Goal: Information Seeking & Learning: Check status

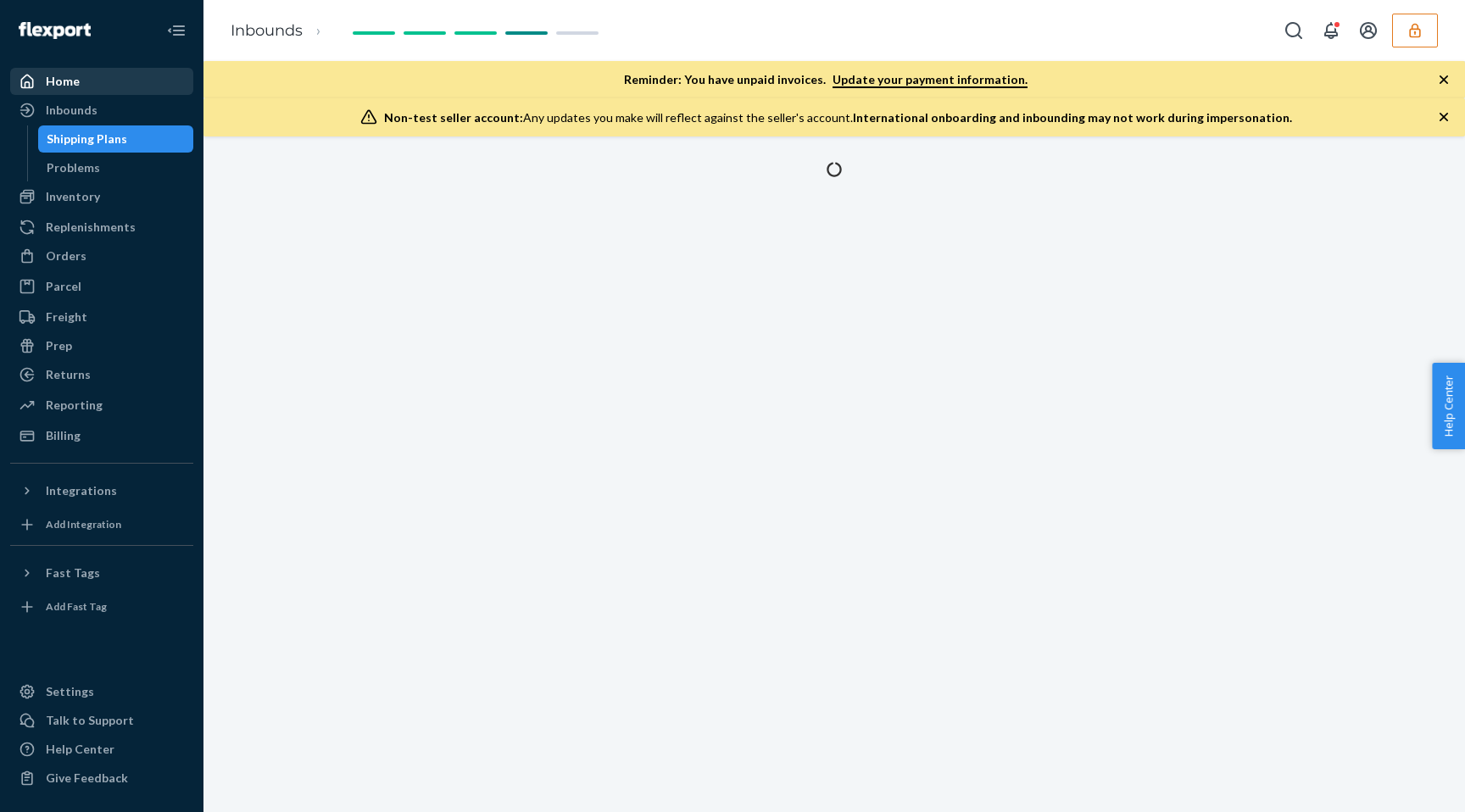
click at [71, 86] on div "Home" at bounding box center [63, 81] width 34 height 17
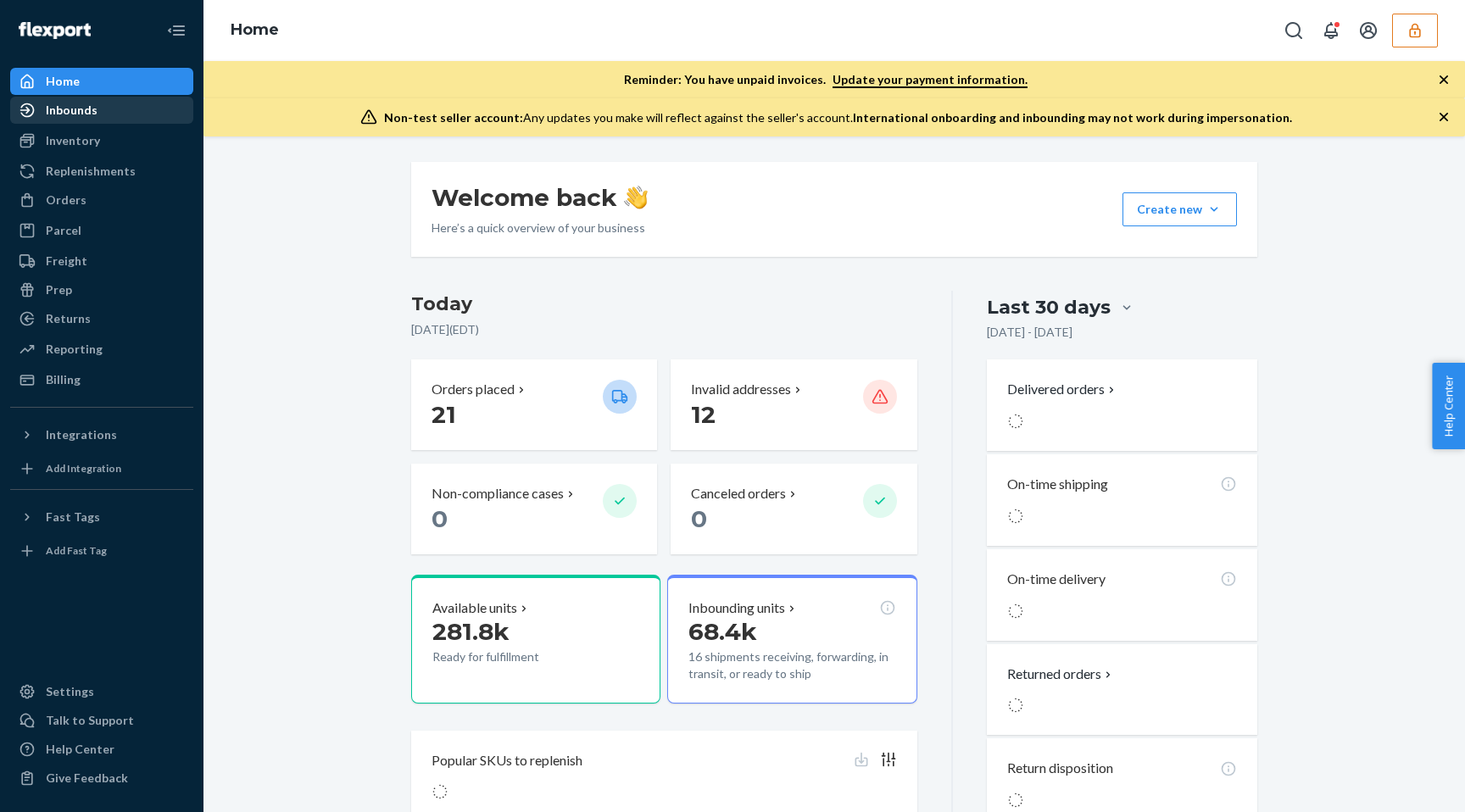
click at [73, 114] on div "Inbounds" at bounding box center [72, 110] width 52 height 17
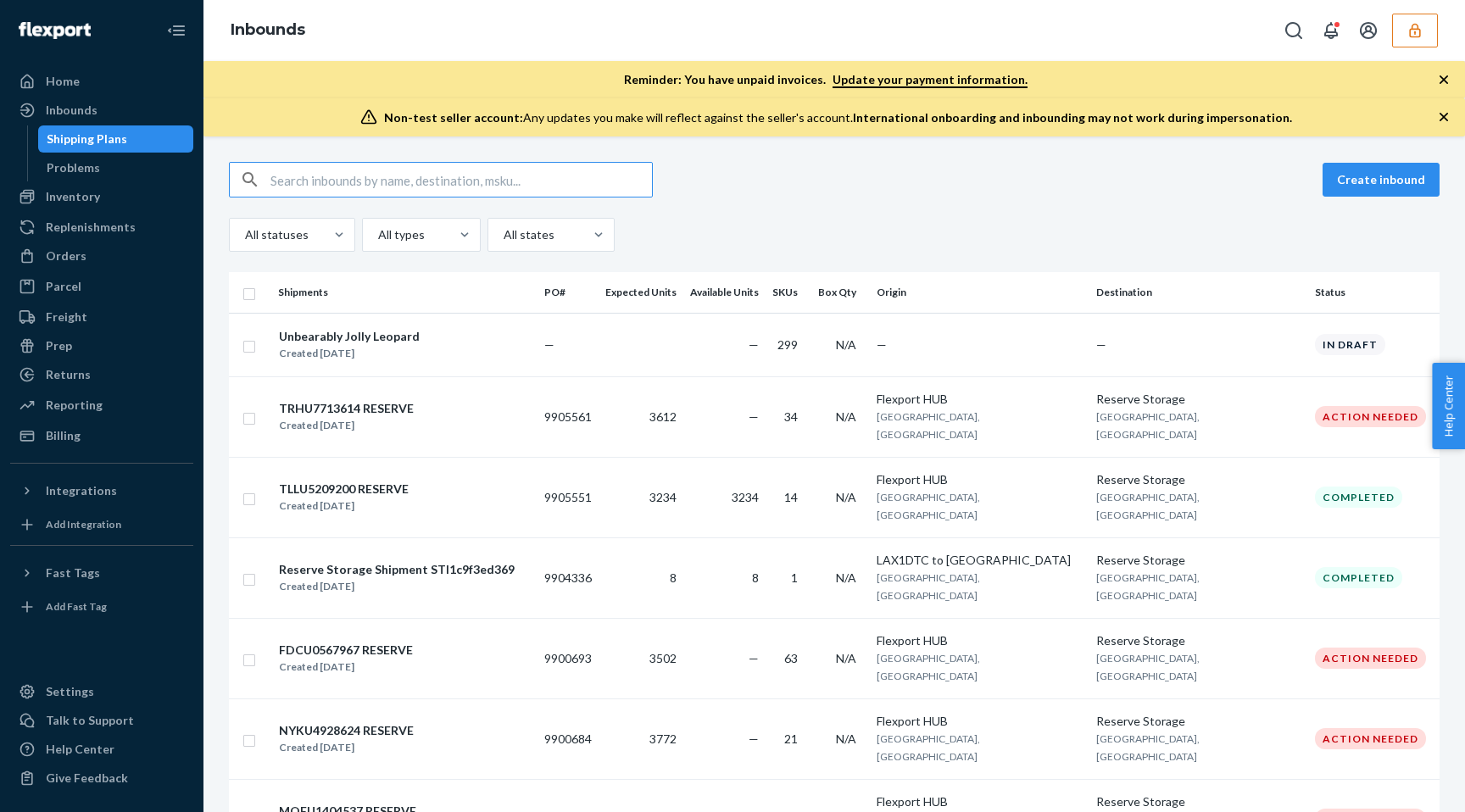
click at [314, 176] on input "text" at bounding box center [461, 180] width 382 height 34
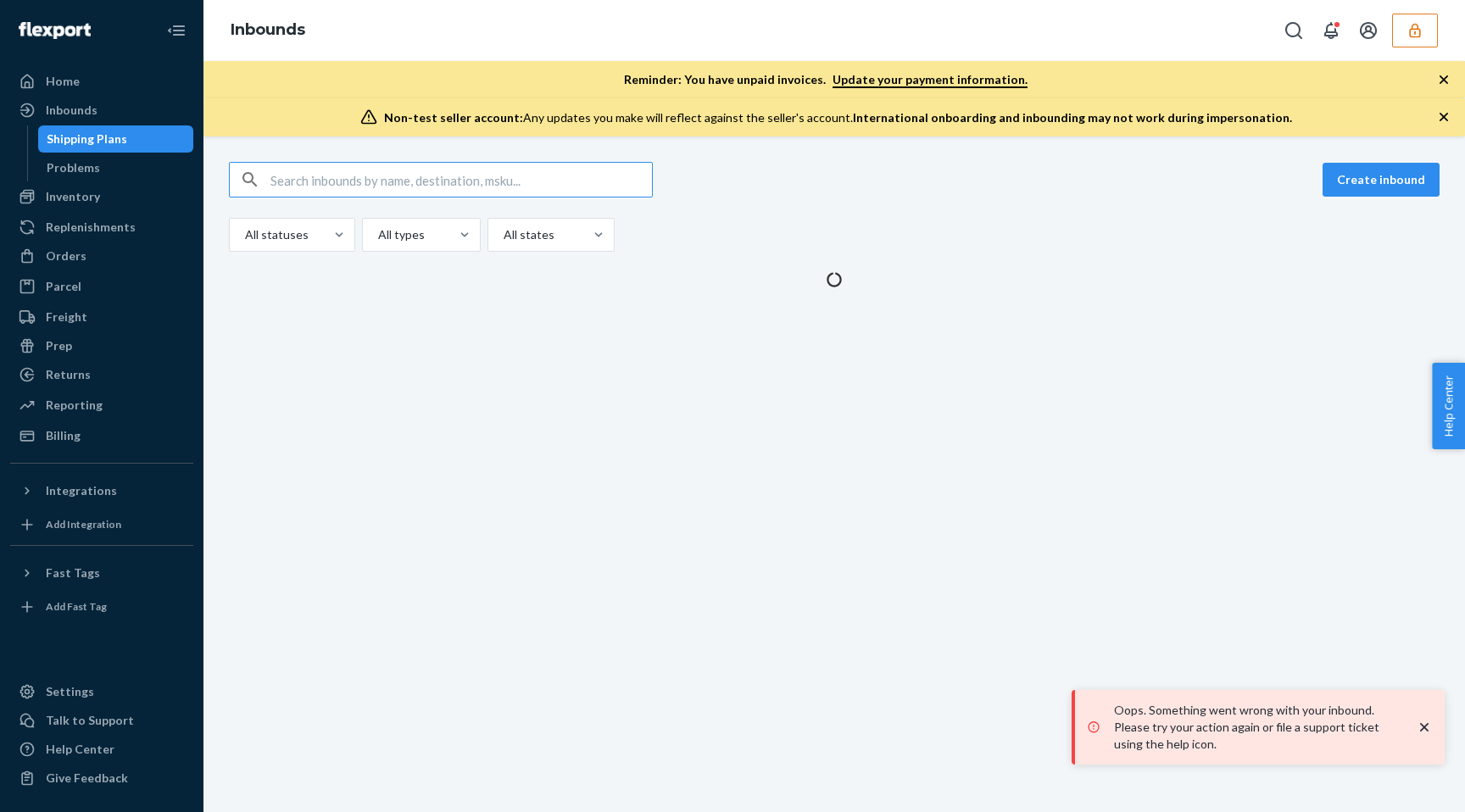
type input "9899465"
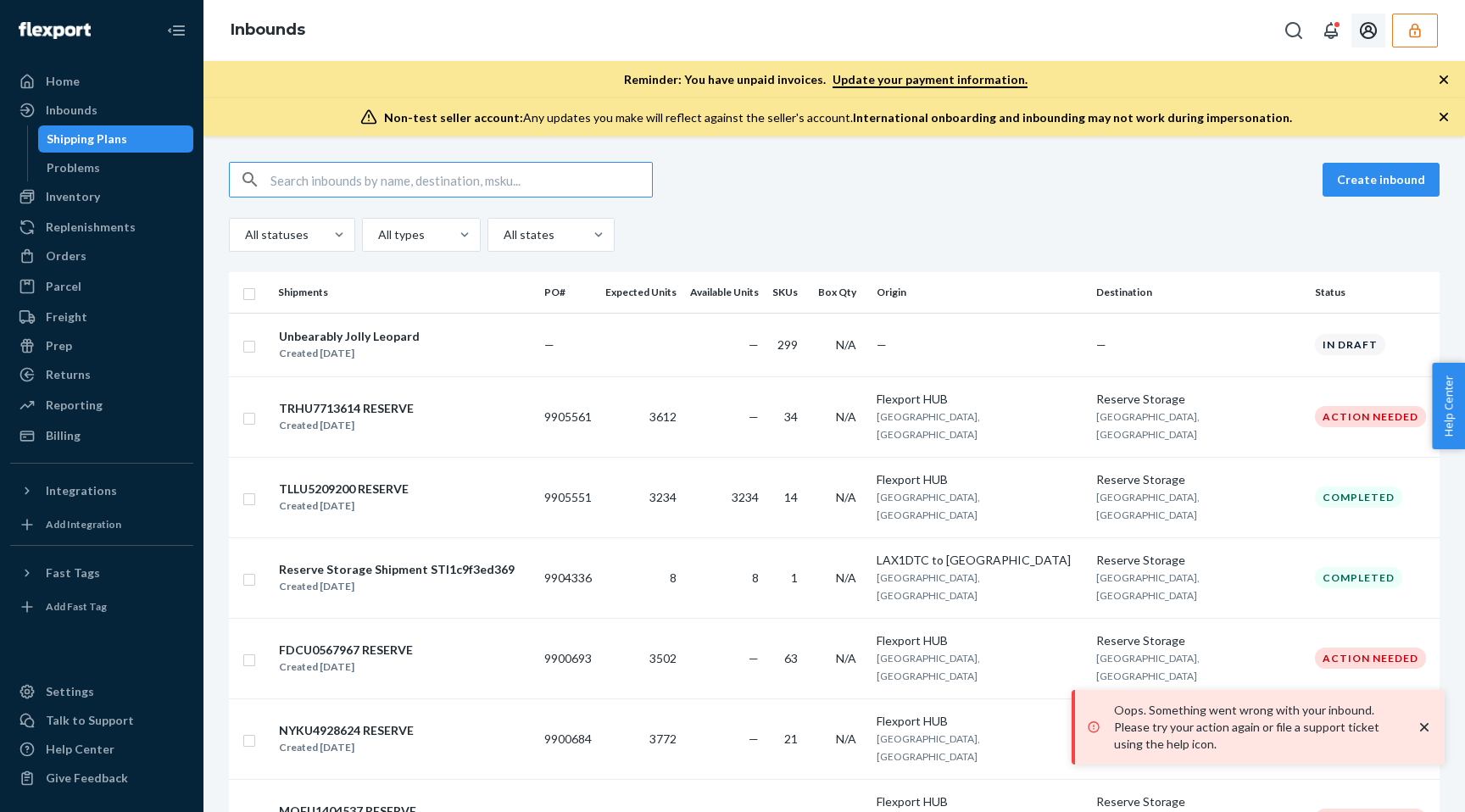
click at [1424, 31] on button "button" at bounding box center [1415, 31] width 46 height 34
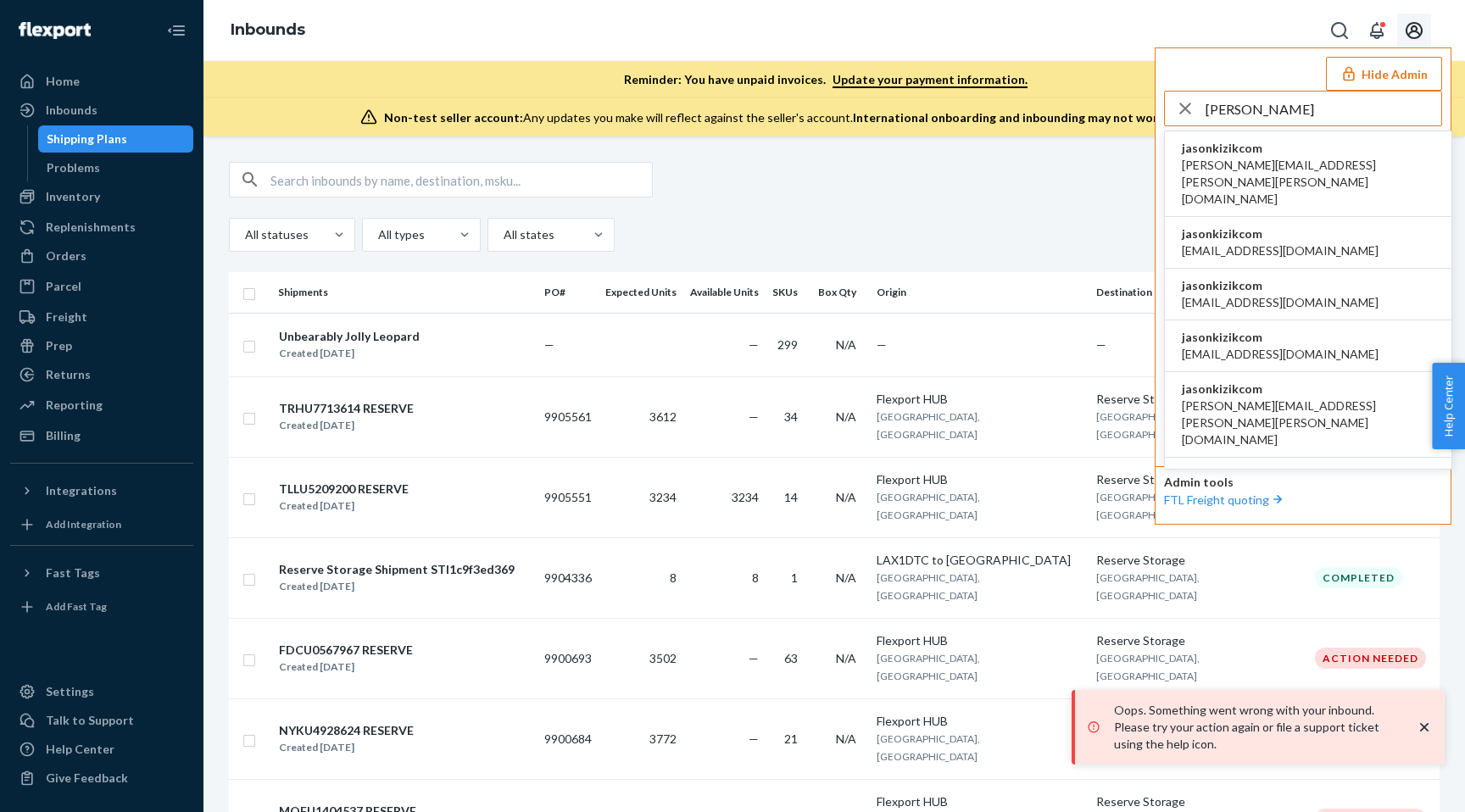
type input "jasonki"
click at [1304, 159] on span "amanda.madsen@kizik.com" at bounding box center [1309, 183] width 253 height 51
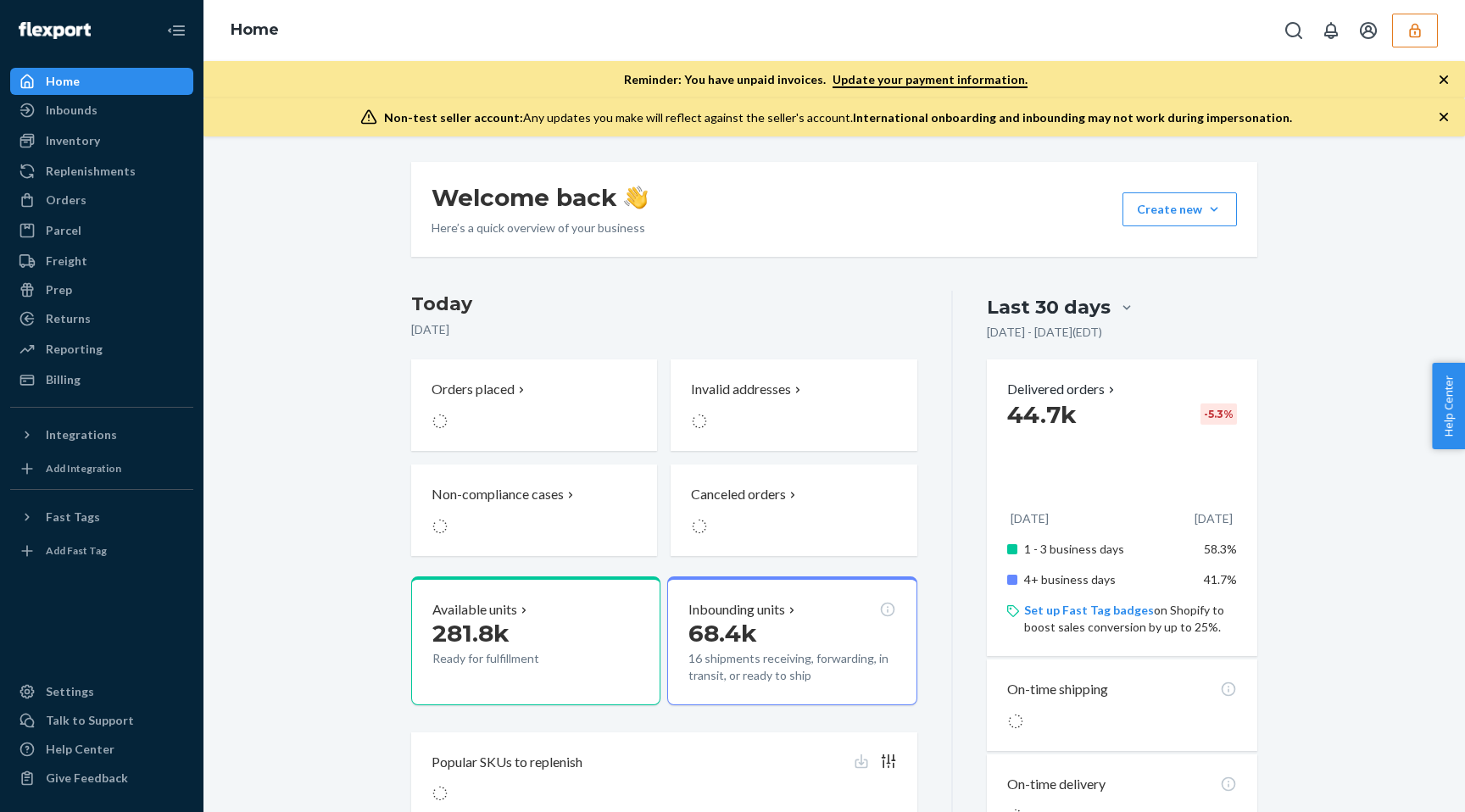
click at [85, 120] on div "Inbounds" at bounding box center [102, 110] width 179 height 24
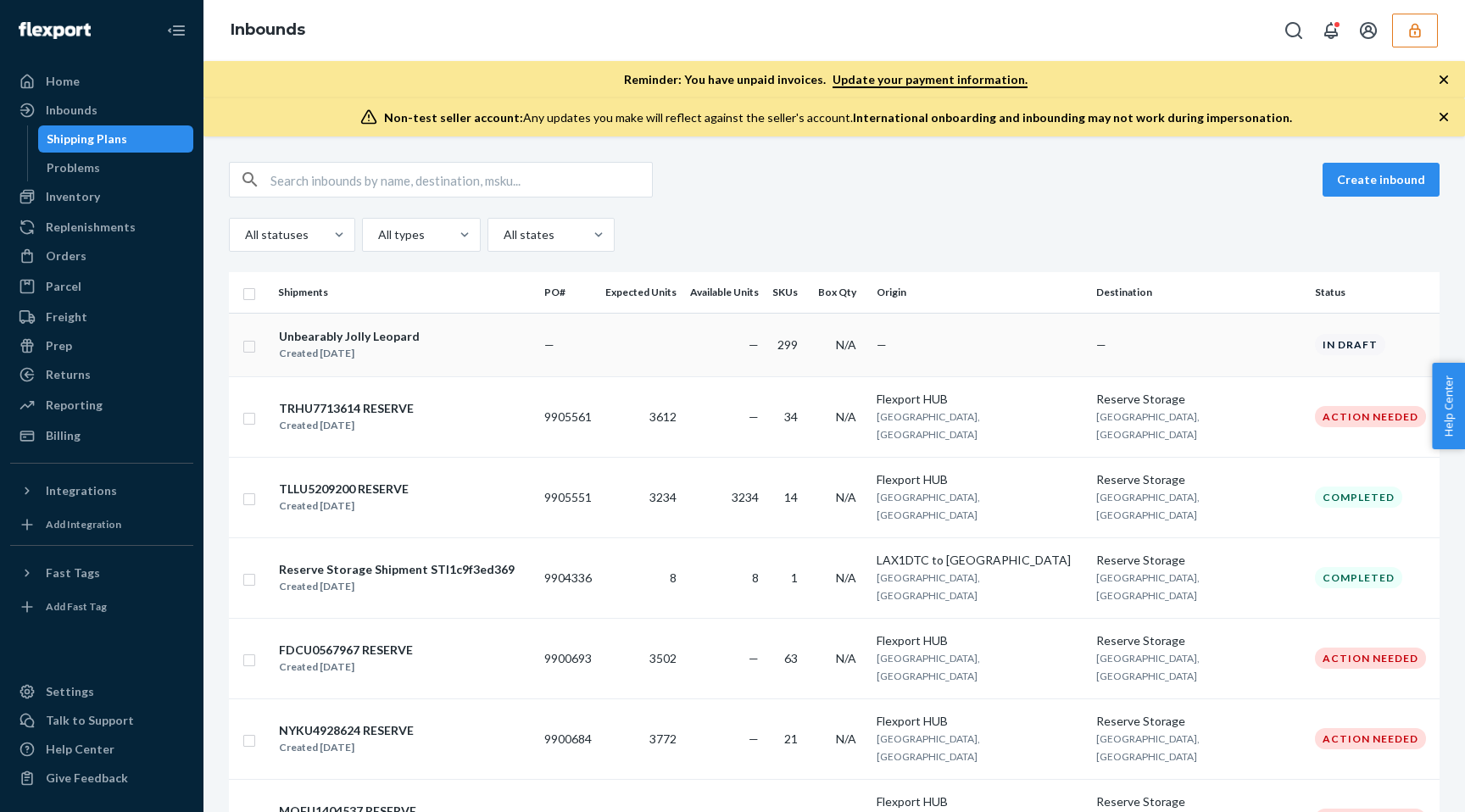
click at [251, 354] on td at bounding box center [250, 344] width 43 height 63
click at [249, 343] on input "checkbox" at bounding box center [249, 344] width 14 height 18
click at [1259, 178] on div "Delete" at bounding box center [1268, 180] width 56 height 17
checkbox input "false"
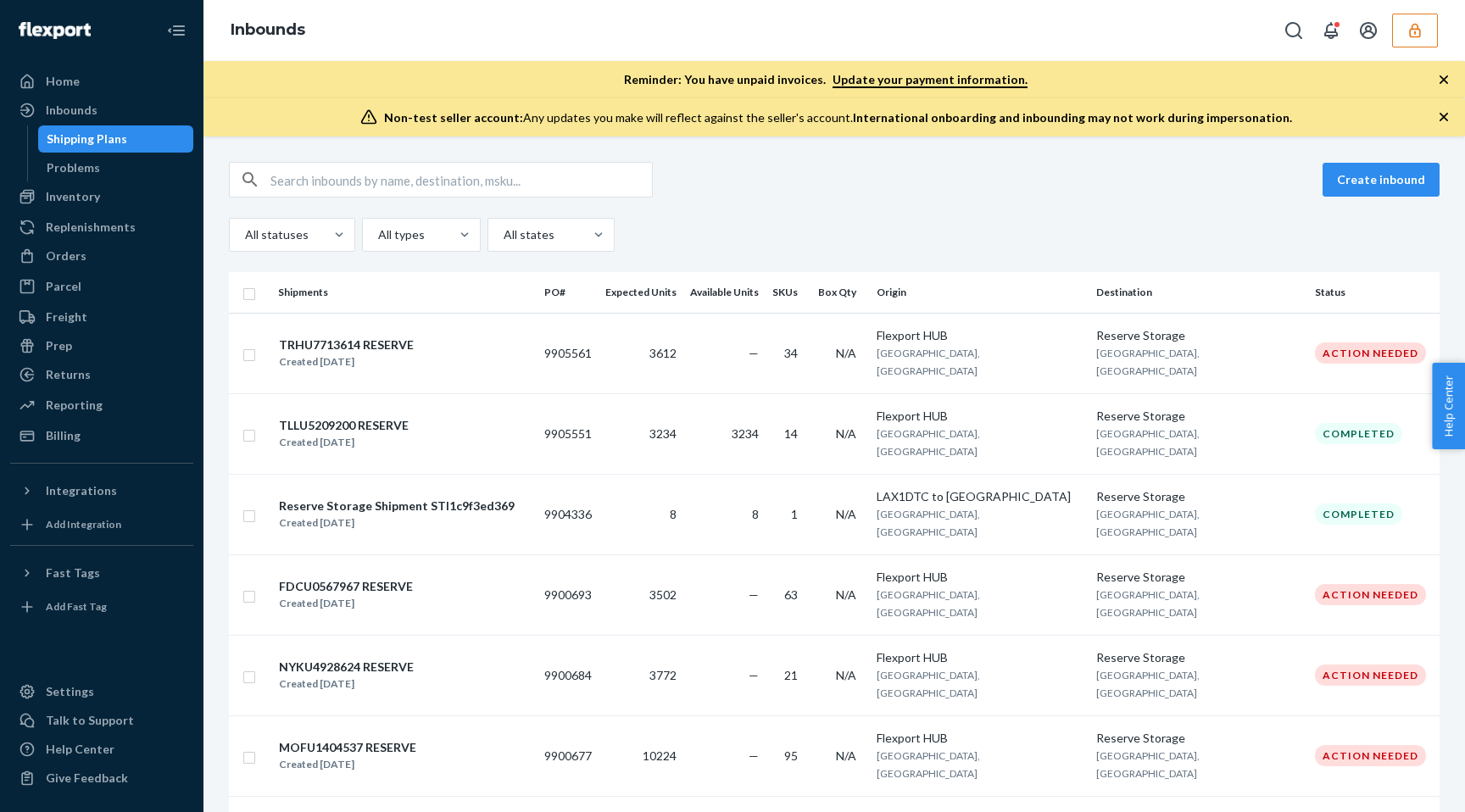
click at [387, 181] on input "text" at bounding box center [461, 180] width 382 height 34
paste input "9899465"
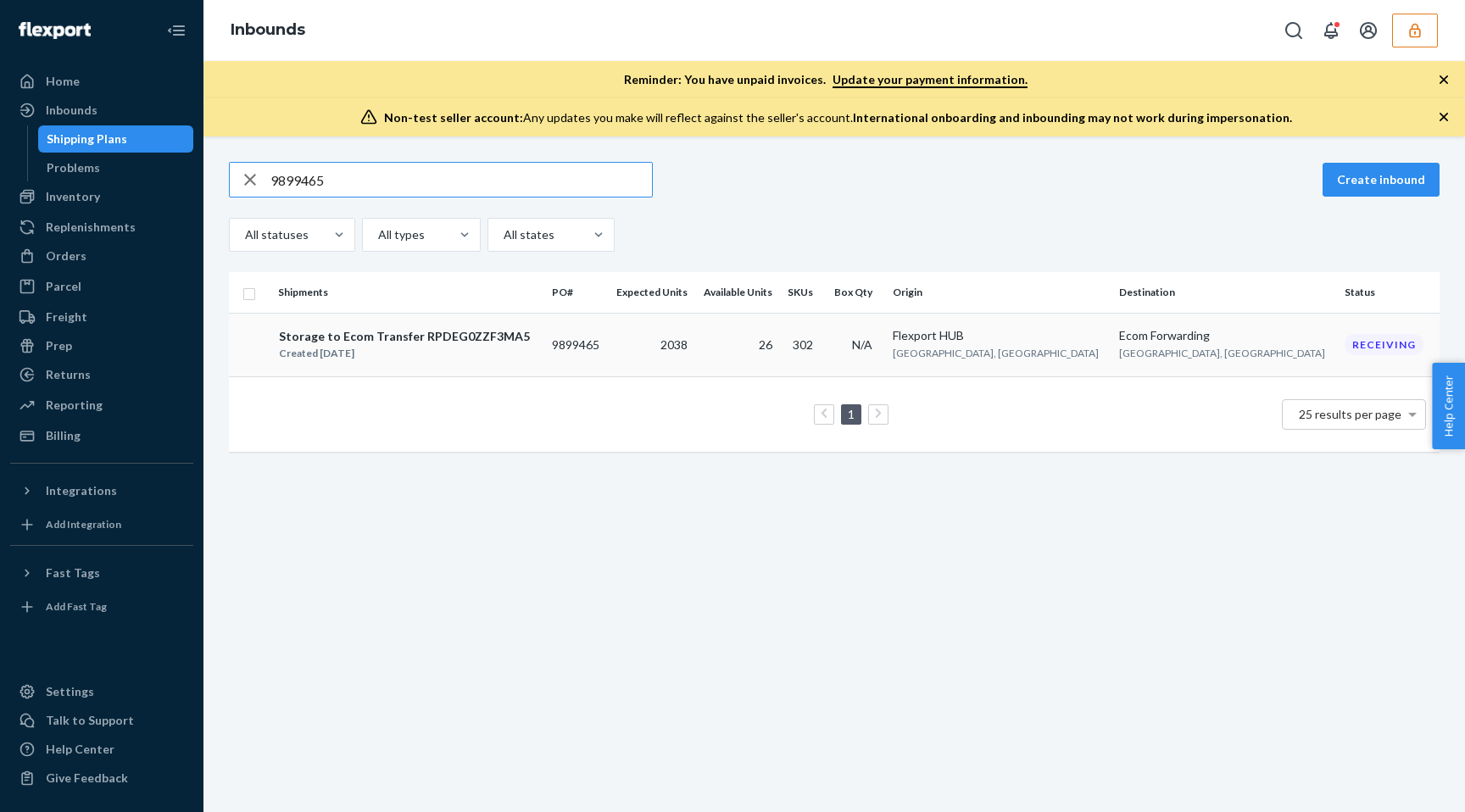
type input "9899465"
click at [779, 350] on td "26" at bounding box center [736, 344] width 85 height 63
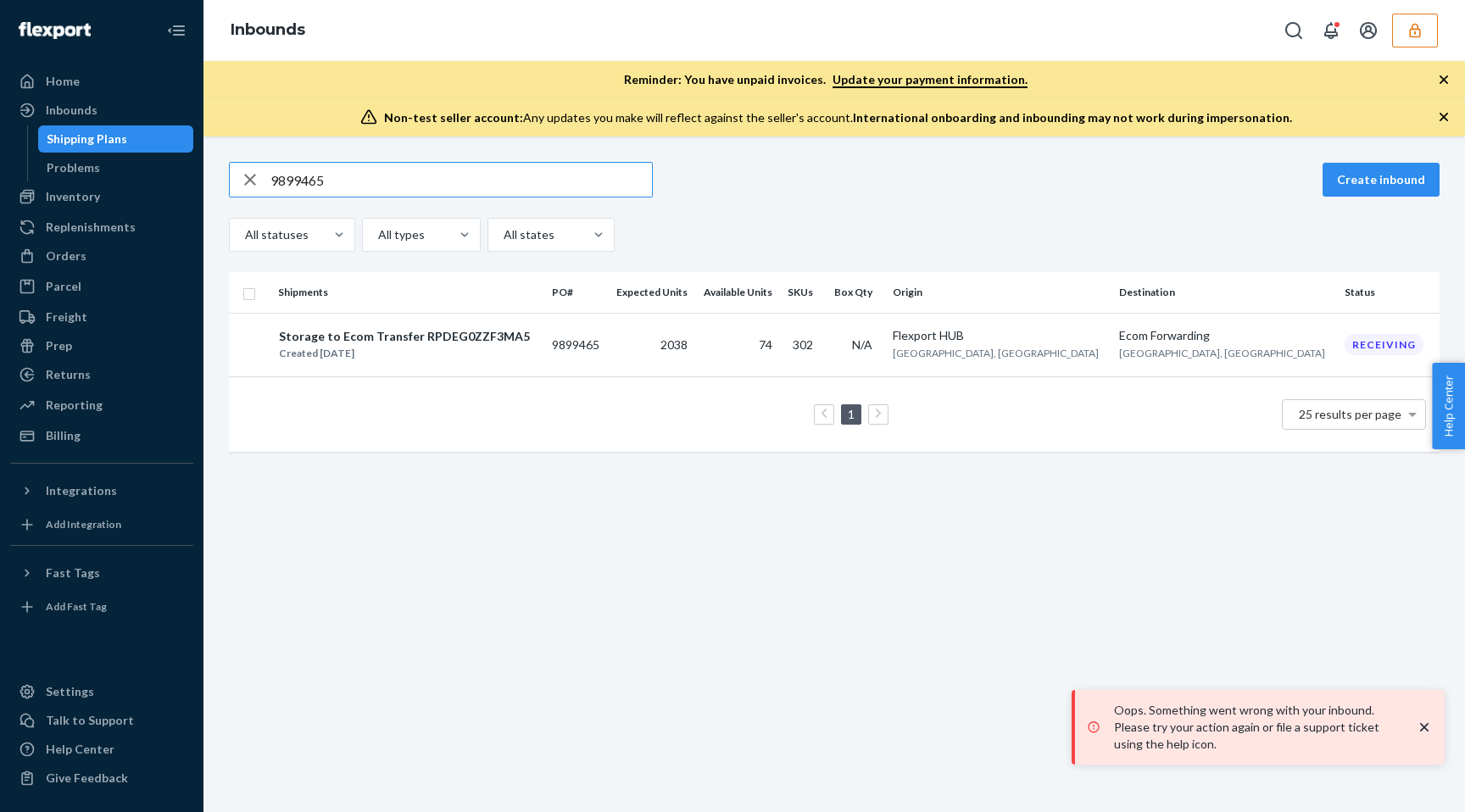
type input "9899465"
click at [779, 350] on td "74" at bounding box center [736, 344] width 85 height 63
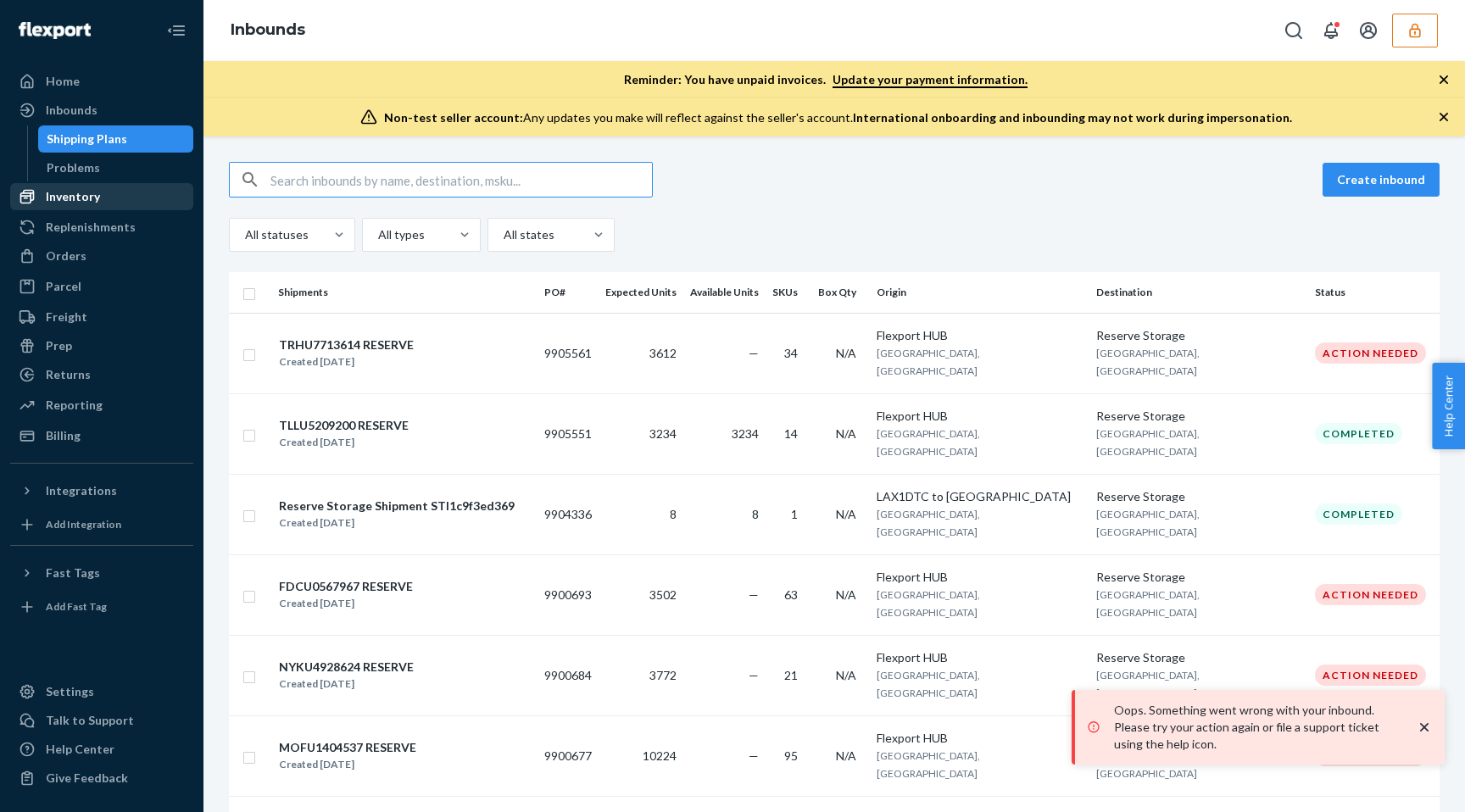
click at [101, 197] on div "Inventory" at bounding box center [102, 196] width 179 height 24
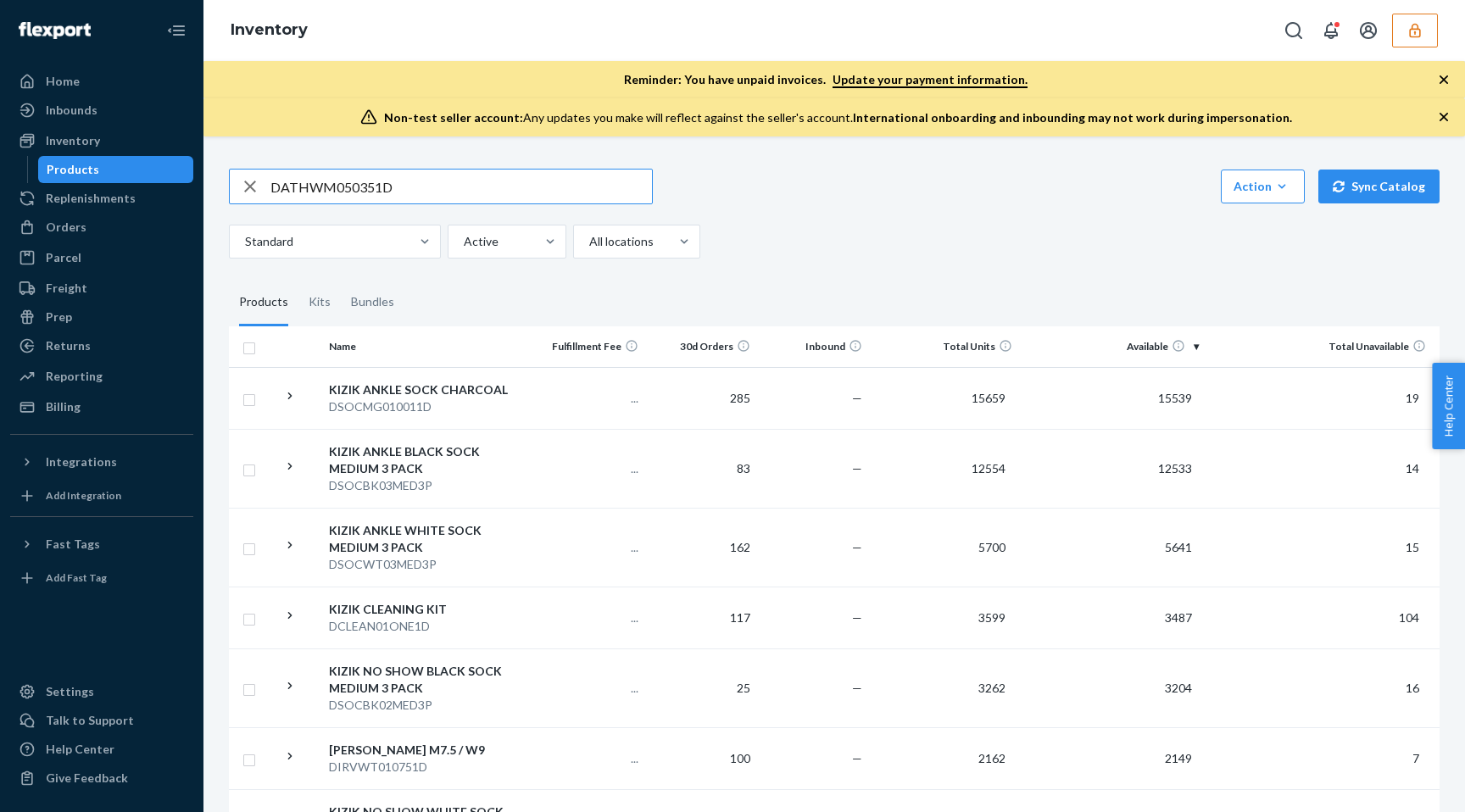
type input "DATHWM050351D"
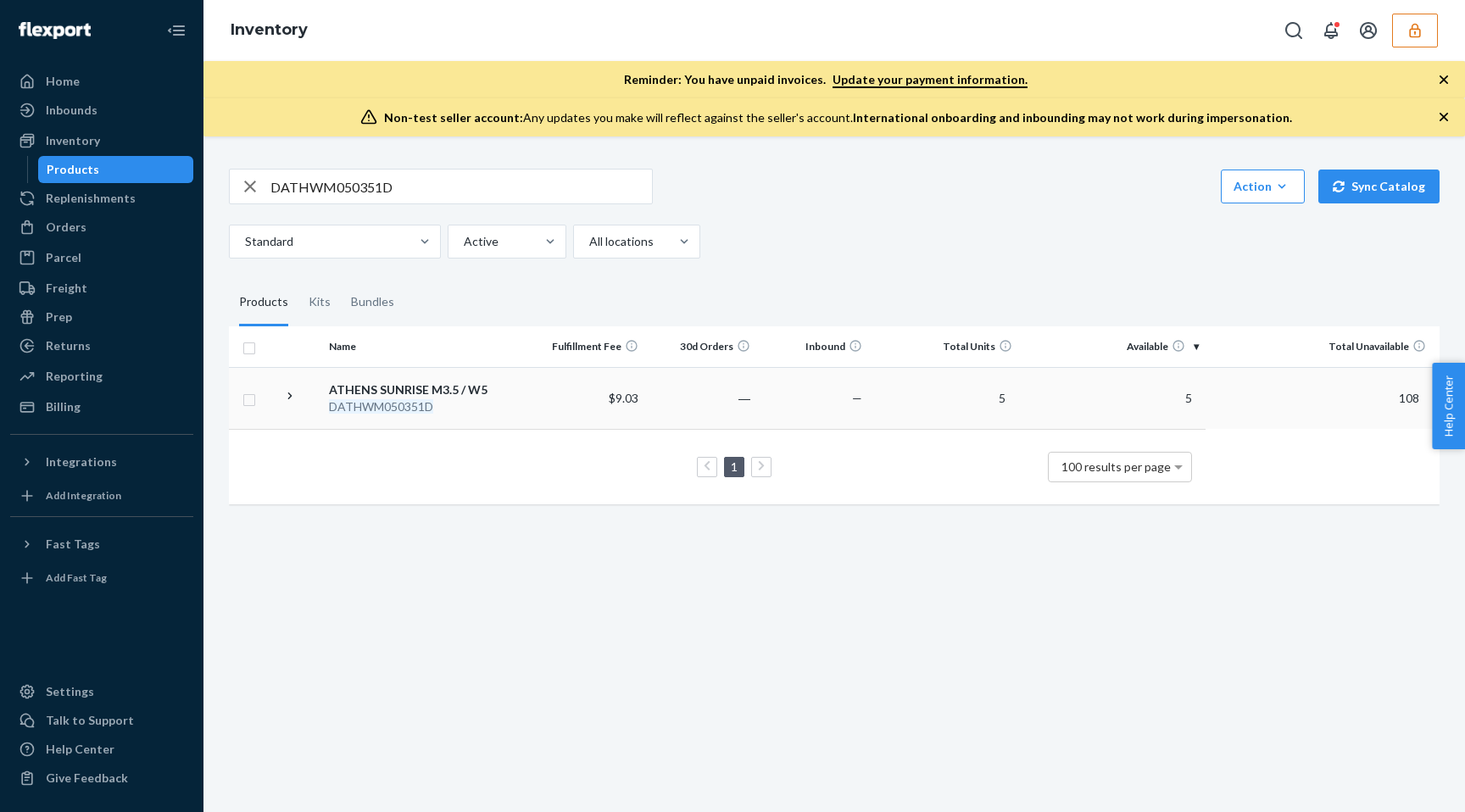
click at [953, 408] on td "5" at bounding box center [943, 398] width 149 height 61
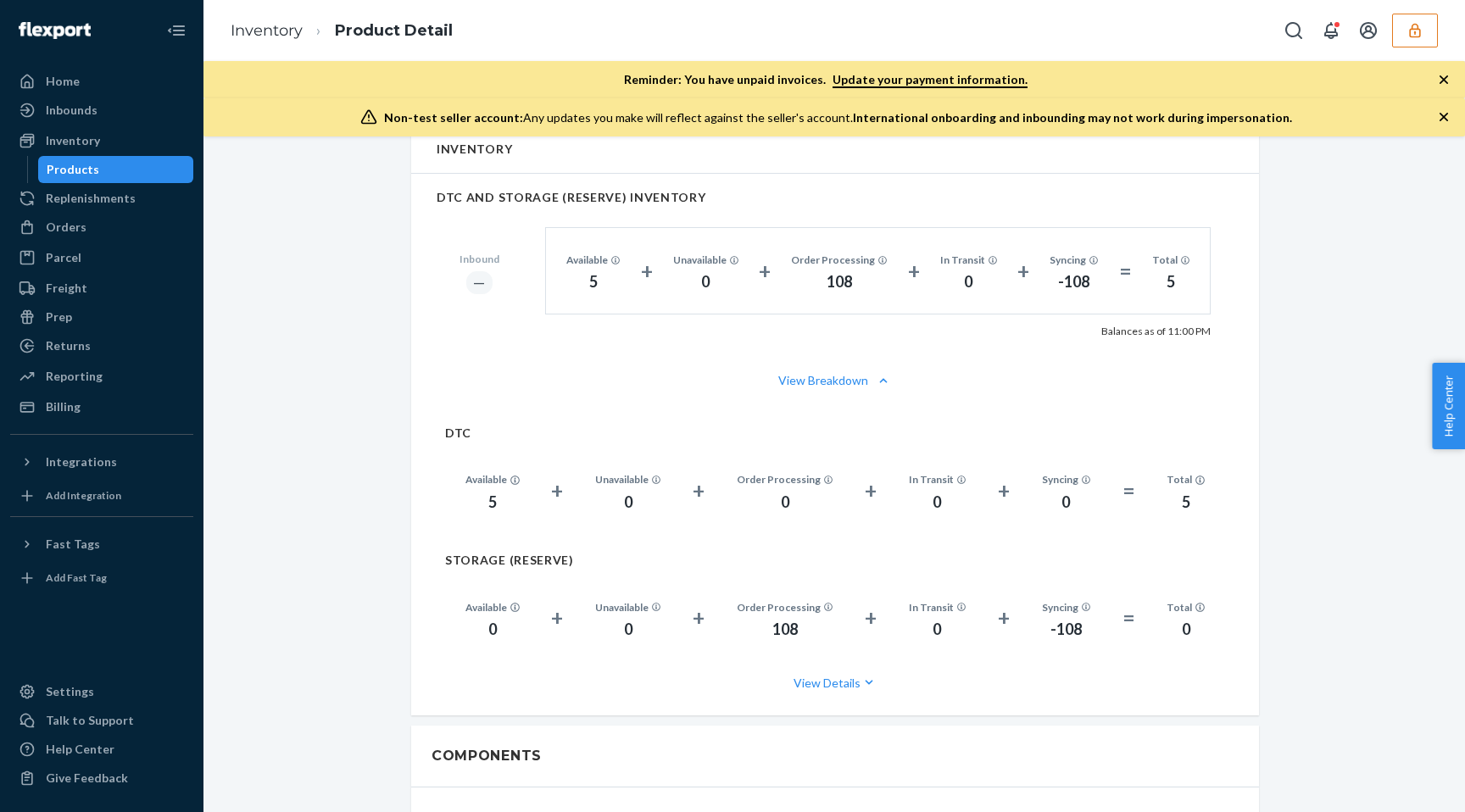
scroll to position [1080, 0]
click at [852, 663] on button "View Details" at bounding box center [835, 681] width 780 height 45
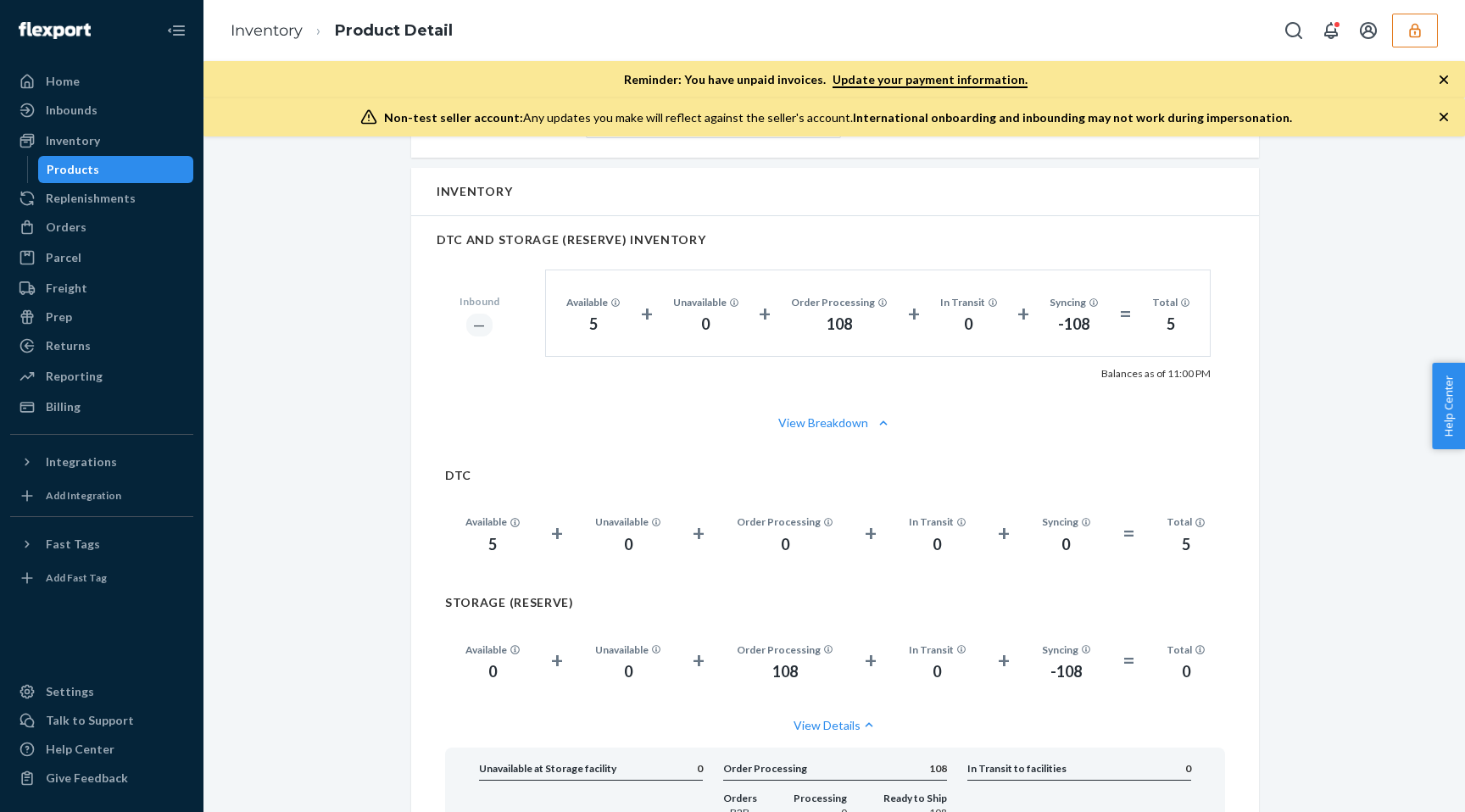
scroll to position [1031, 0]
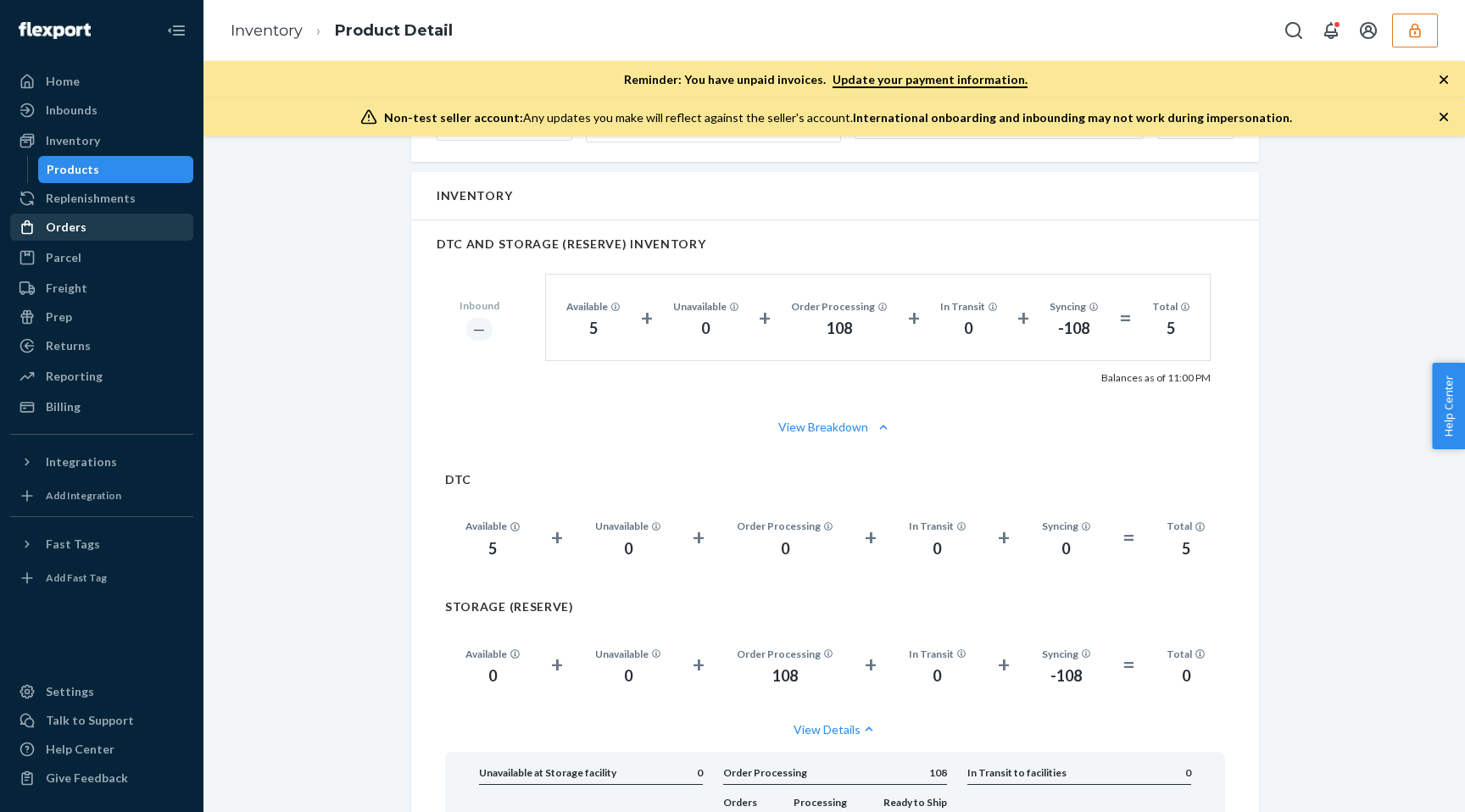
click at [60, 219] on div "Orders" at bounding box center [67, 227] width 41 height 17
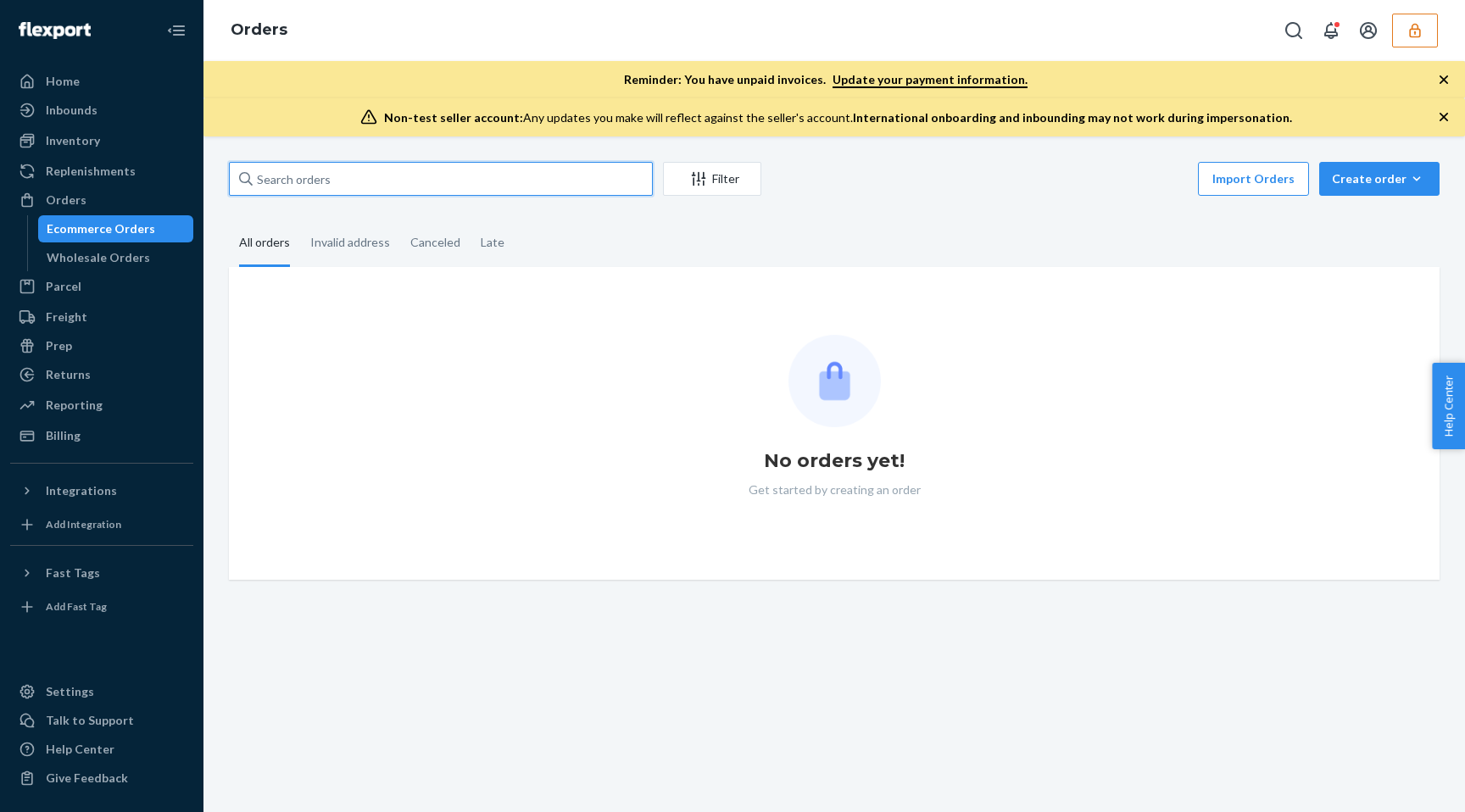
click at [320, 188] on input "text" at bounding box center [441, 179] width 424 height 34
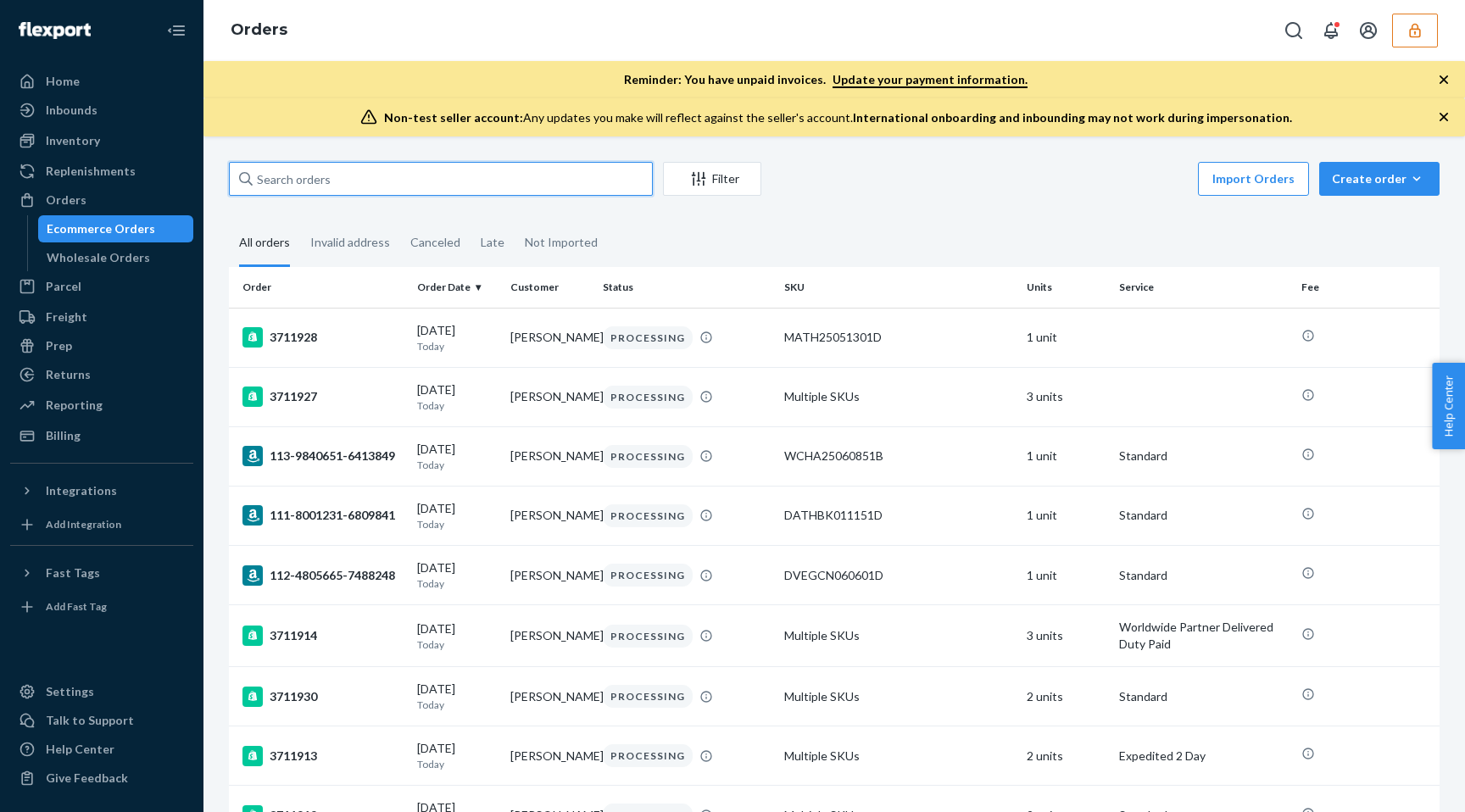
paste input "DBEP5ZCKRD8"
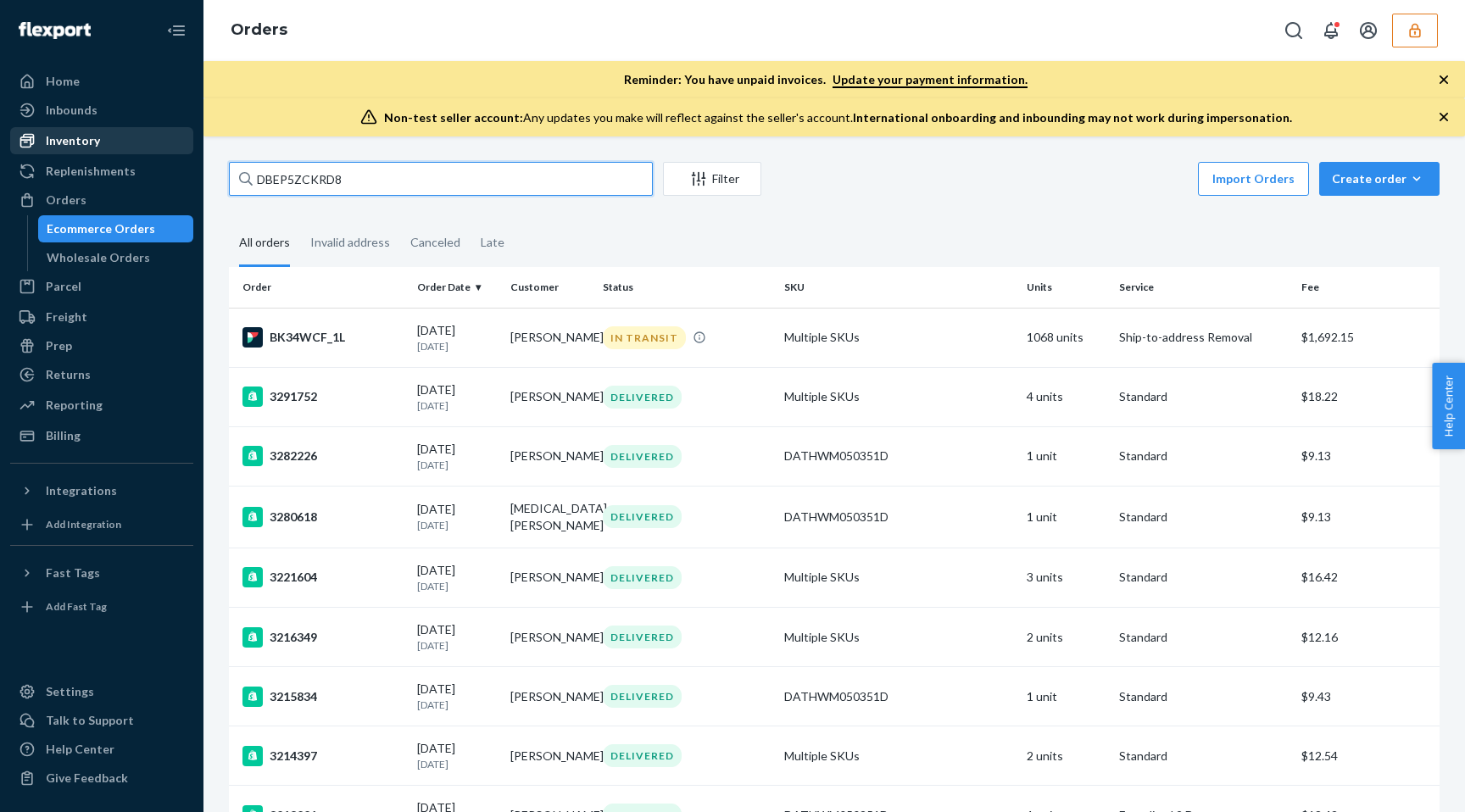
type input "DBEP5ZCKRD8"
click at [58, 135] on div "Inventory" at bounding box center [73, 141] width 55 height 17
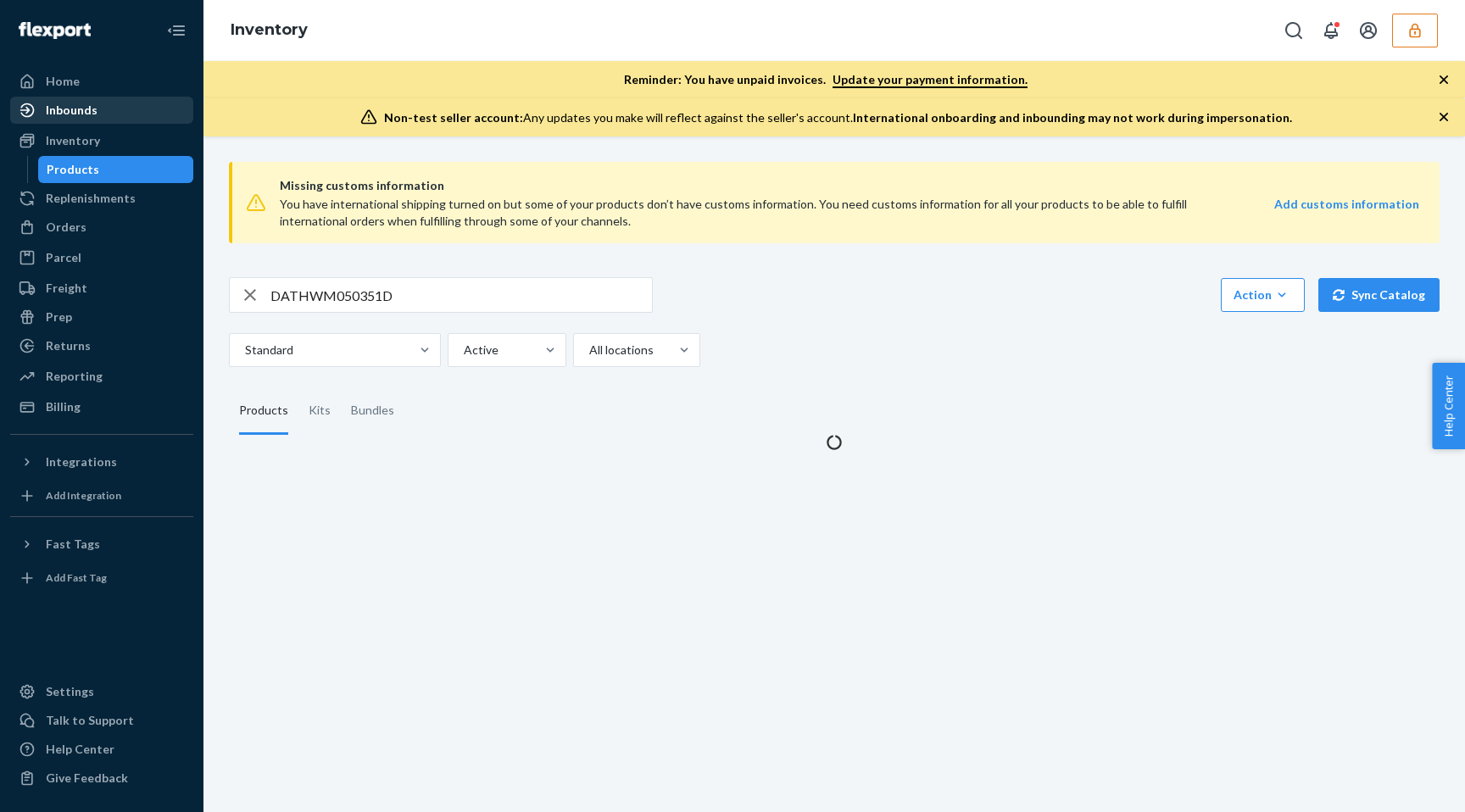
click at [62, 117] on div "Inbounds" at bounding box center [72, 110] width 52 height 17
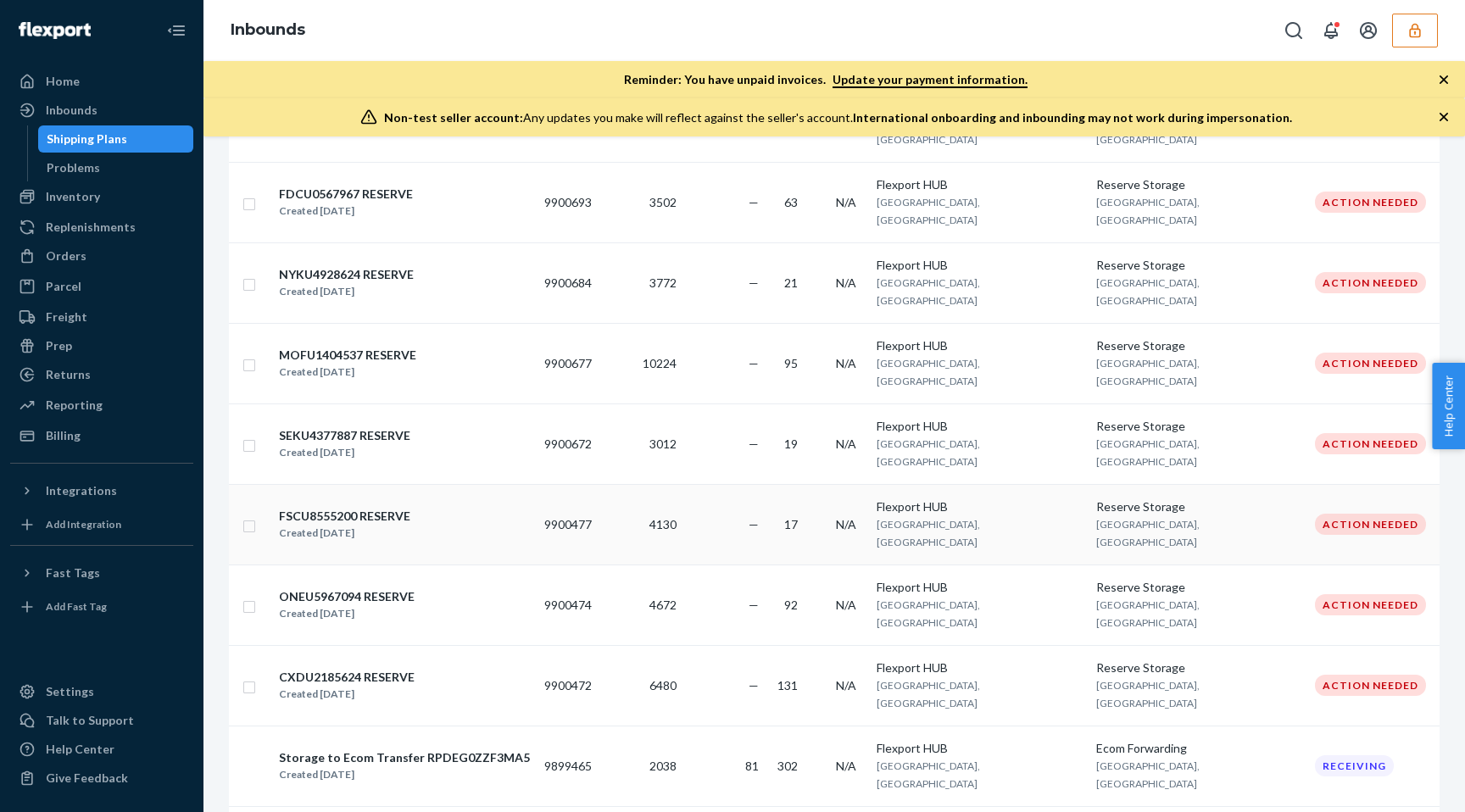
scroll to position [394, 0]
click at [683, 725] on td "2038" at bounding box center [641, 765] width 85 height 80
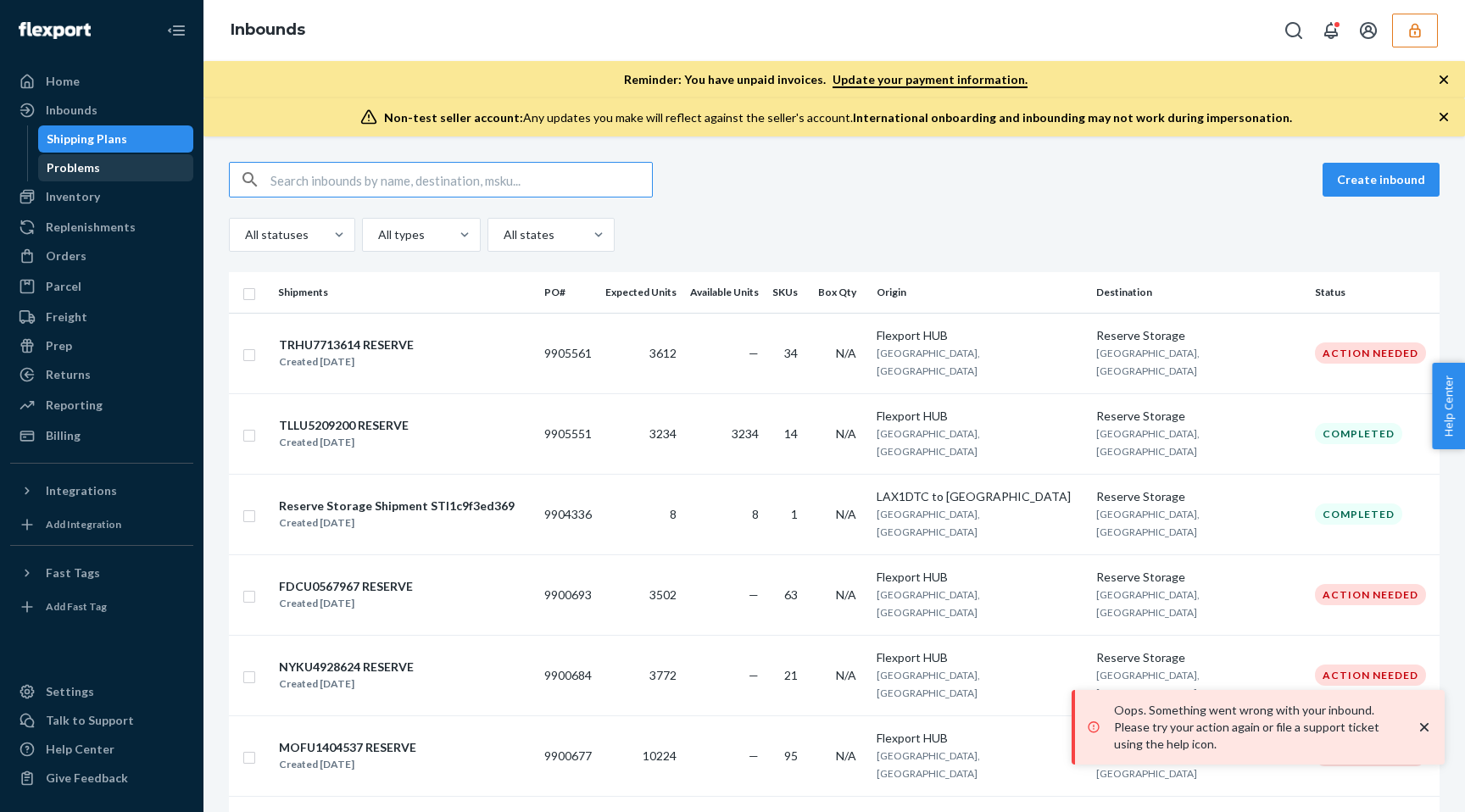
click at [130, 174] on div "Problems" at bounding box center [116, 168] width 153 height 24
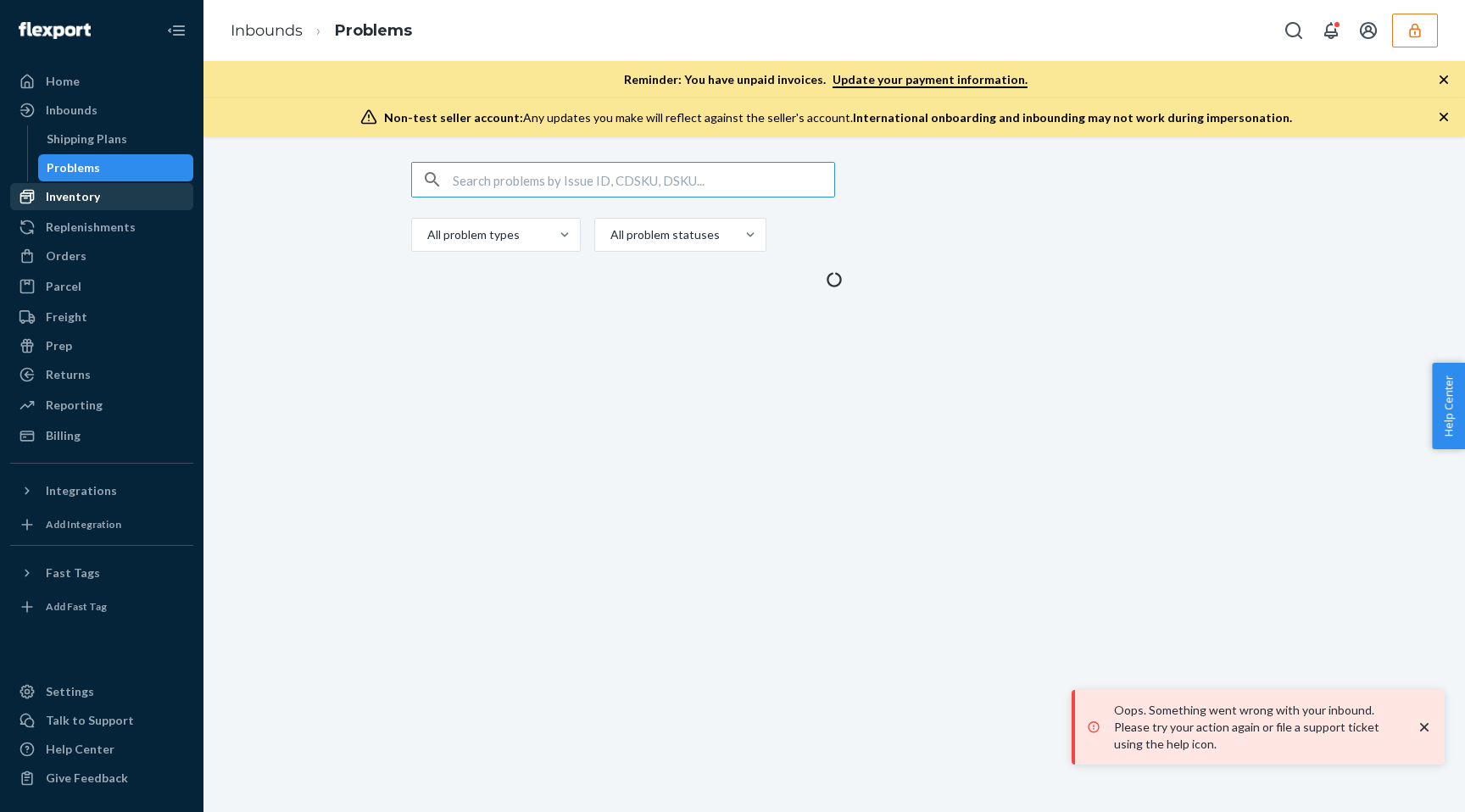
click at [127, 195] on div "Inventory" at bounding box center [102, 196] width 179 height 24
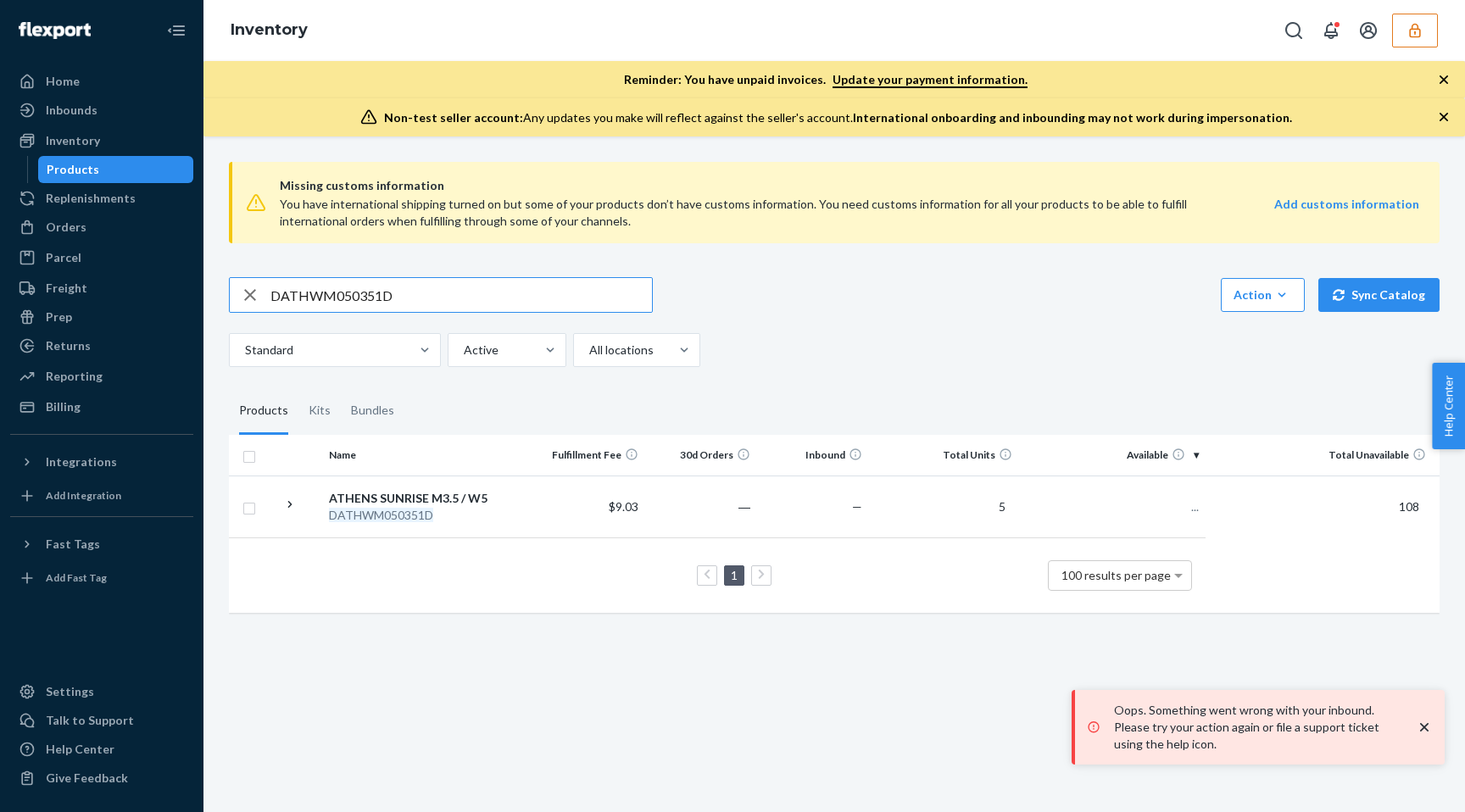
click at [357, 283] on input "DATHWM050351D" at bounding box center [461, 295] width 382 height 34
type input "DBEP5ZCKRD8"
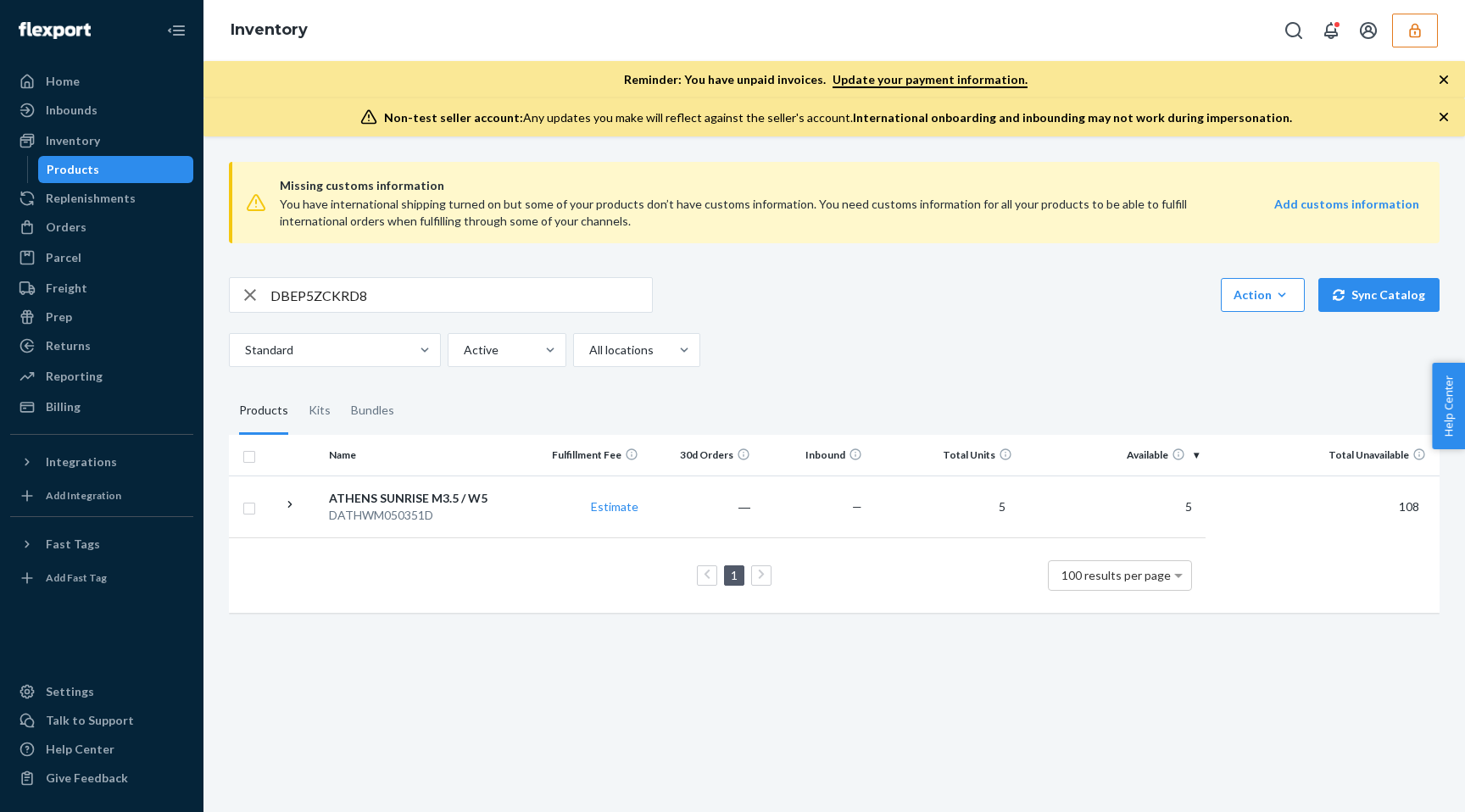
click at [495, 276] on div "Missing customs information You have international shipping turned on but some …" at bounding box center [834, 389] width 1236 height 482
click at [477, 289] on input "DBEP5ZCKRD8" at bounding box center [461, 295] width 382 height 34
click at [60, 121] on div "Inbounds" at bounding box center [102, 110] width 179 height 24
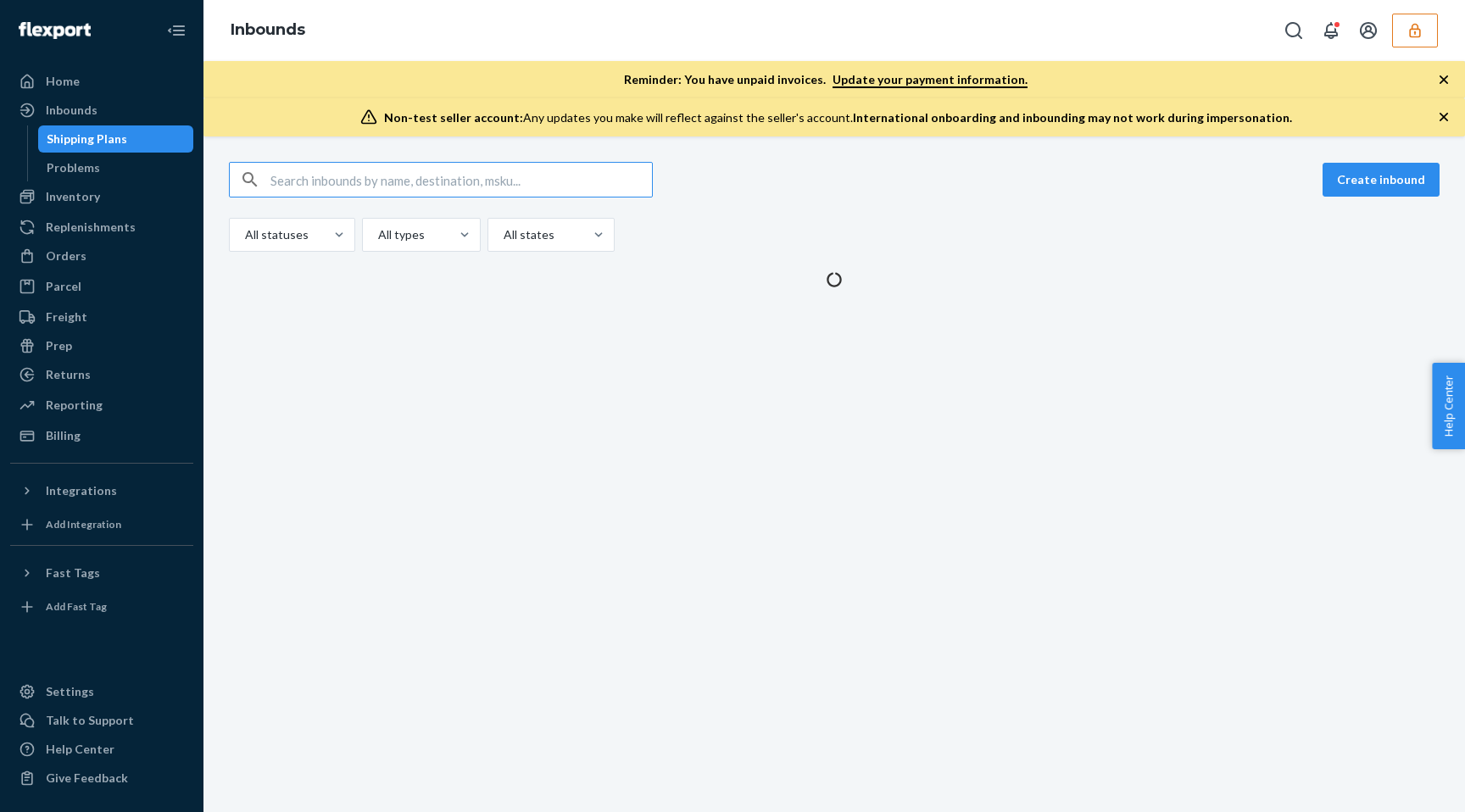
click at [366, 186] on input "text" at bounding box center [461, 180] width 382 height 34
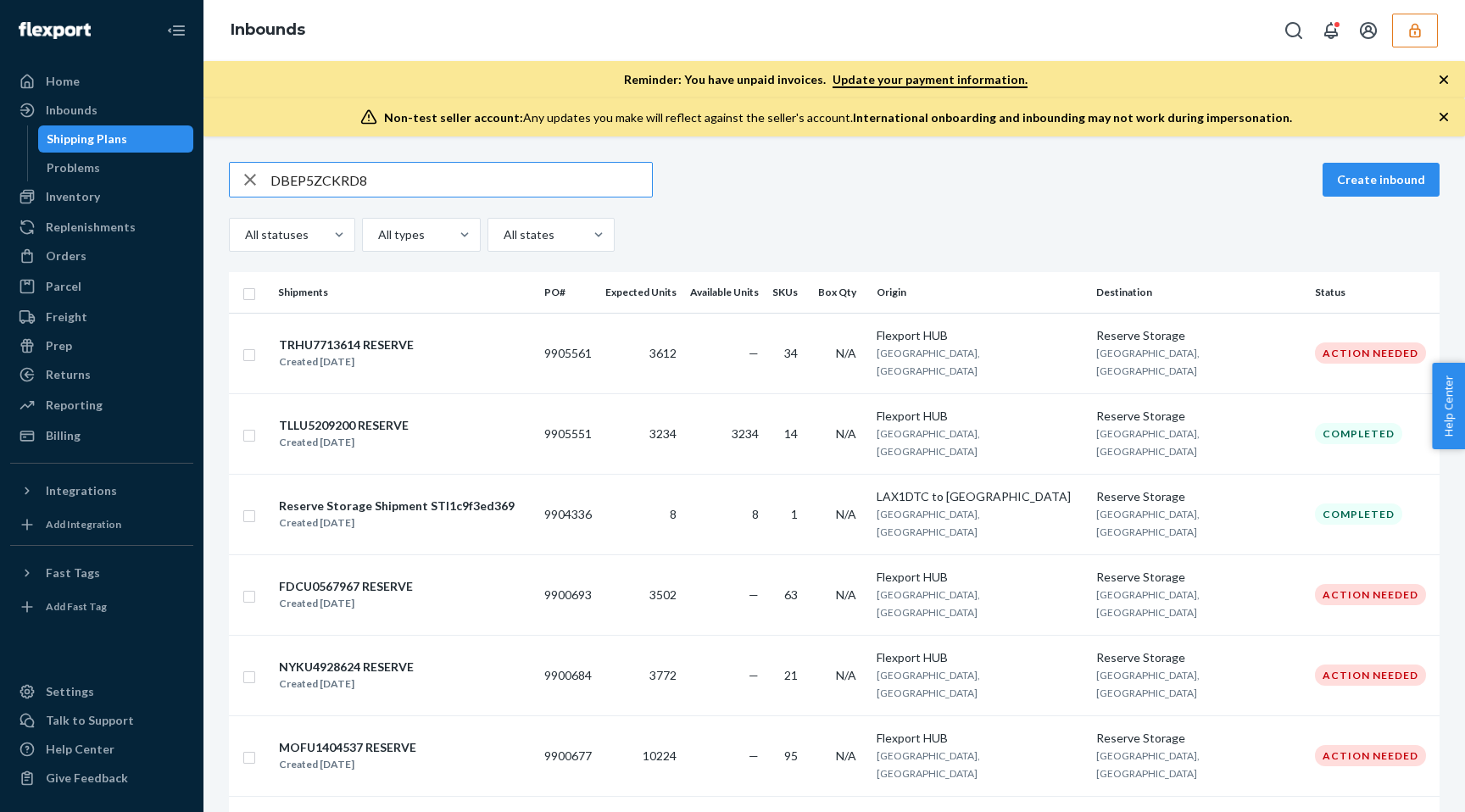
type input "DBEP5ZCKRD8"
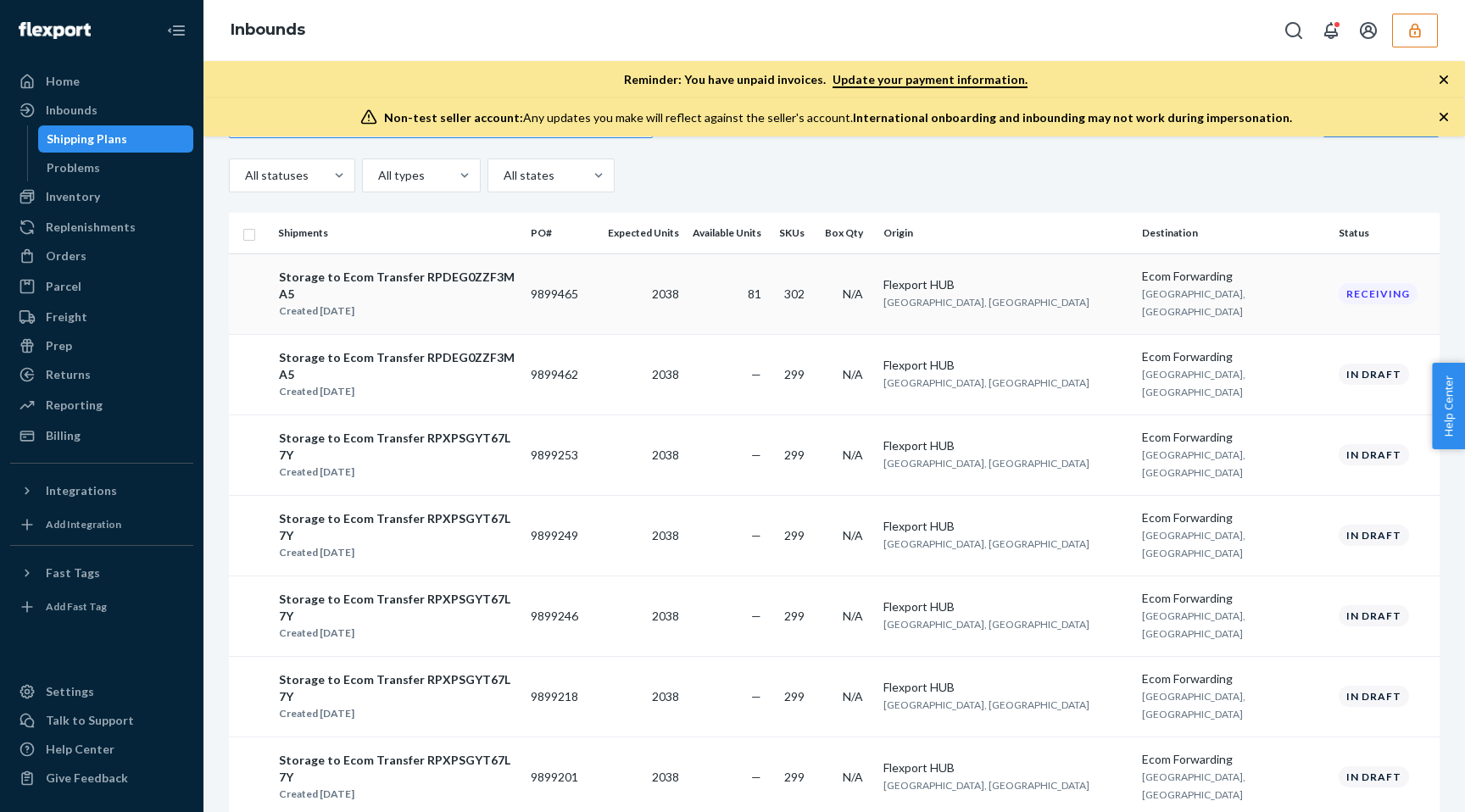
scroll to position [50, 0]
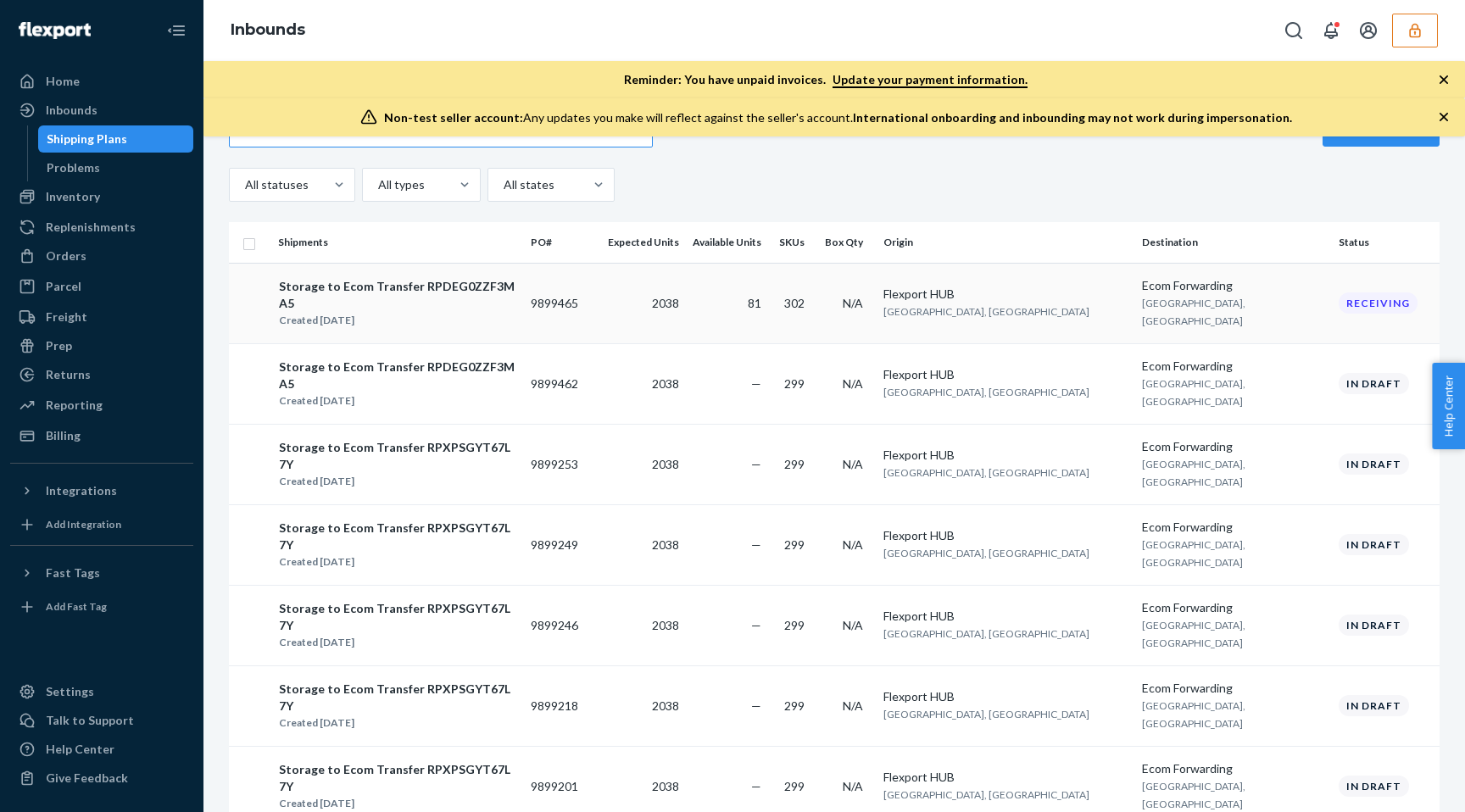
click at [673, 309] on td "2038" at bounding box center [643, 303] width 85 height 80
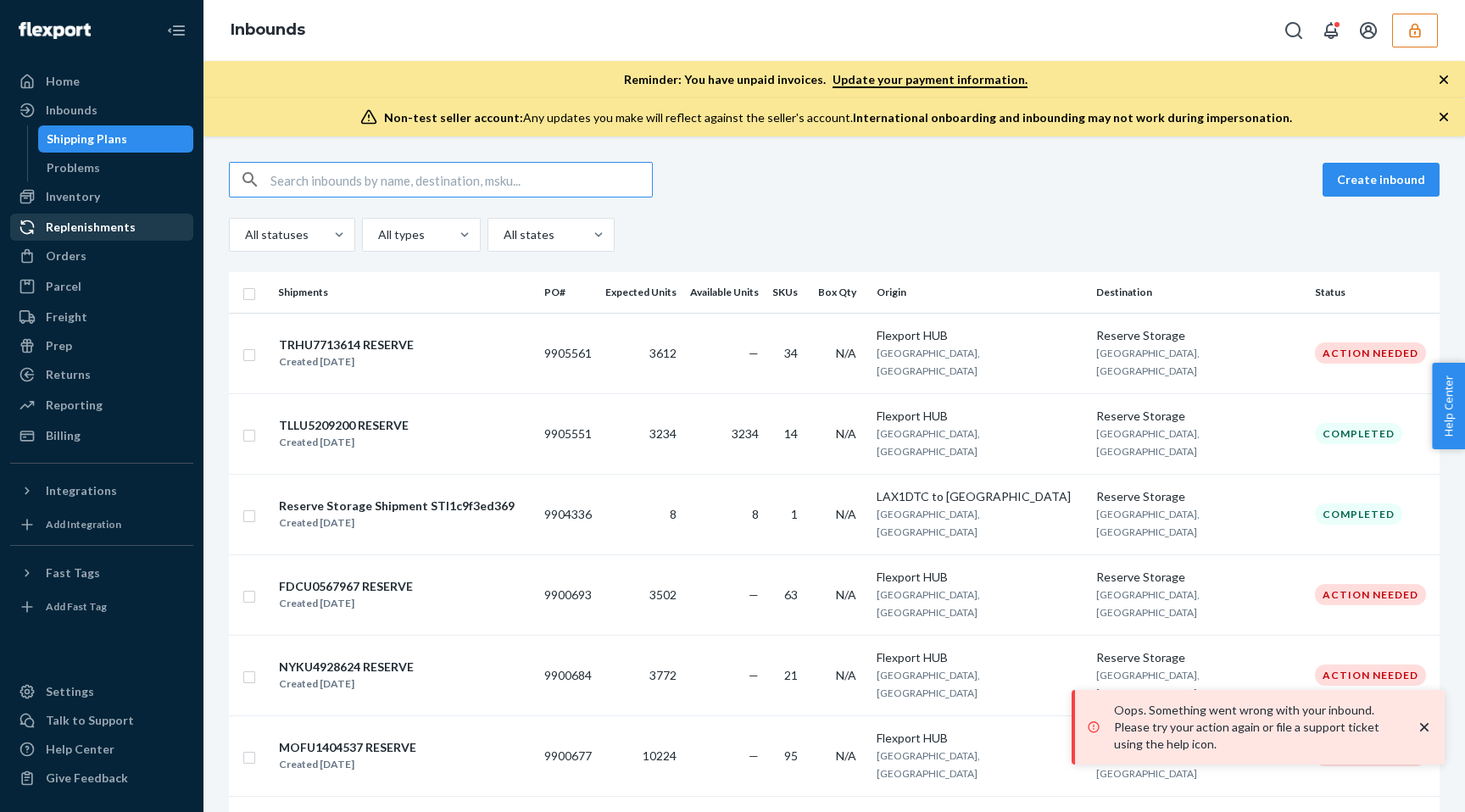
click at [110, 219] on div "Replenishments" at bounding box center [91, 227] width 90 height 17
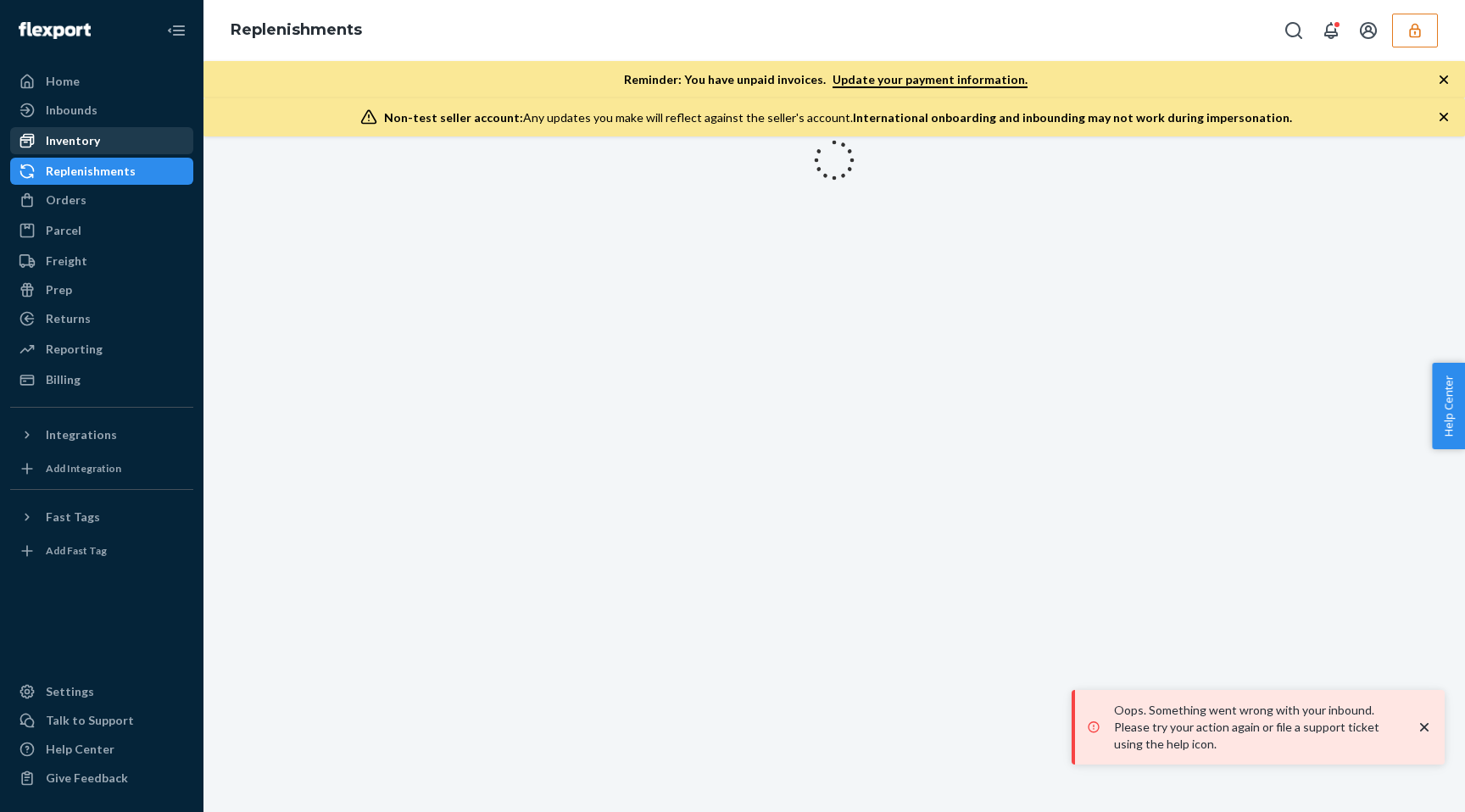
click at [111, 140] on div "Inventory" at bounding box center [102, 141] width 179 height 24
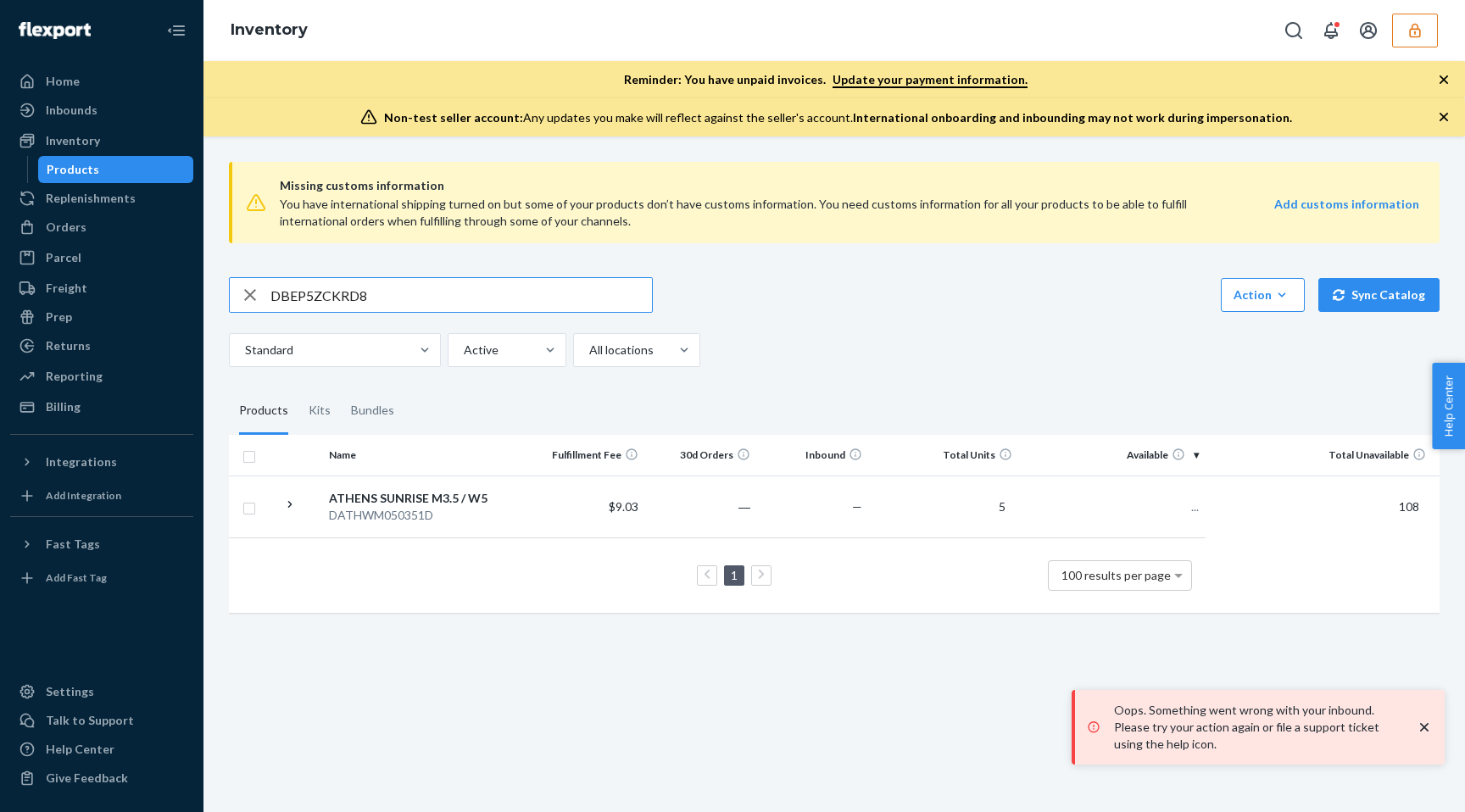
click at [337, 278] on input "DBEP5ZCKRD8" at bounding box center [461, 295] width 382 height 34
click at [331, 278] on input "DBEP5ZCKRD8" at bounding box center [461, 295] width 382 height 34
click at [331, 295] on input "DBEP5ZCKRD8" at bounding box center [461, 295] width 382 height 34
type input "DK6RL42MPQ9"
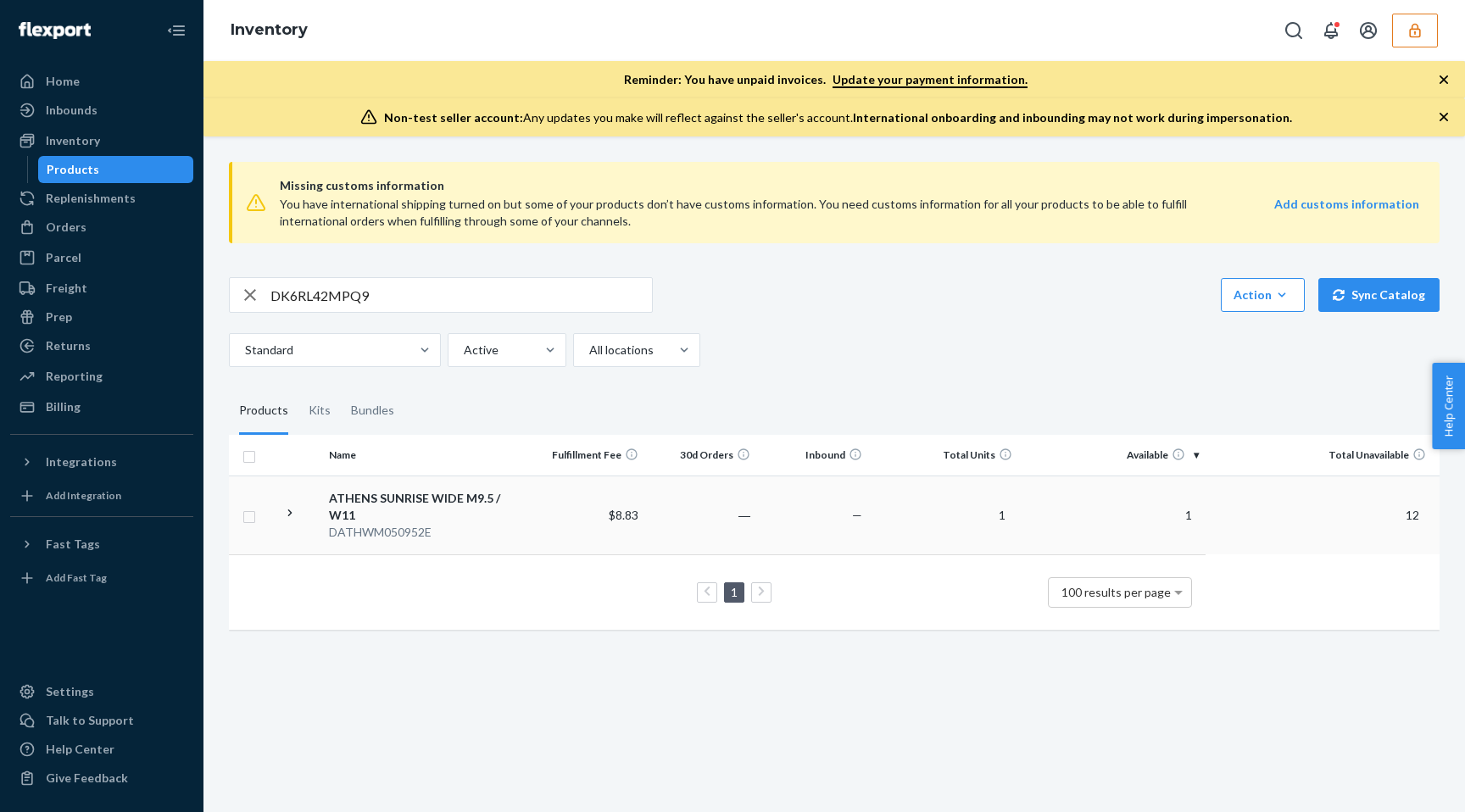
click at [1033, 509] on td "1" at bounding box center [1112, 515] width 187 height 79
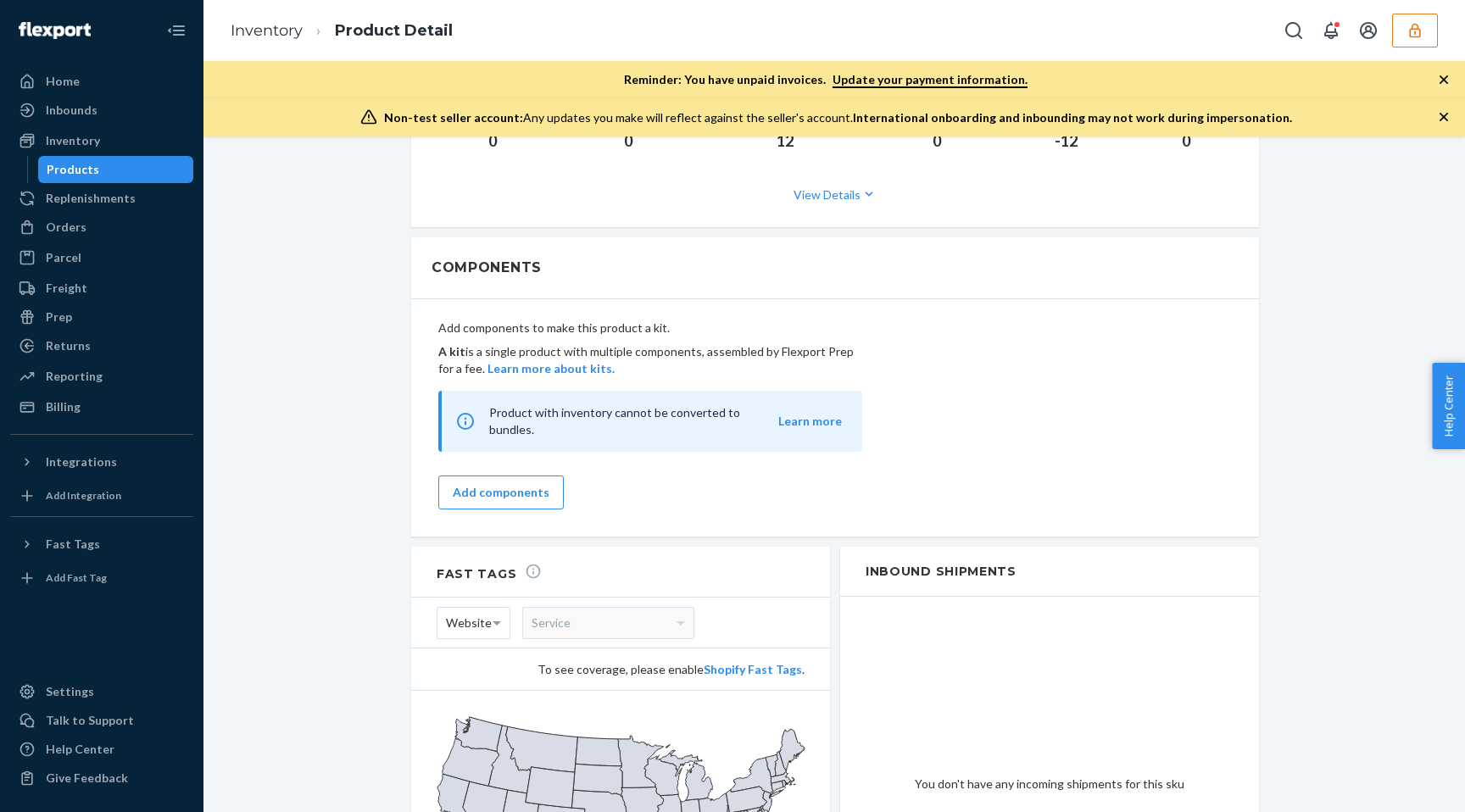
scroll to position [1774, 0]
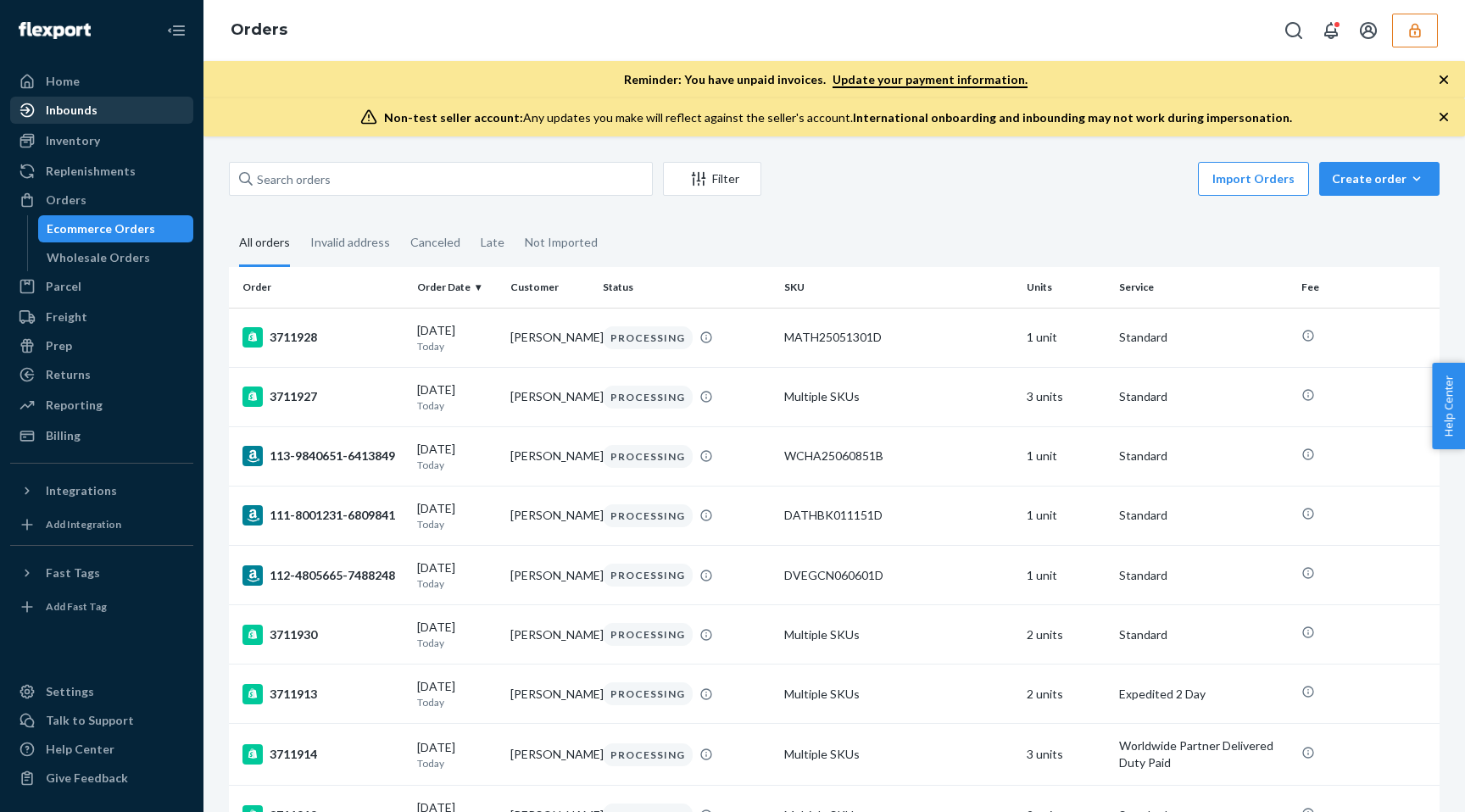
click at [84, 114] on div "Inbounds" at bounding box center [72, 110] width 52 height 17
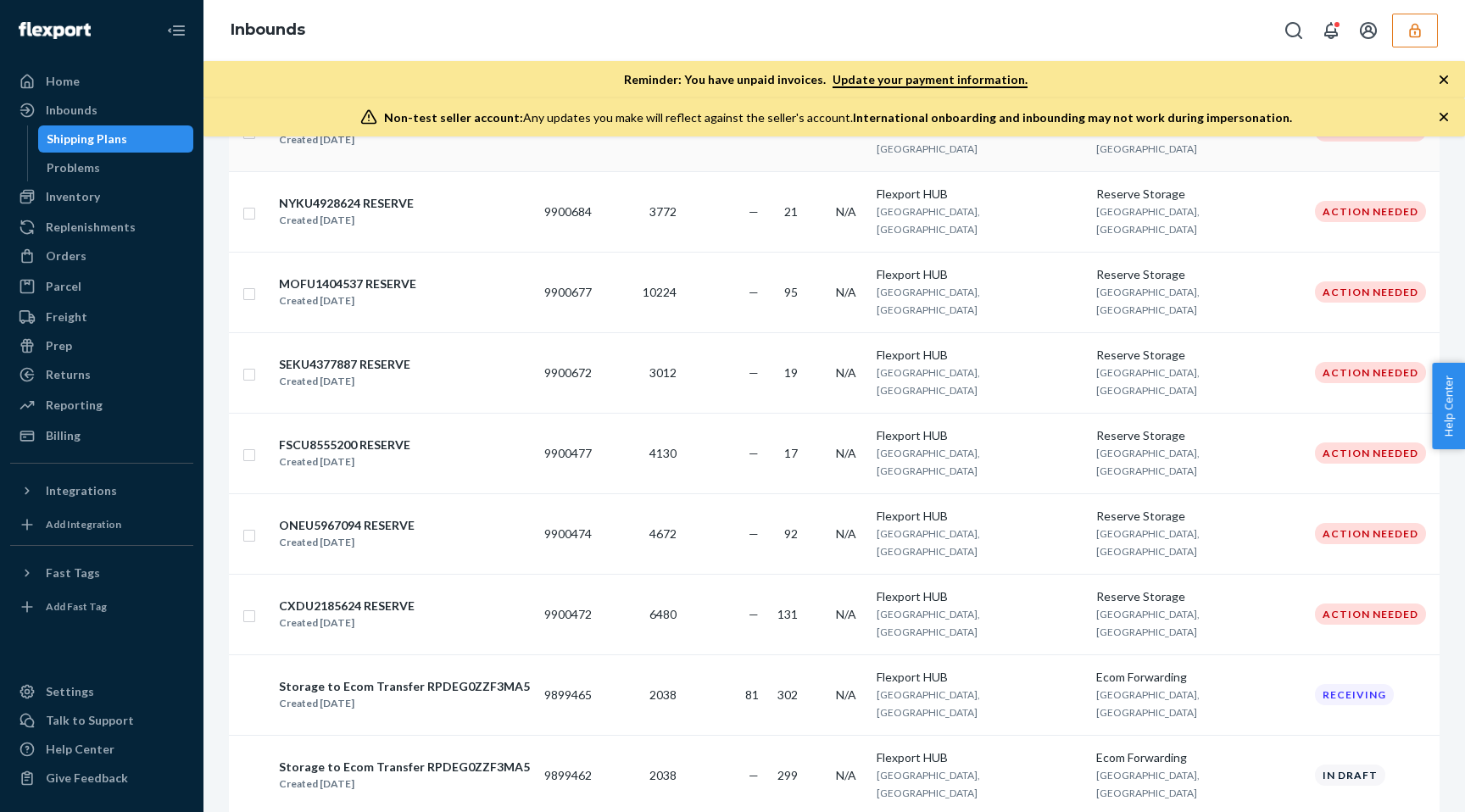
scroll to position [462, 0]
click at [683, 656] on td "2038" at bounding box center [641, 696] width 85 height 80
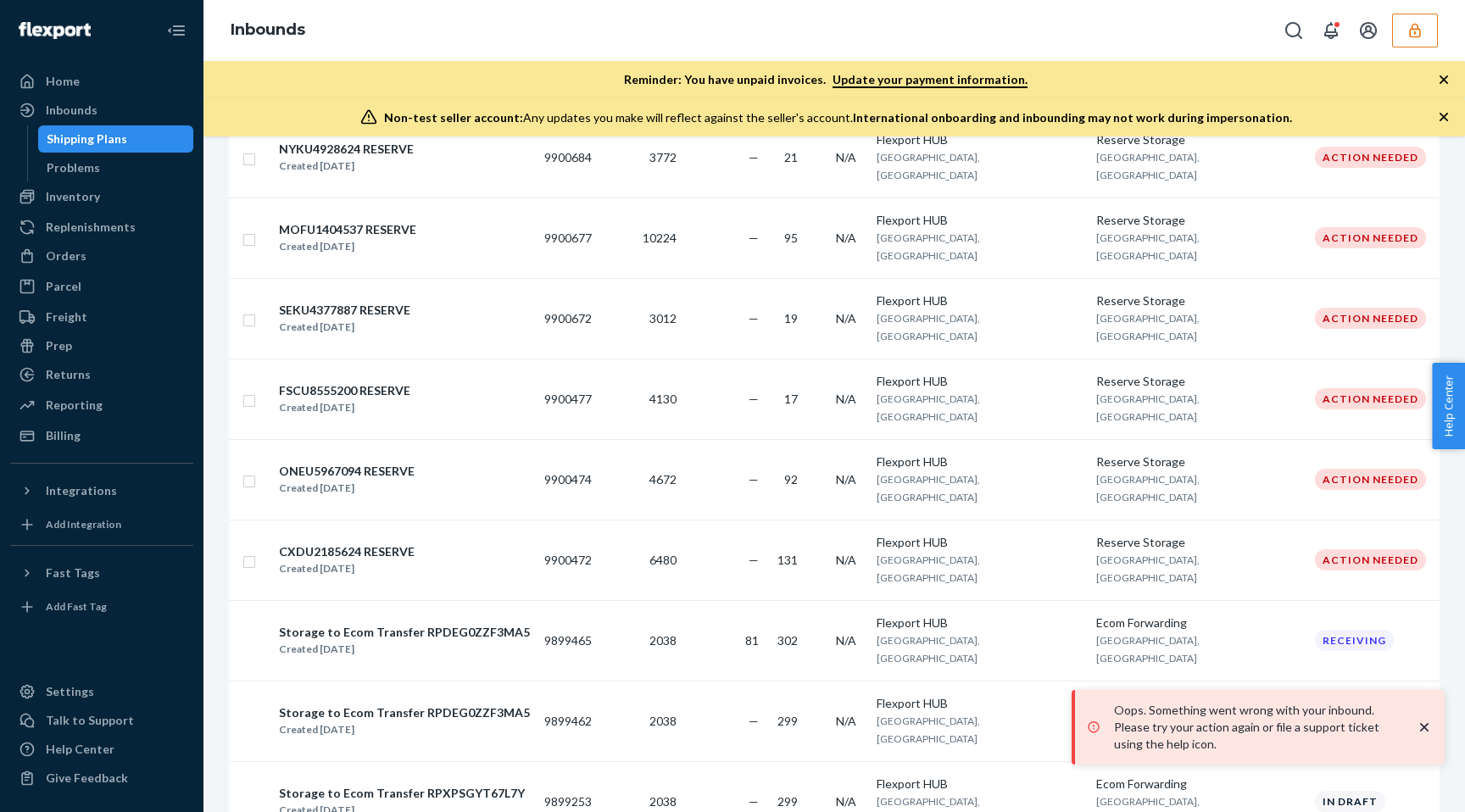
scroll to position [554, 0]
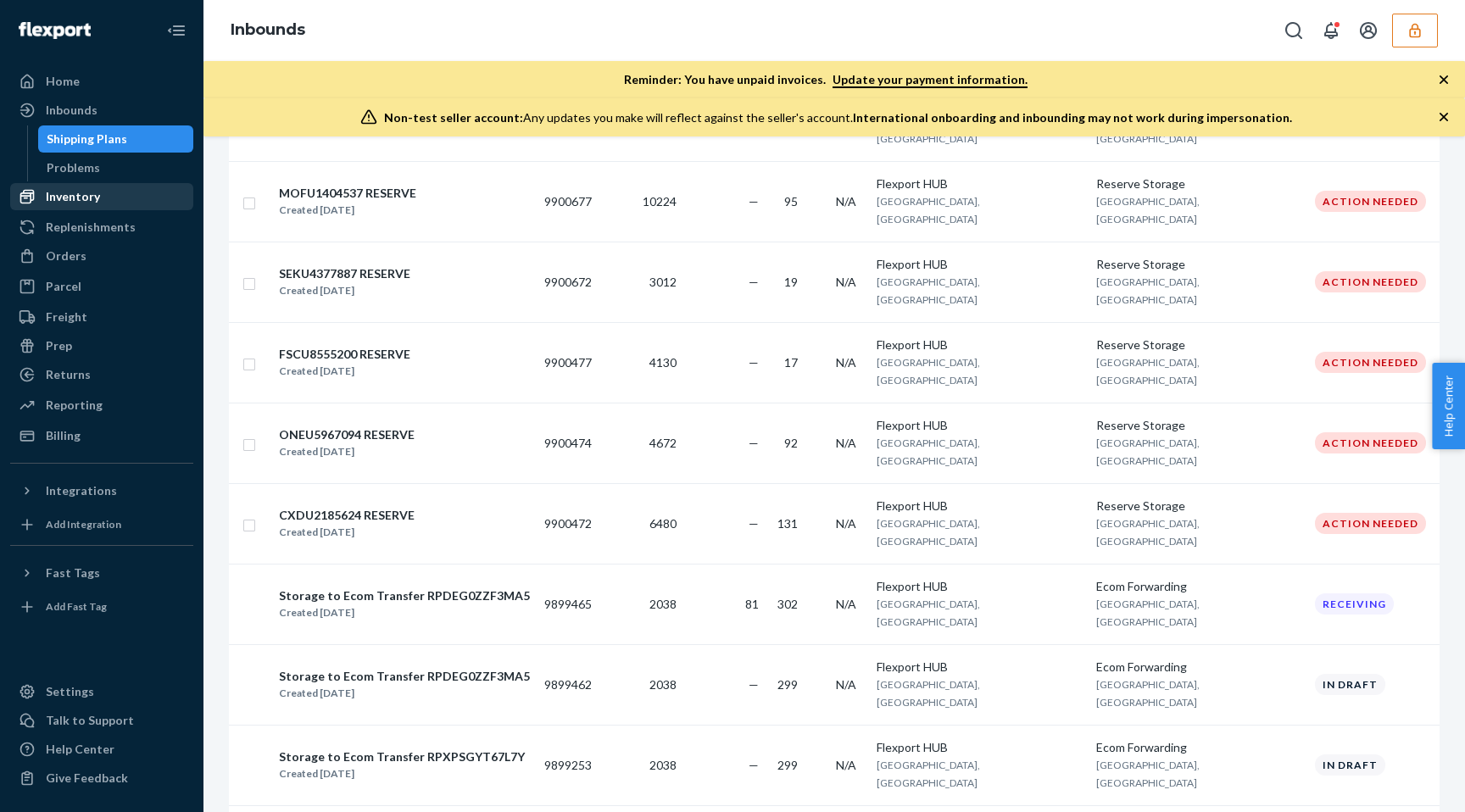
click at [78, 196] on div "Inventory" at bounding box center [73, 196] width 55 height 17
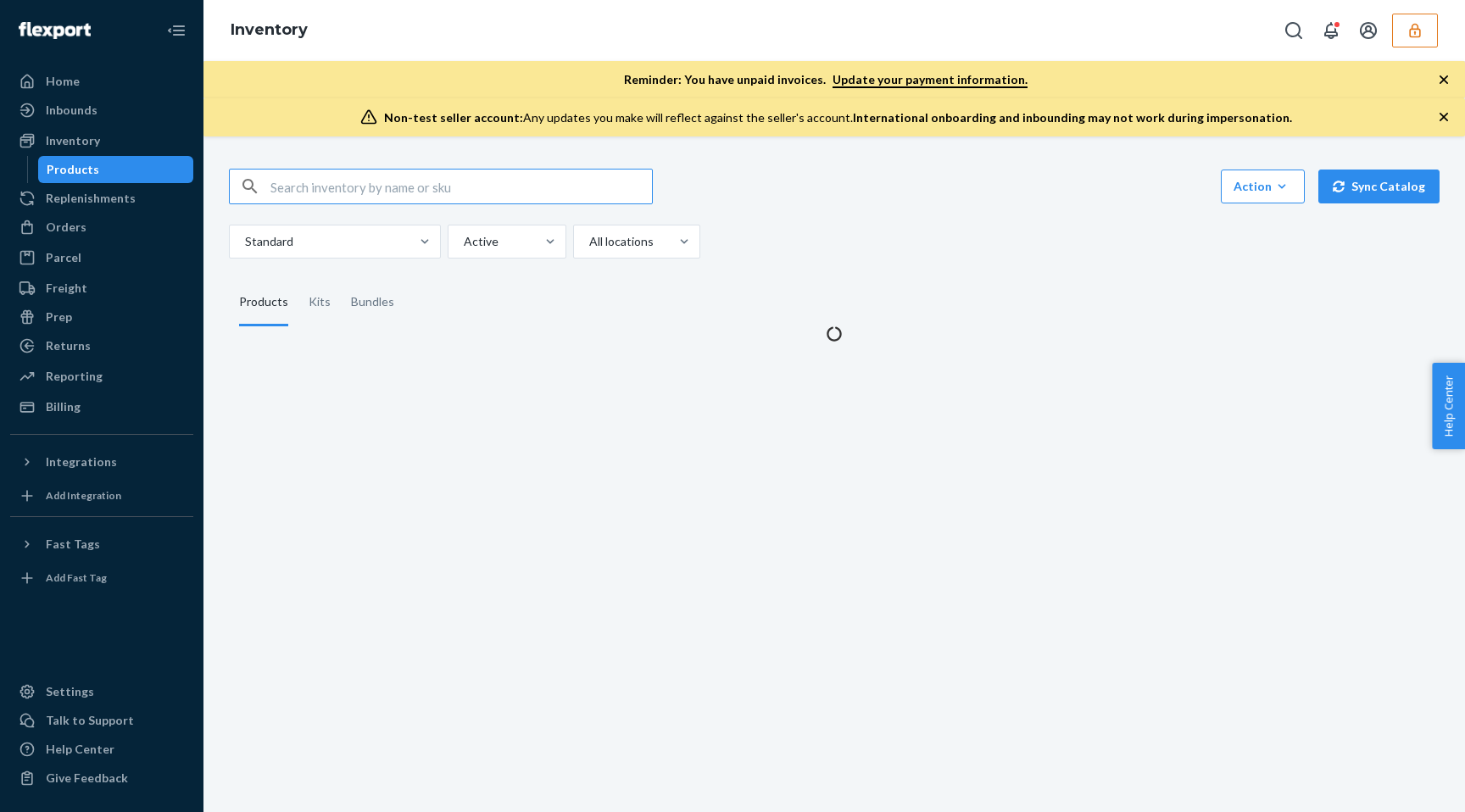
click at [312, 175] on input "text" at bounding box center [461, 187] width 382 height 34
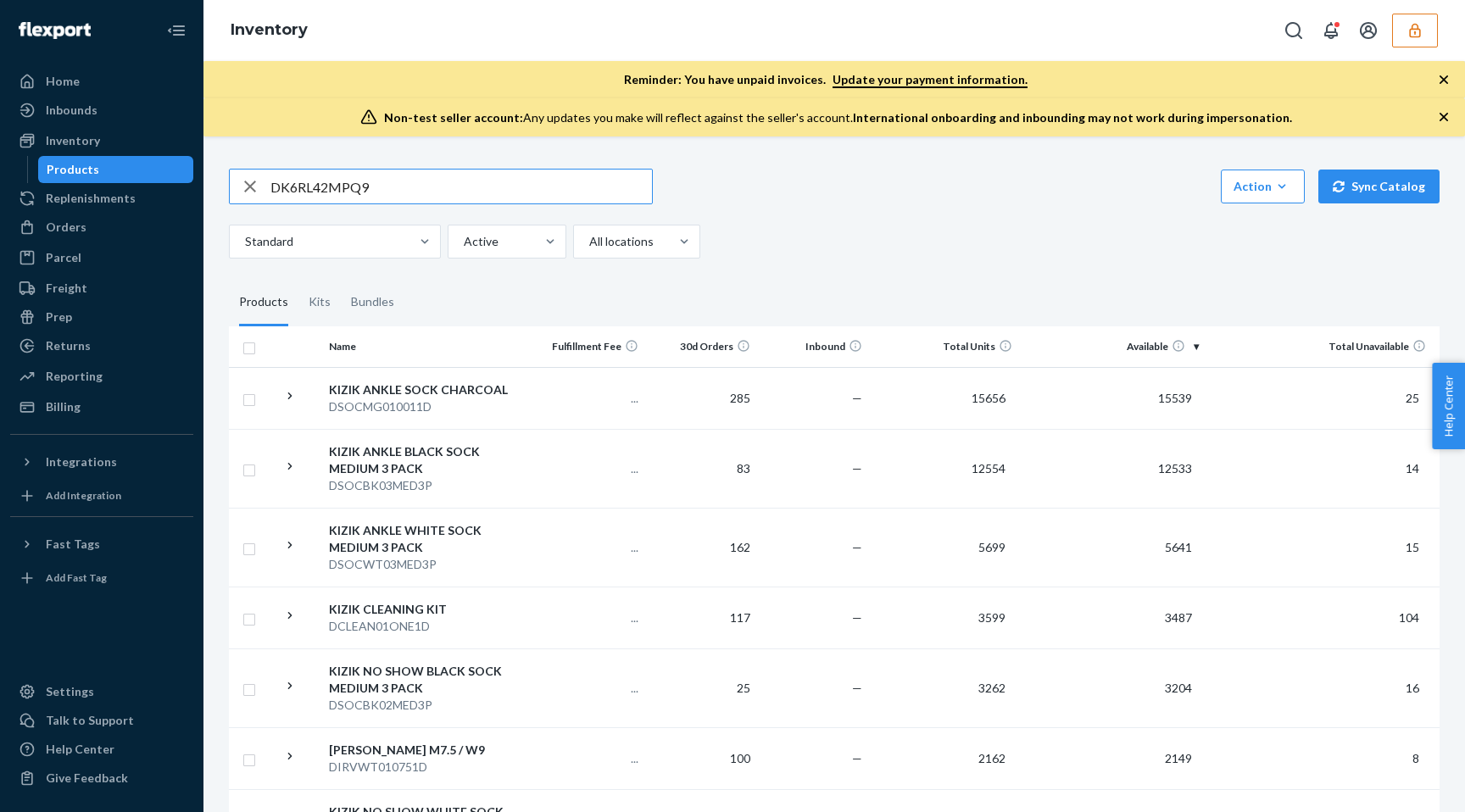
type input "DK6RL42MPQ9"
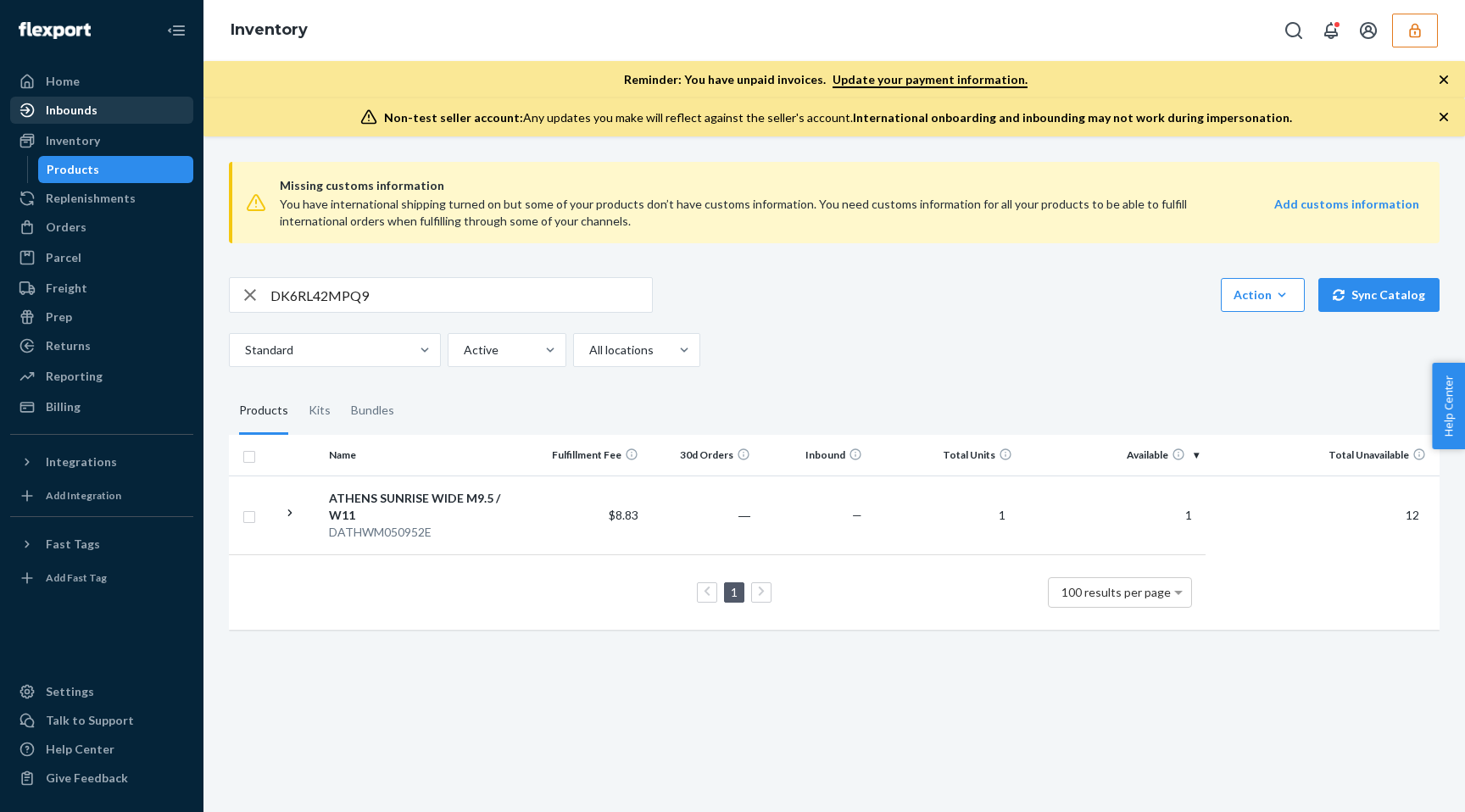
click at [60, 116] on div "Inbounds" at bounding box center [72, 110] width 52 height 17
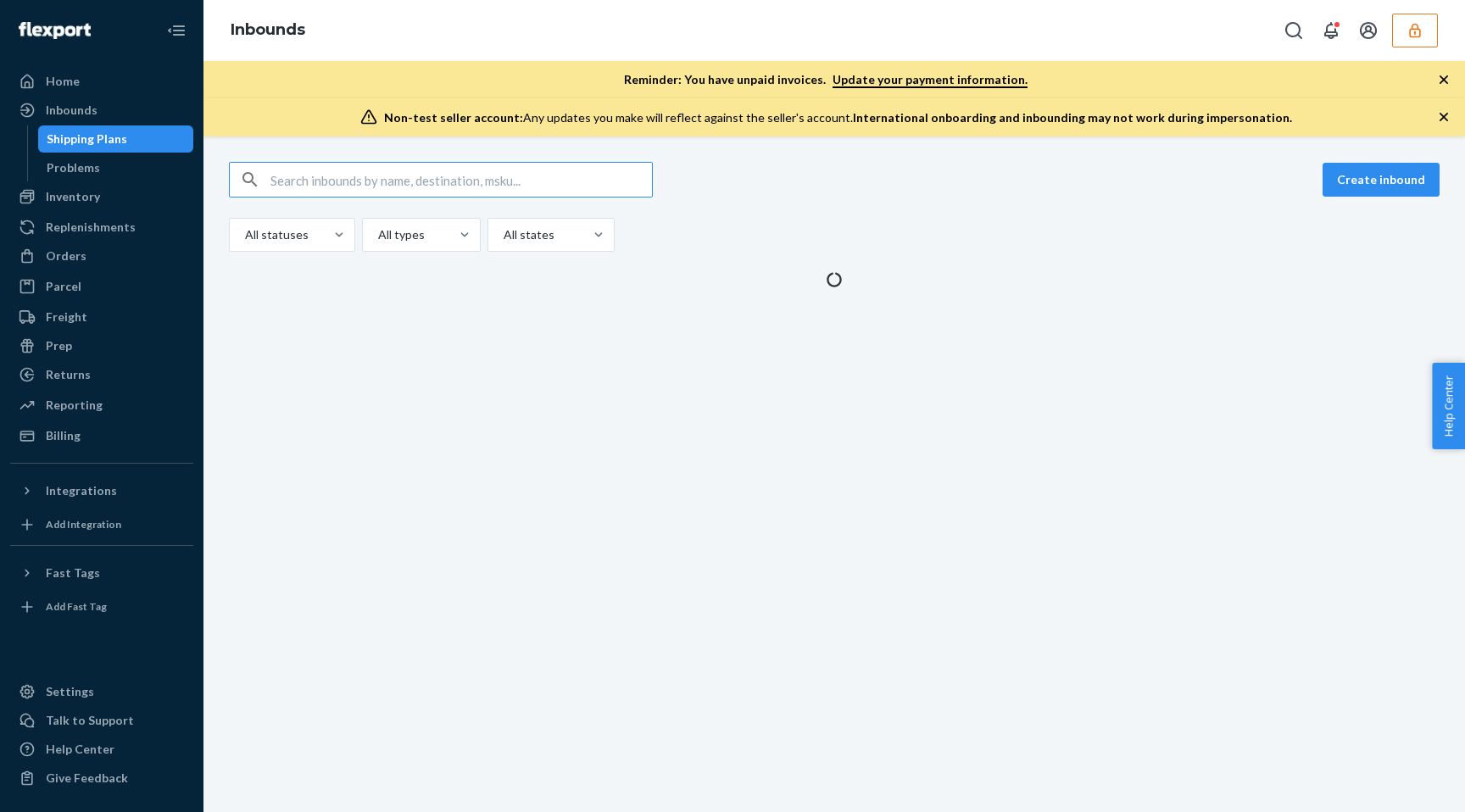
click at [382, 181] on input "text" at bounding box center [461, 180] width 382 height 34
type input "9899465"
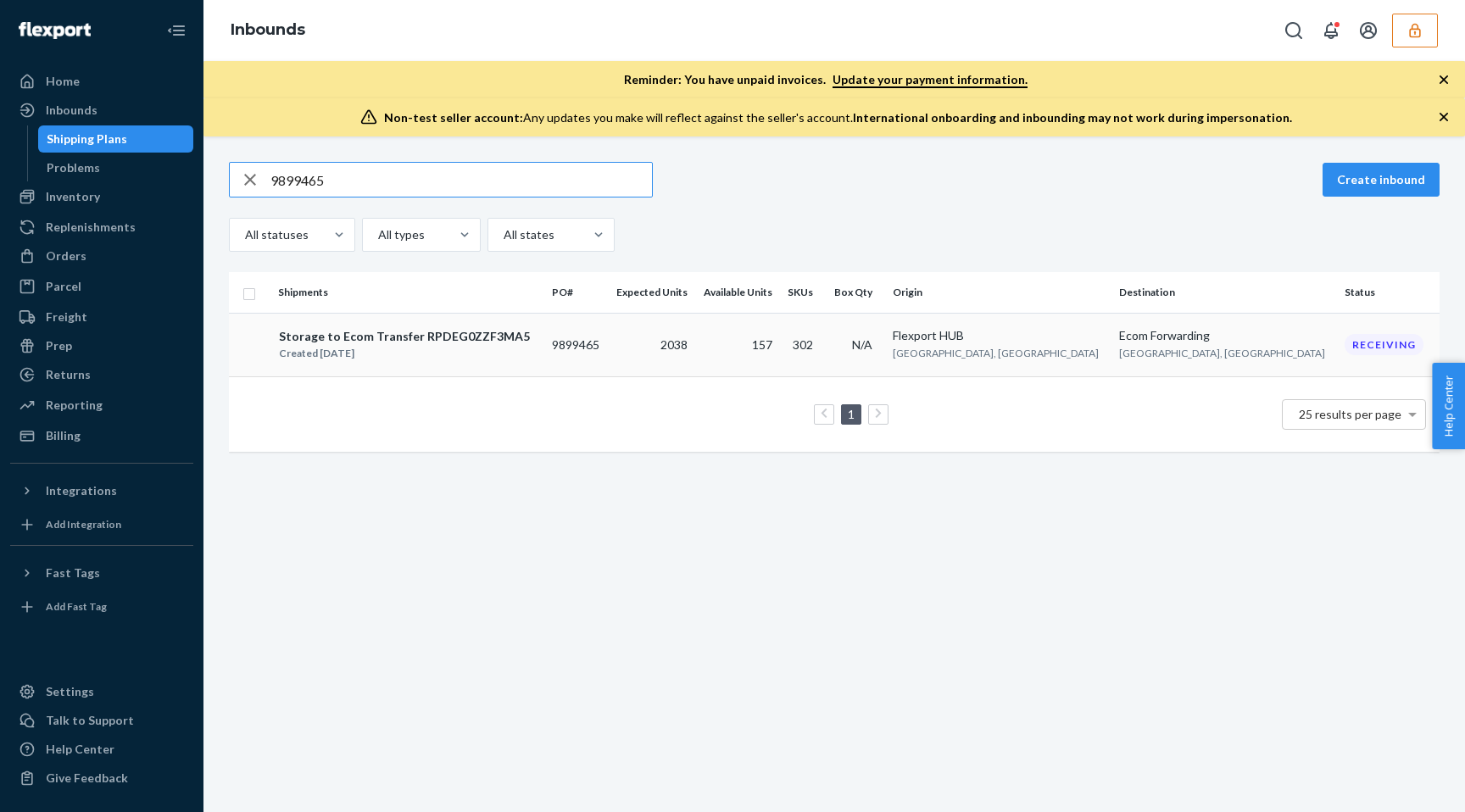
type input "9899465"
click at [608, 356] on td "9899465" at bounding box center [576, 344] width 62 height 63
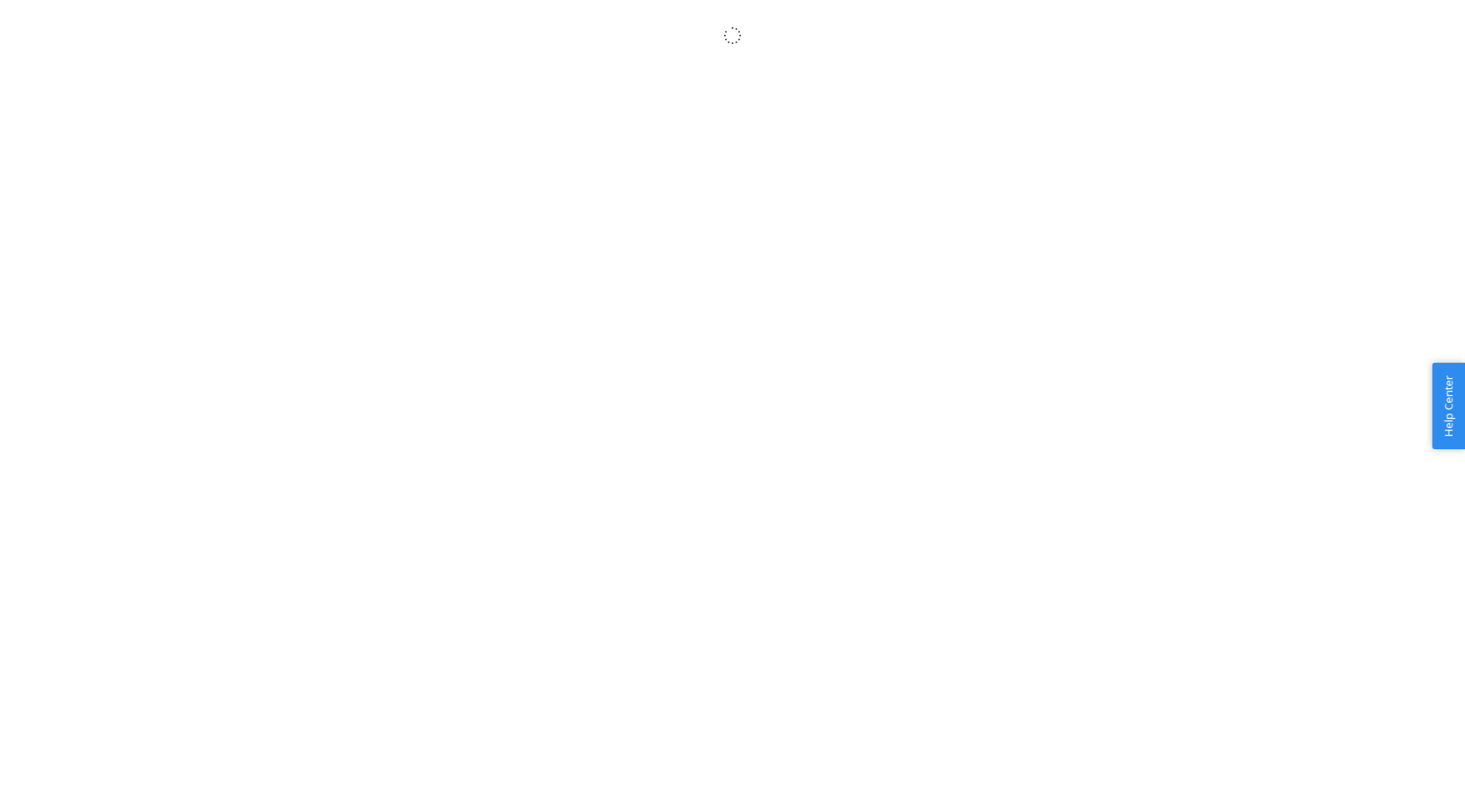
click at [509, 65] on body "× Help Center Username Get Started Inbounds Inventory Orders Billing Fast Tags …" at bounding box center [732, 424] width 1465 height 812
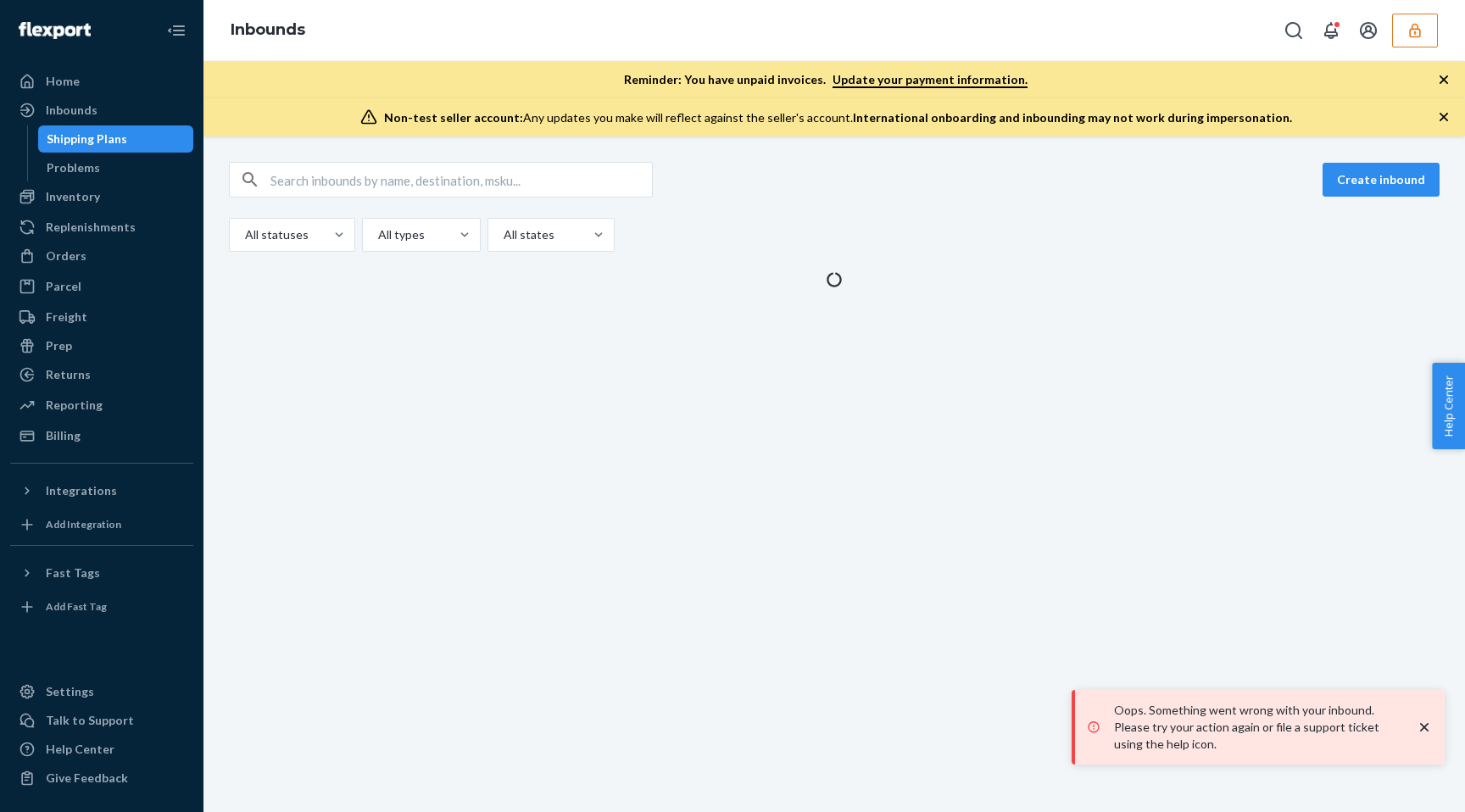
click at [408, 26] on div "Inbounds" at bounding box center [834, 30] width 1262 height 61
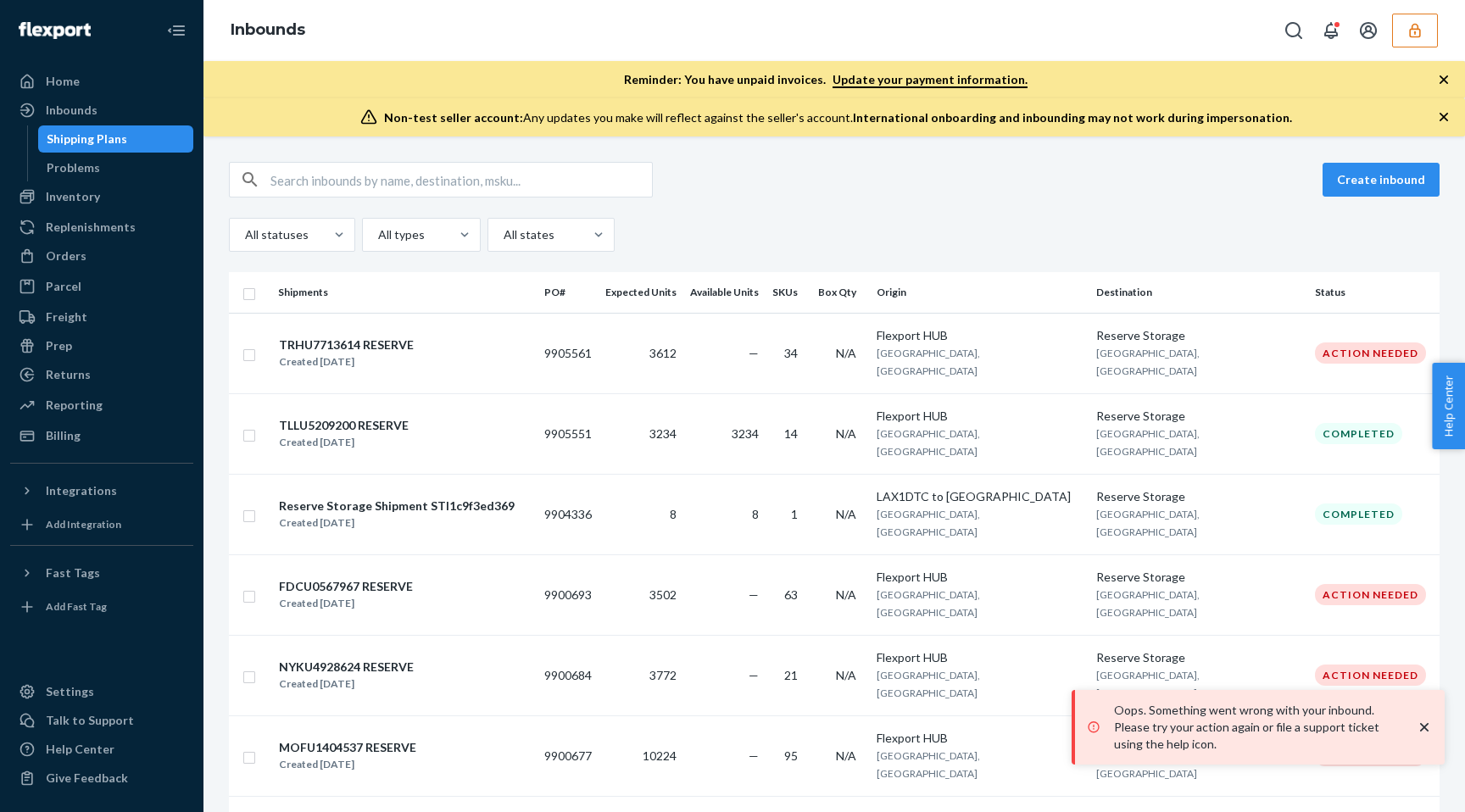
click at [399, 178] on input "text" at bounding box center [461, 180] width 382 height 34
paste input "9899465"
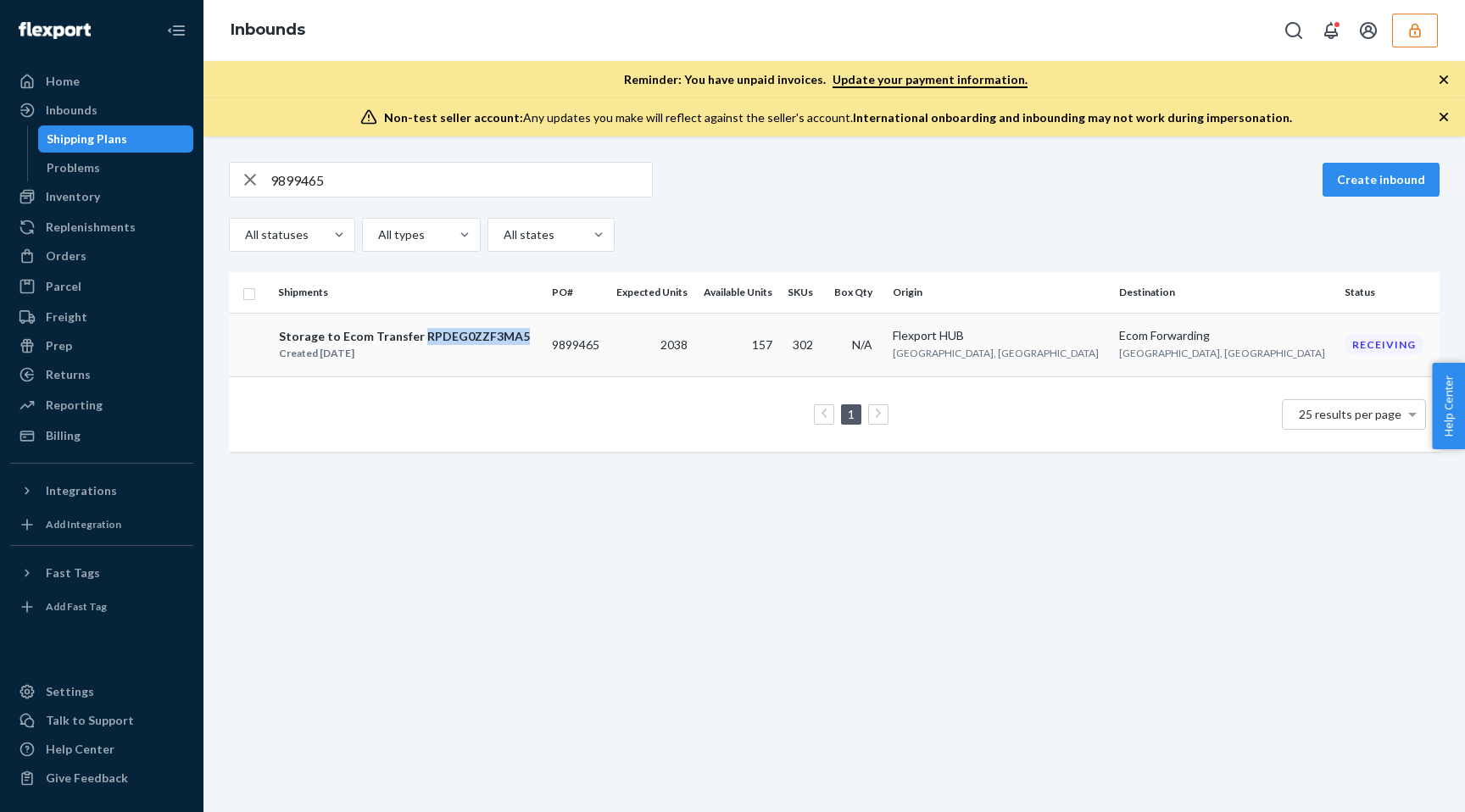
copy div "RPDEG0ZZF3MA5"
click at [464, 177] on input "9899465" at bounding box center [461, 180] width 382 height 34
paste input "RPDEG0ZZF3MA"
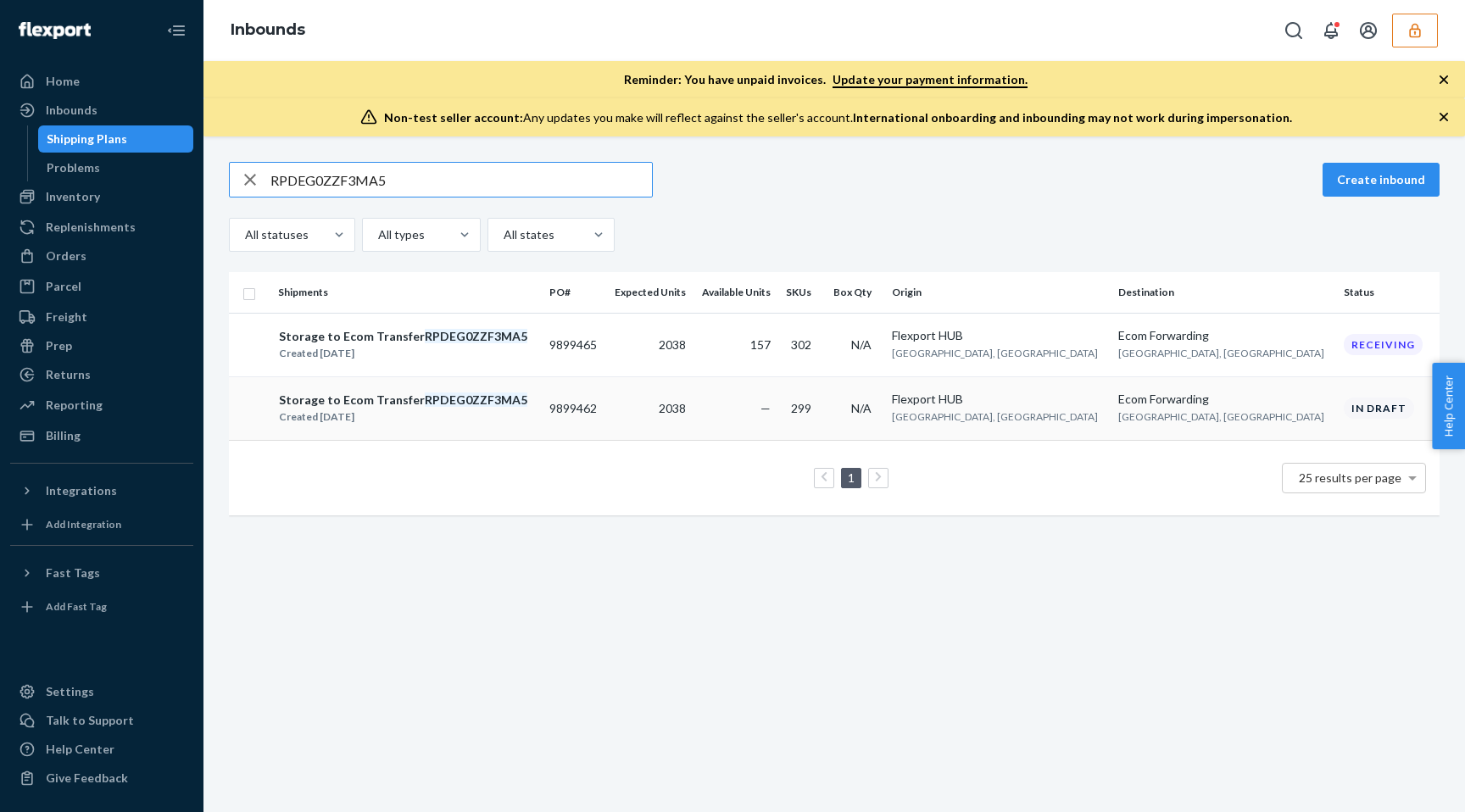
type input "RPDEG0ZZF3MA5"
copy td "9899462"
copy td "9899465"
click at [500, 179] on input "RPDEG0ZZF3MA5" at bounding box center [461, 180] width 382 height 34
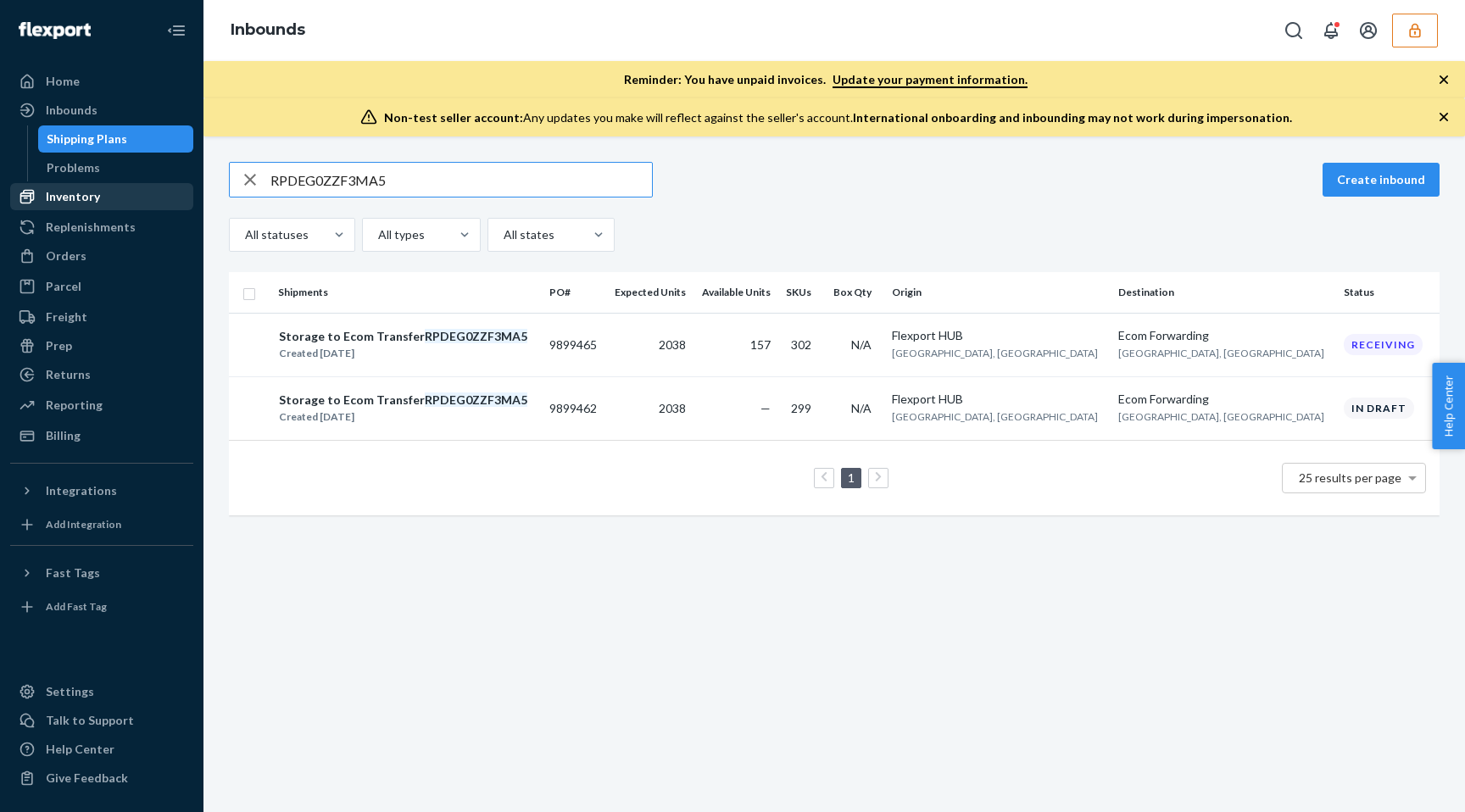
click at [114, 197] on div "Inventory" at bounding box center [102, 196] width 179 height 24
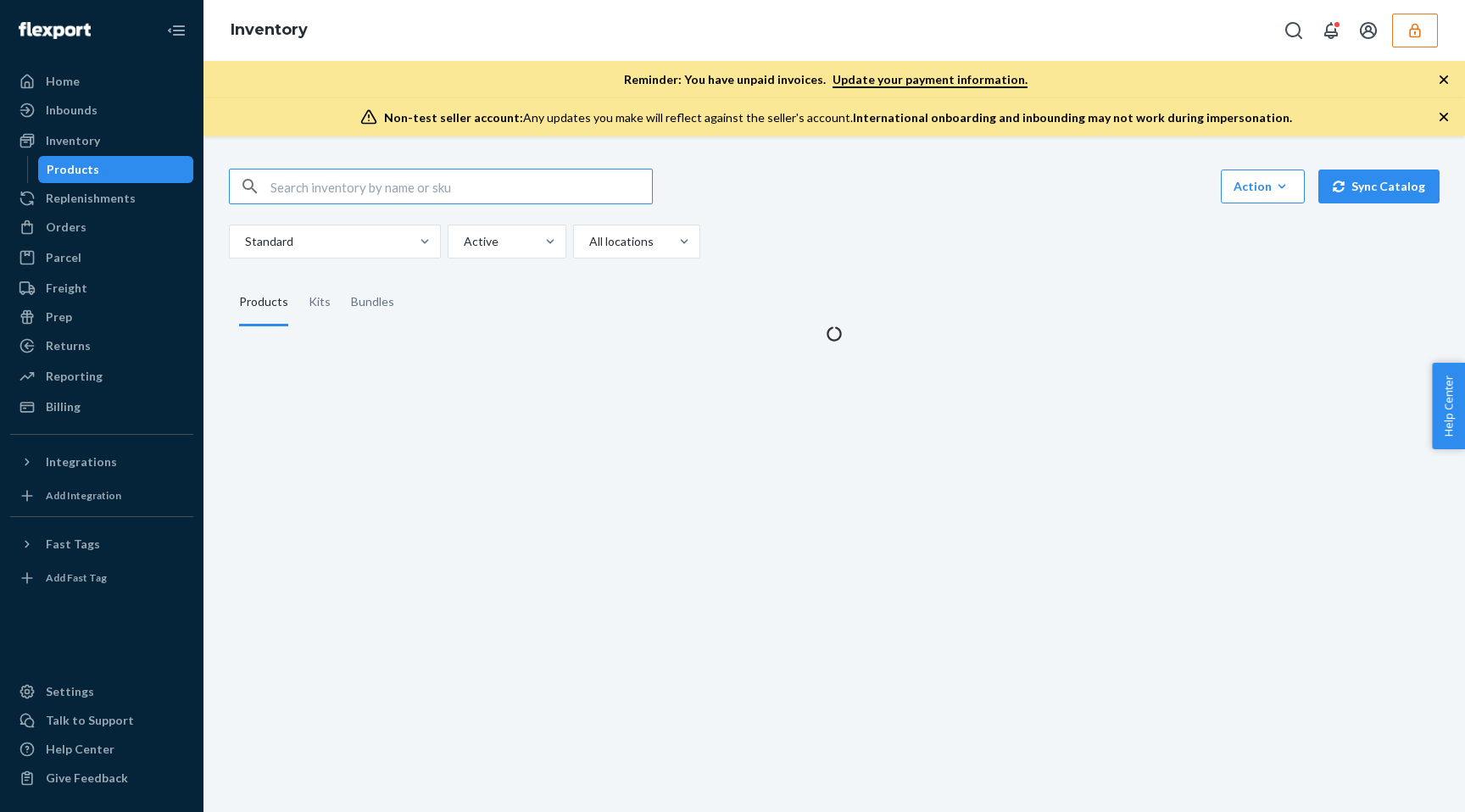
click at [286, 183] on input "text" at bounding box center [461, 187] width 382 height 34
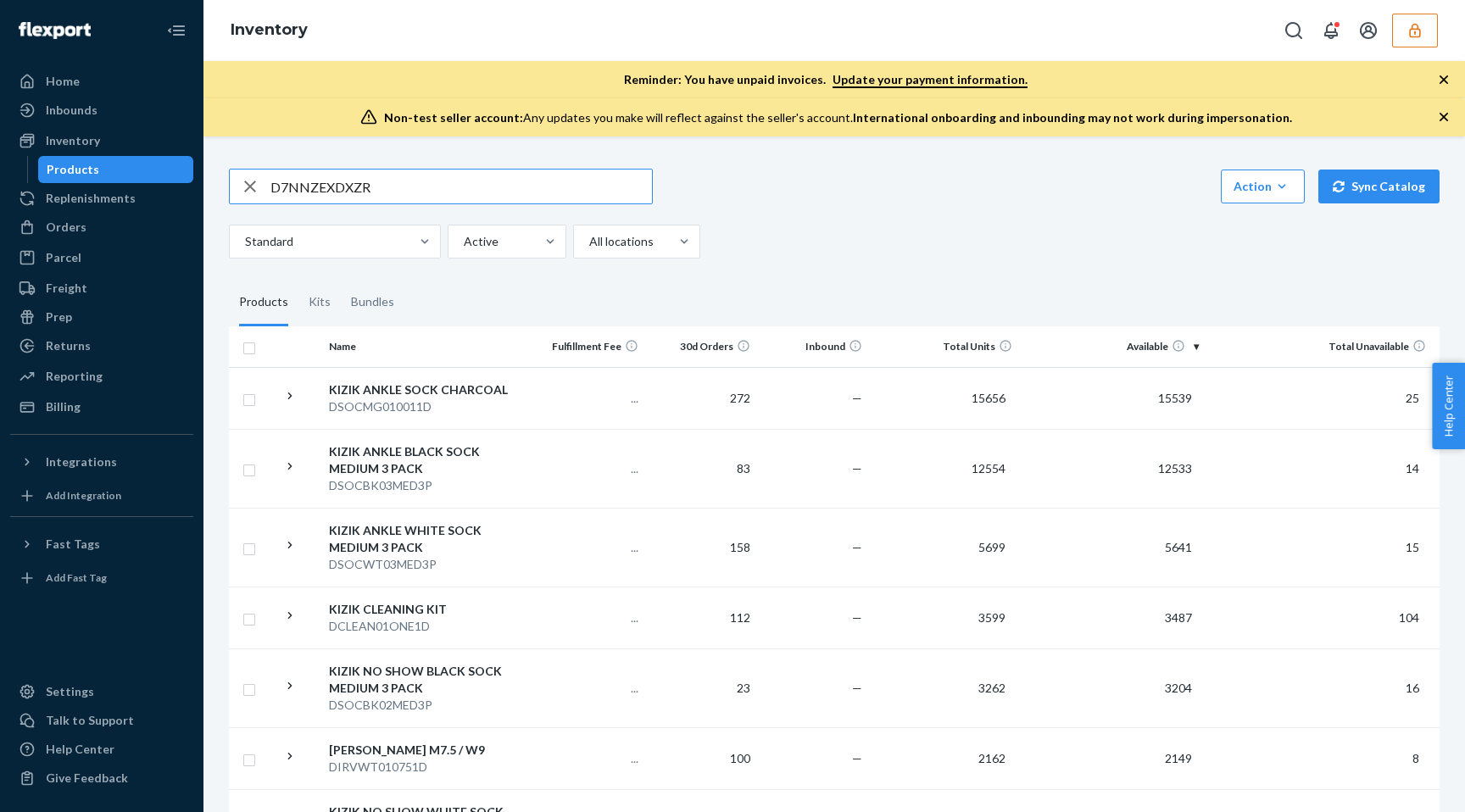
type input "D7NNZEXDXZR"
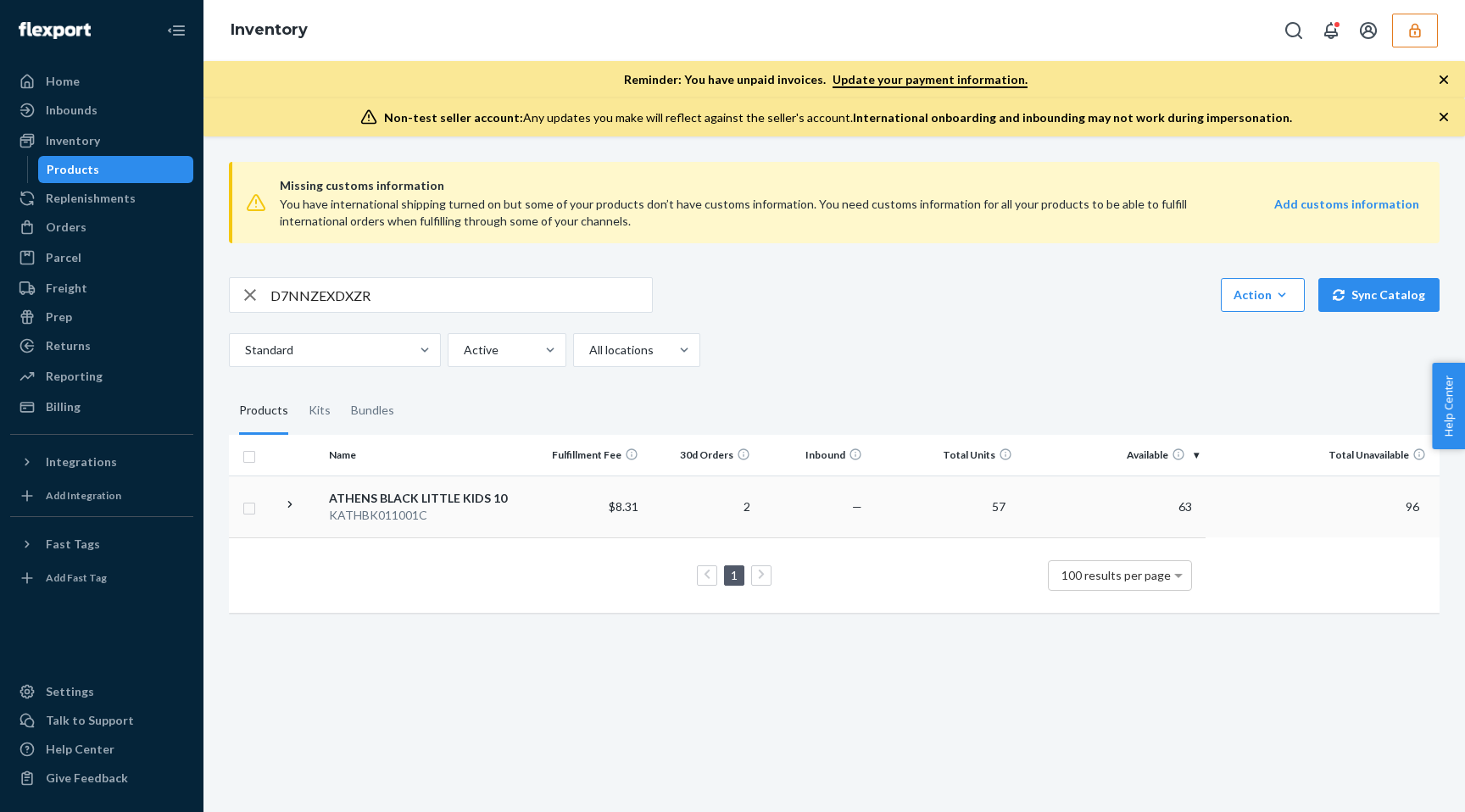
click at [567, 524] on td "$8.31" at bounding box center [588, 506] width 112 height 61
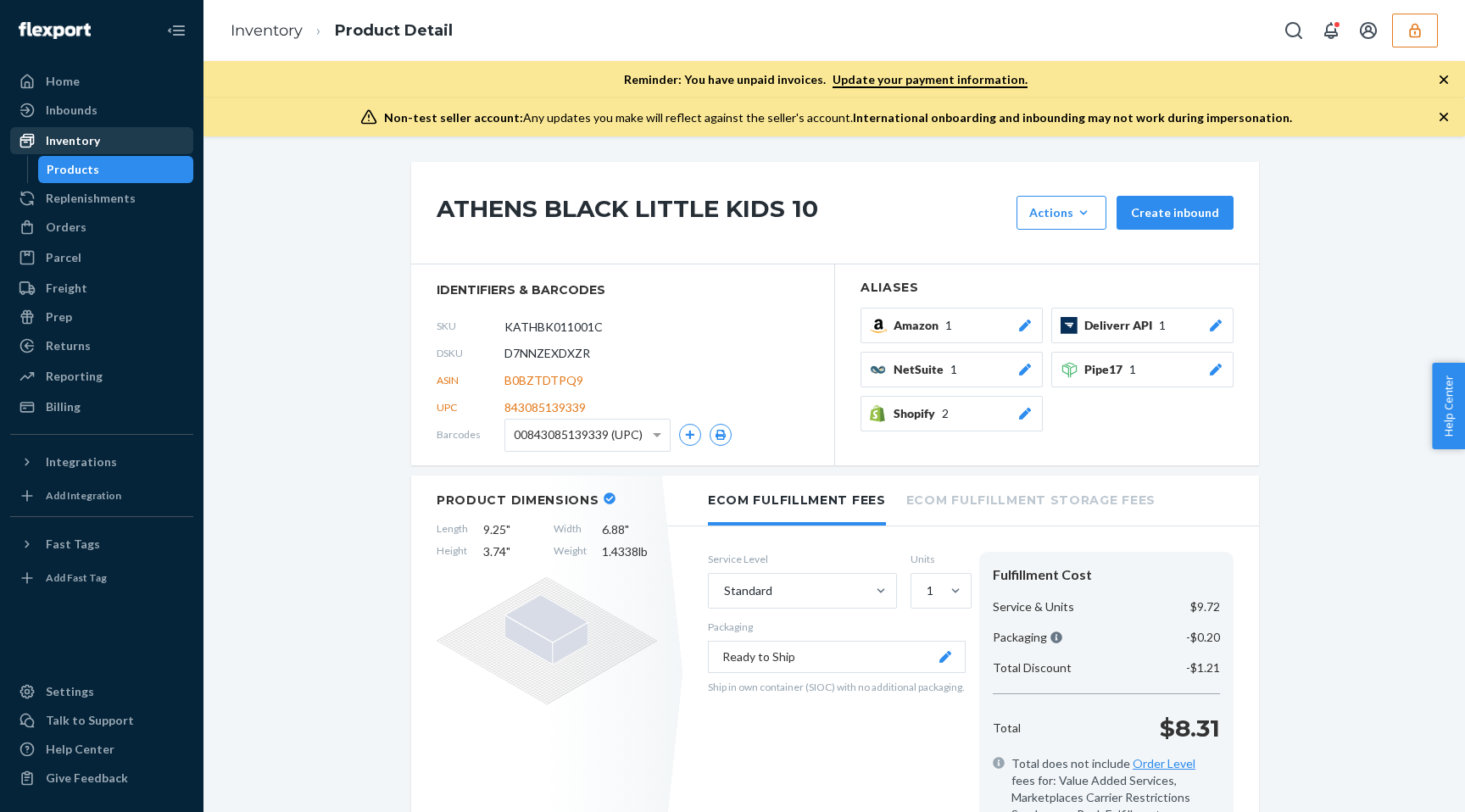
click at [120, 143] on div "Inventory" at bounding box center [102, 141] width 179 height 24
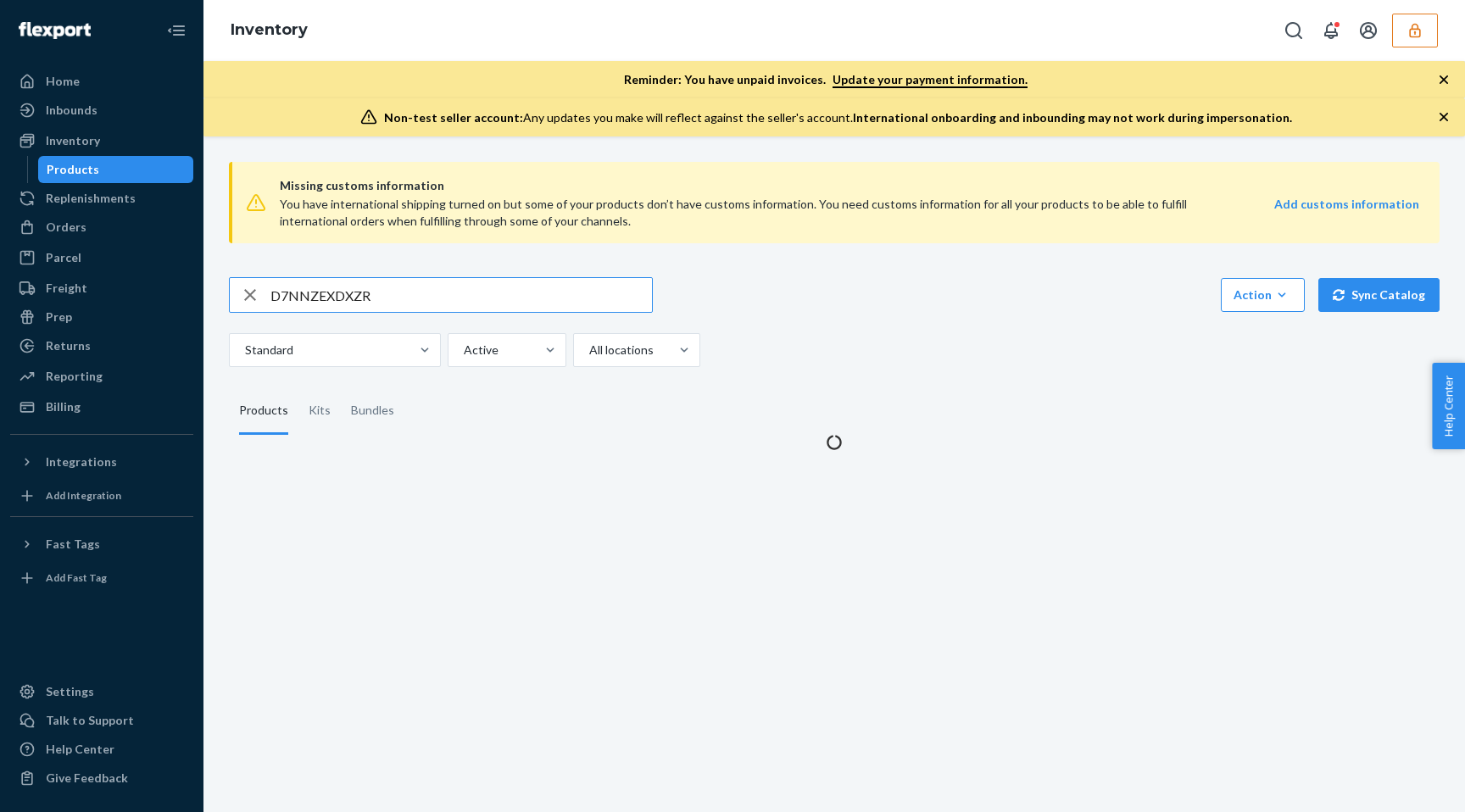
click at [379, 285] on input "D7NNZEXDXZR" at bounding box center [461, 295] width 382 height 34
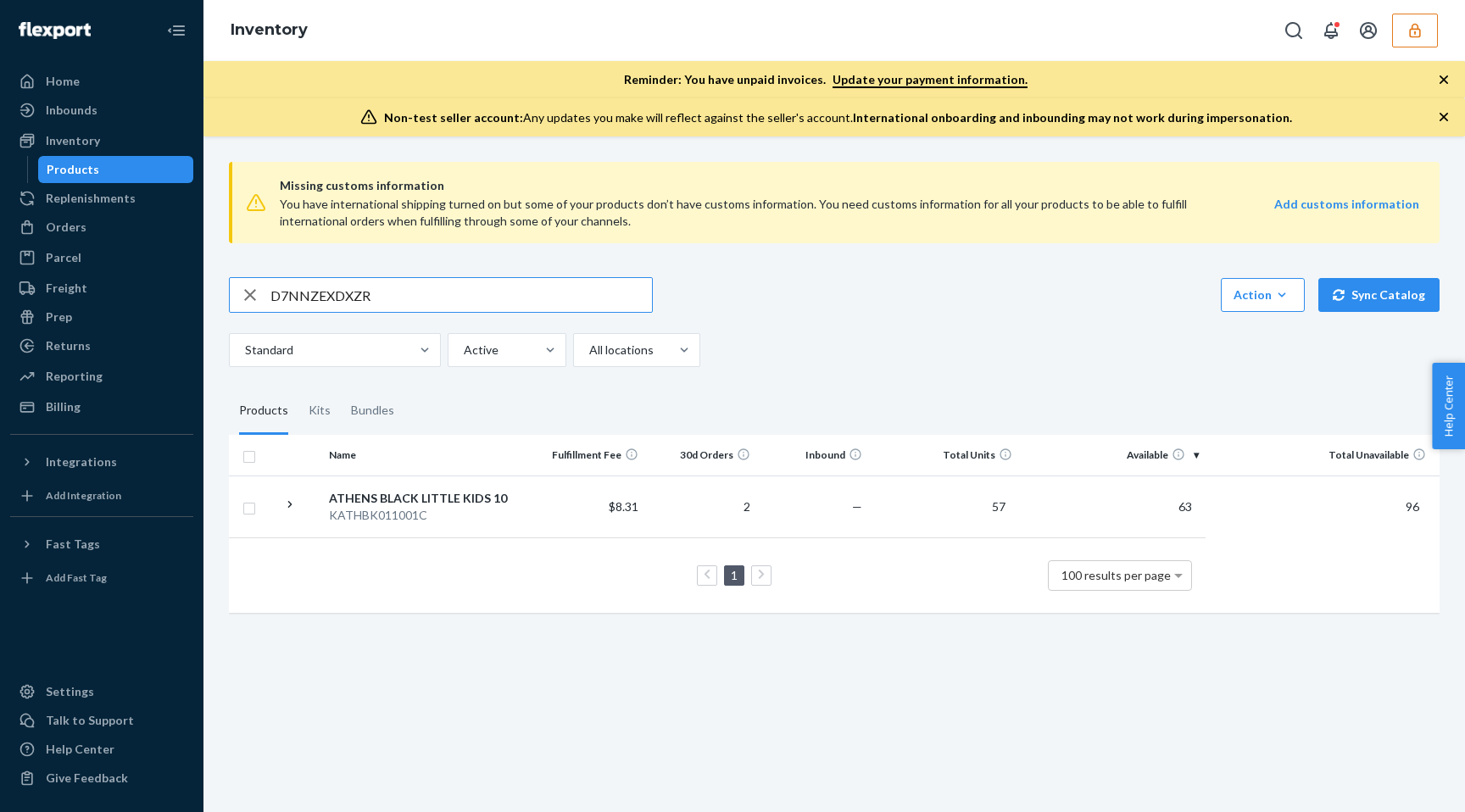
click at [379, 280] on input "D7NNZEXDXZR" at bounding box center [461, 295] width 382 height 34
click at [377, 289] on input "D7NNZEXDXZR" at bounding box center [461, 295] width 382 height 34
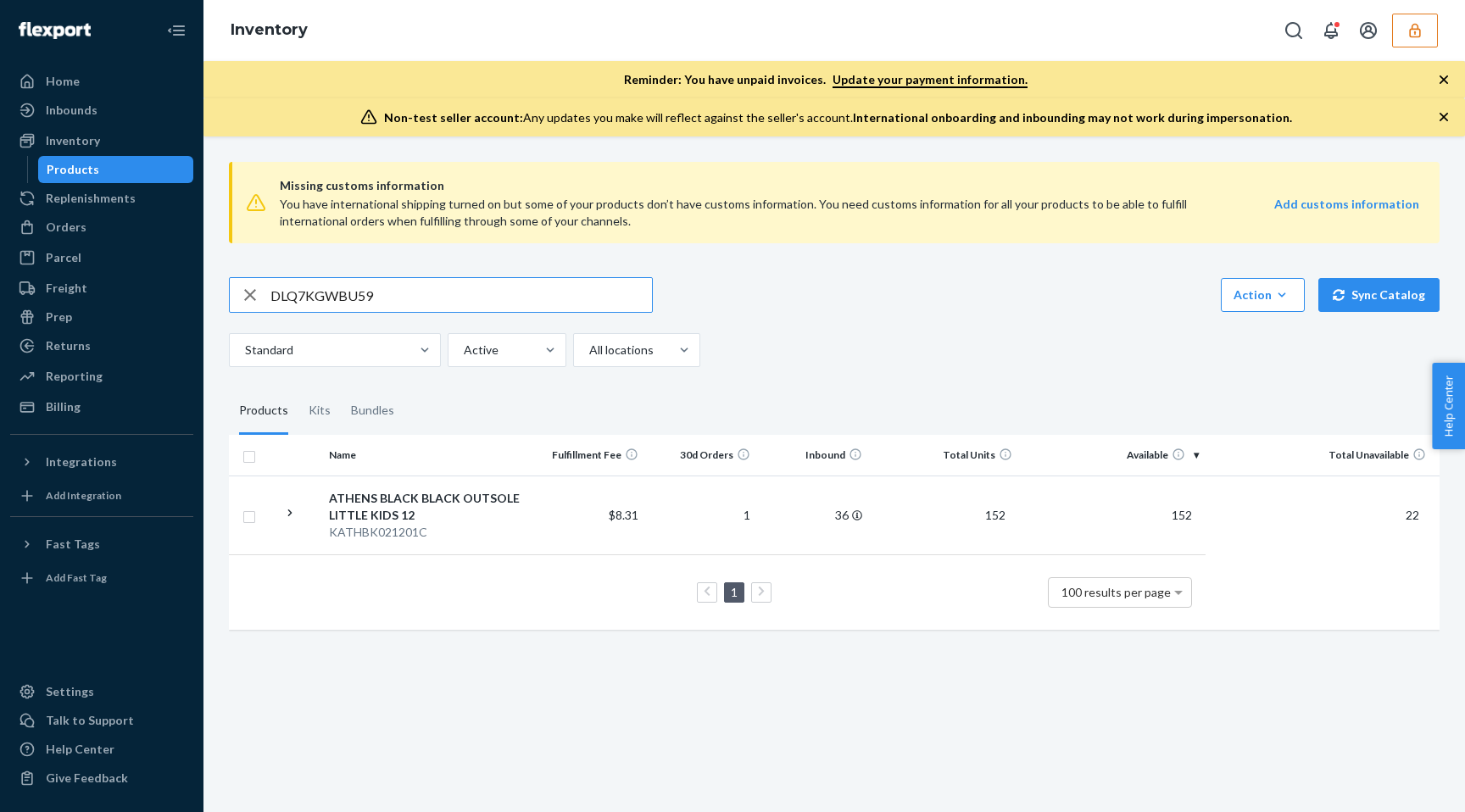
click at [423, 307] on input "DLQ7KGWBU59" at bounding box center [461, 295] width 382 height 34
paste input "BEP5ZCKRD8"
type input "DBEP5ZCKRD8"
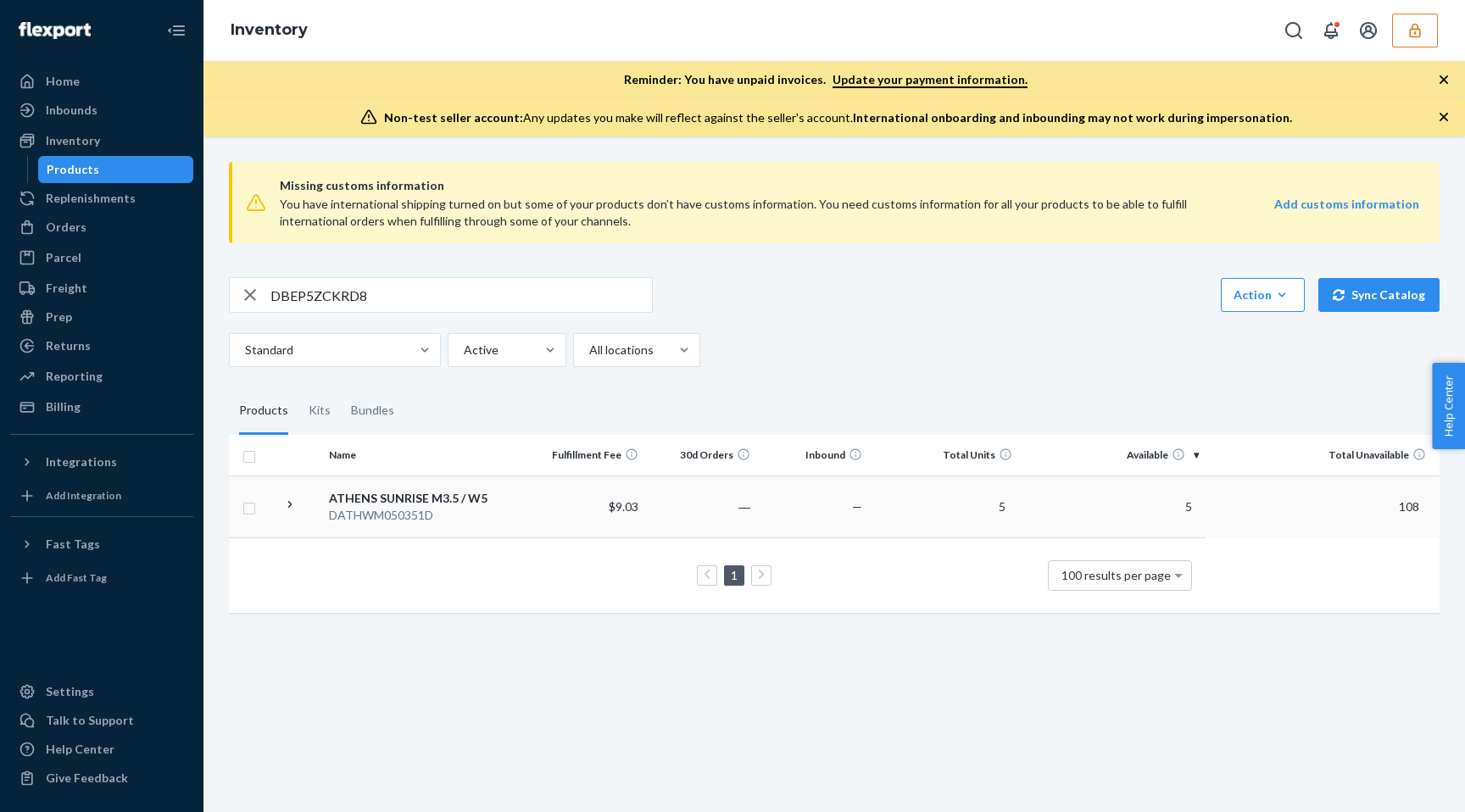
click at [569, 516] on td "$9.03" at bounding box center [588, 506] width 112 height 61
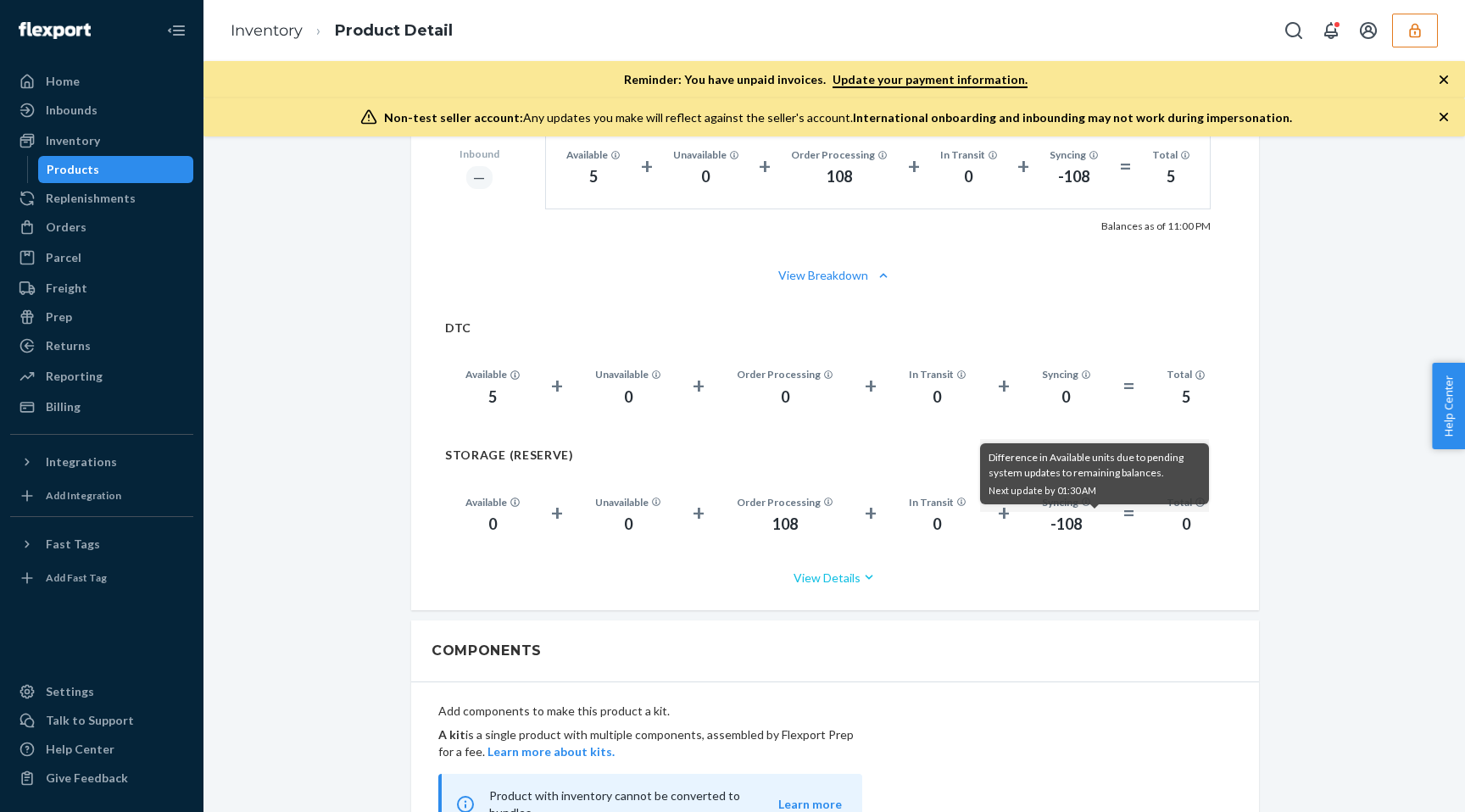
scroll to position [1202, 0]
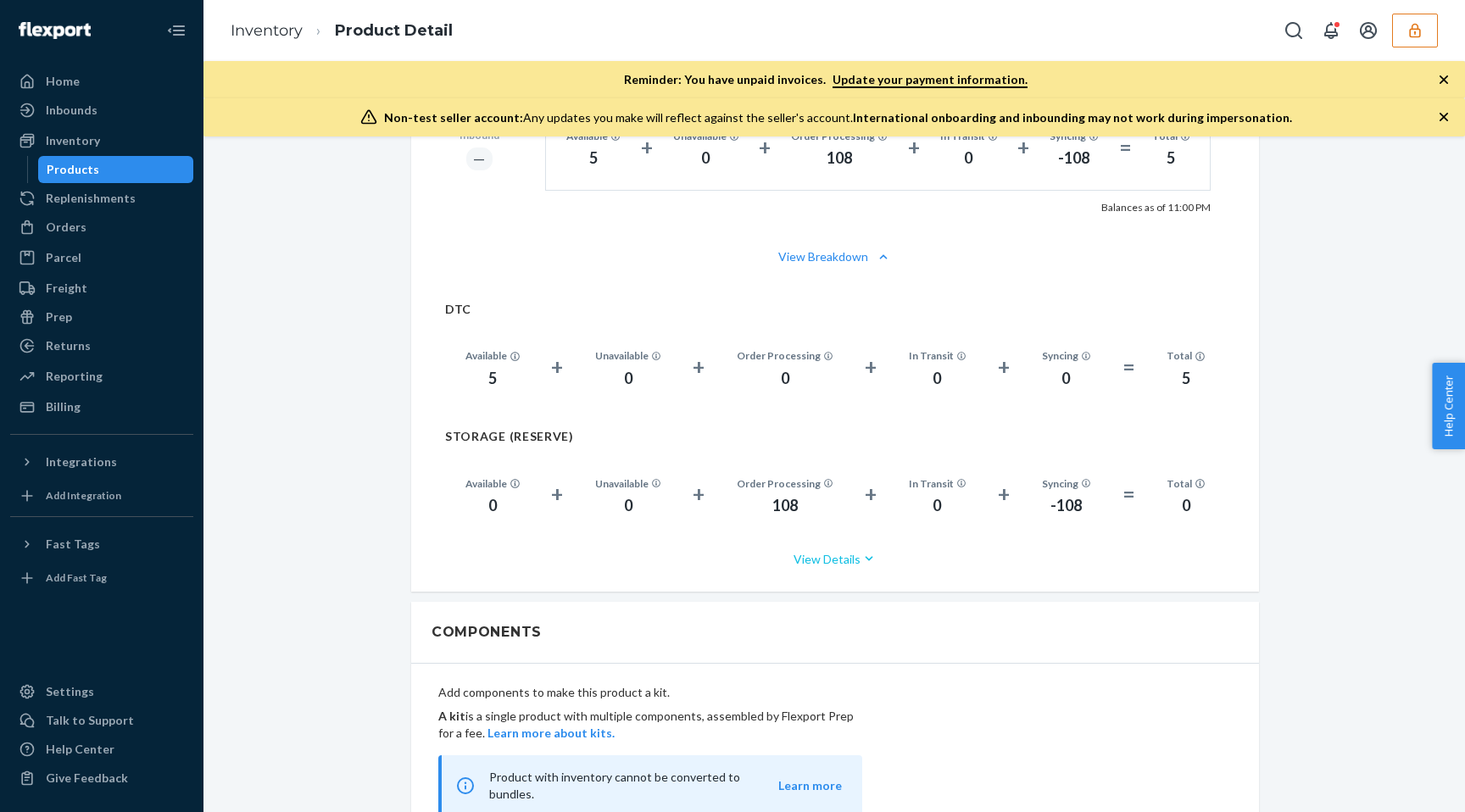
click at [835, 553] on button "View Details" at bounding box center [835, 558] width 780 height 45
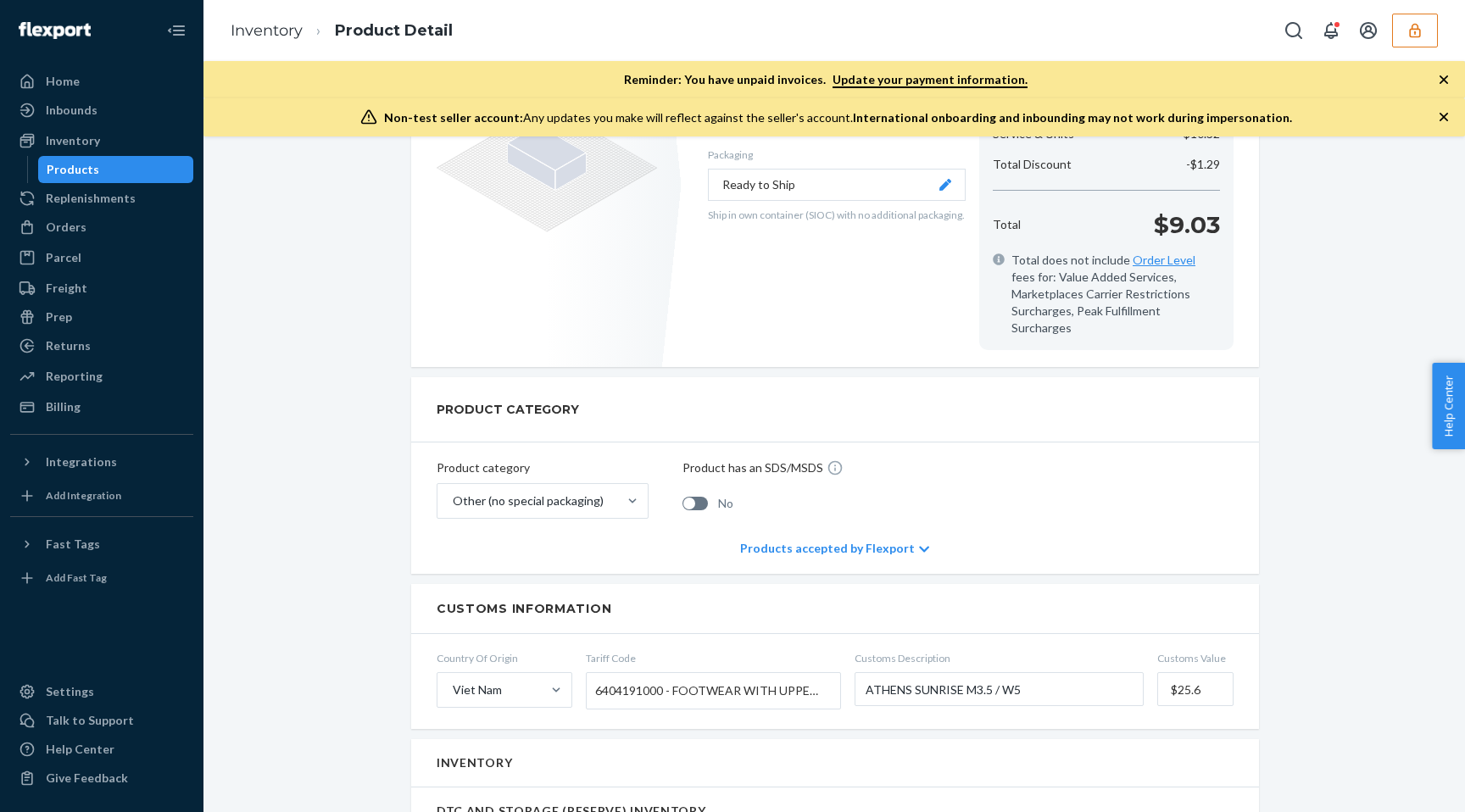
scroll to position [0, 0]
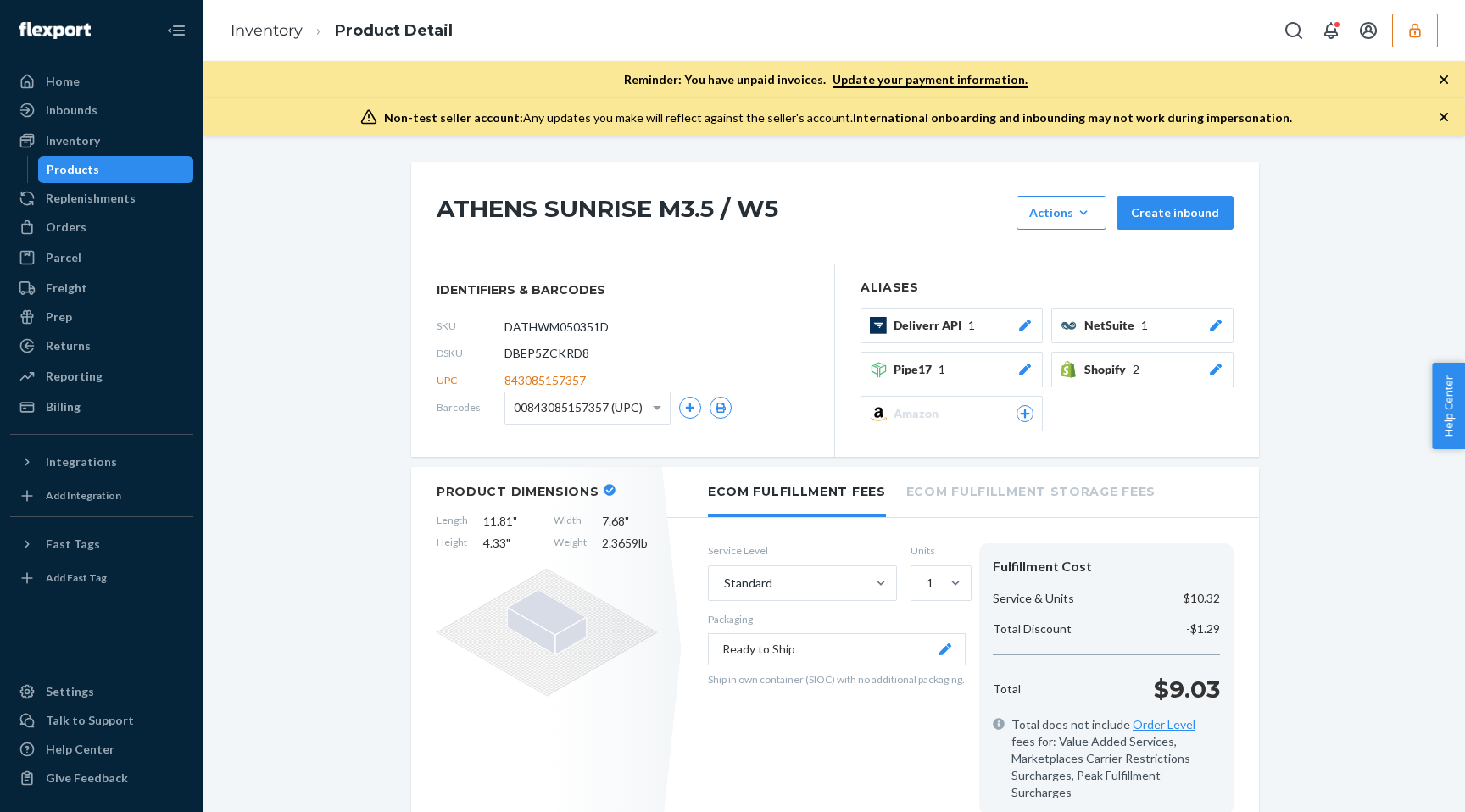
click at [578, 174] on div "ATHENS SUNRISE M3.5 / W5 Actions Add components Hide Request removal Create inb…" at bounding box center [835, 213] width 848 height 102
click at [572, 210] on h1 "ATHENS SUNRISE M3.5 / W5" at bounding box center [722, 213] width 571 height 34
click at [572, 209] on h1 "ATHENS SUNRISE M3.5 / W5" at bounding box center [722, 213] width 571 height 34
click at [572, 202] on h1 "ATHENS SUNRISE M3.5 / W5" at bounding box center [722, 213] width 571 height 34
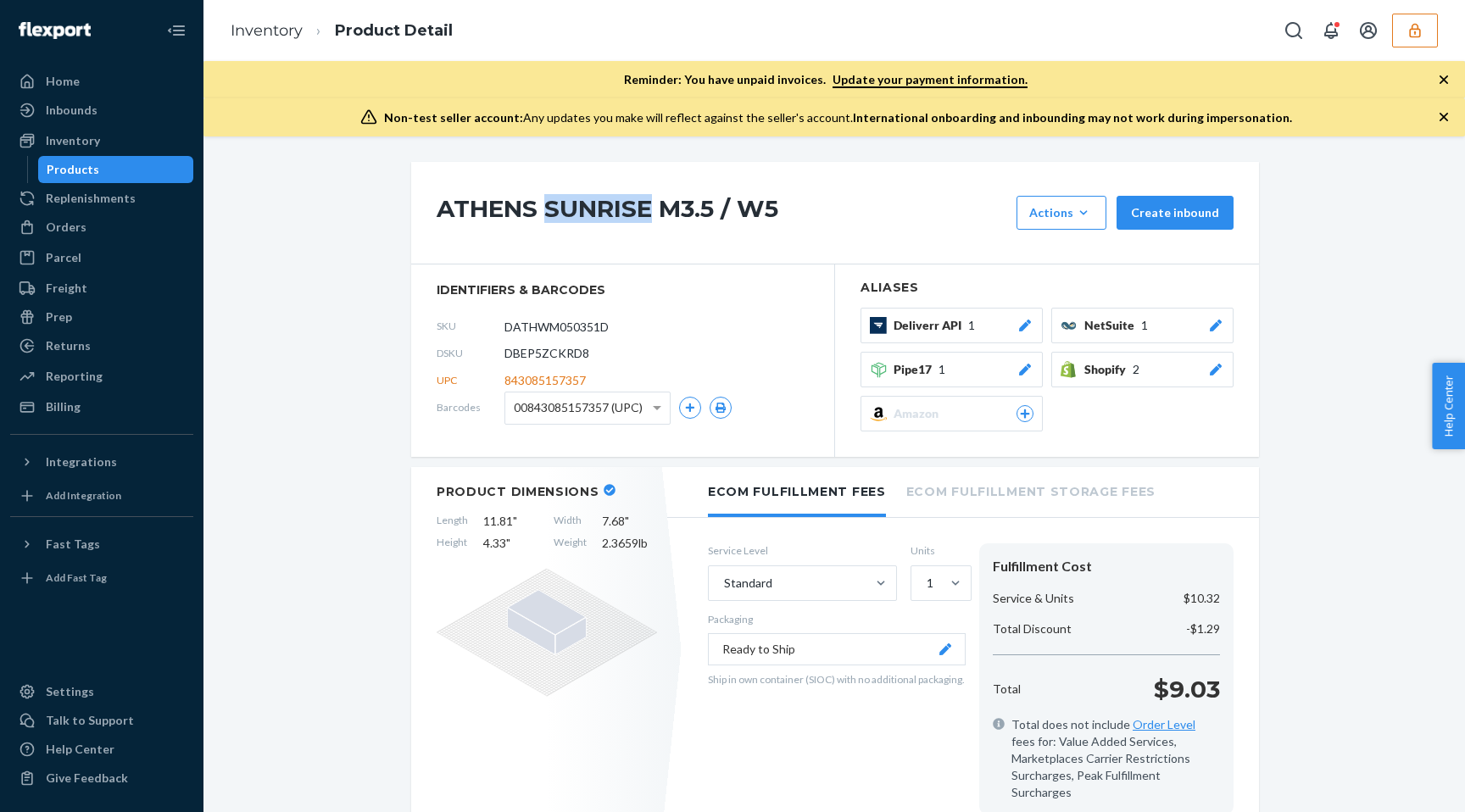
copy h1 "SUNRISE"
click at [101, 129] on div "Inventory" at bounding box center [102, 141] width 179 height 24
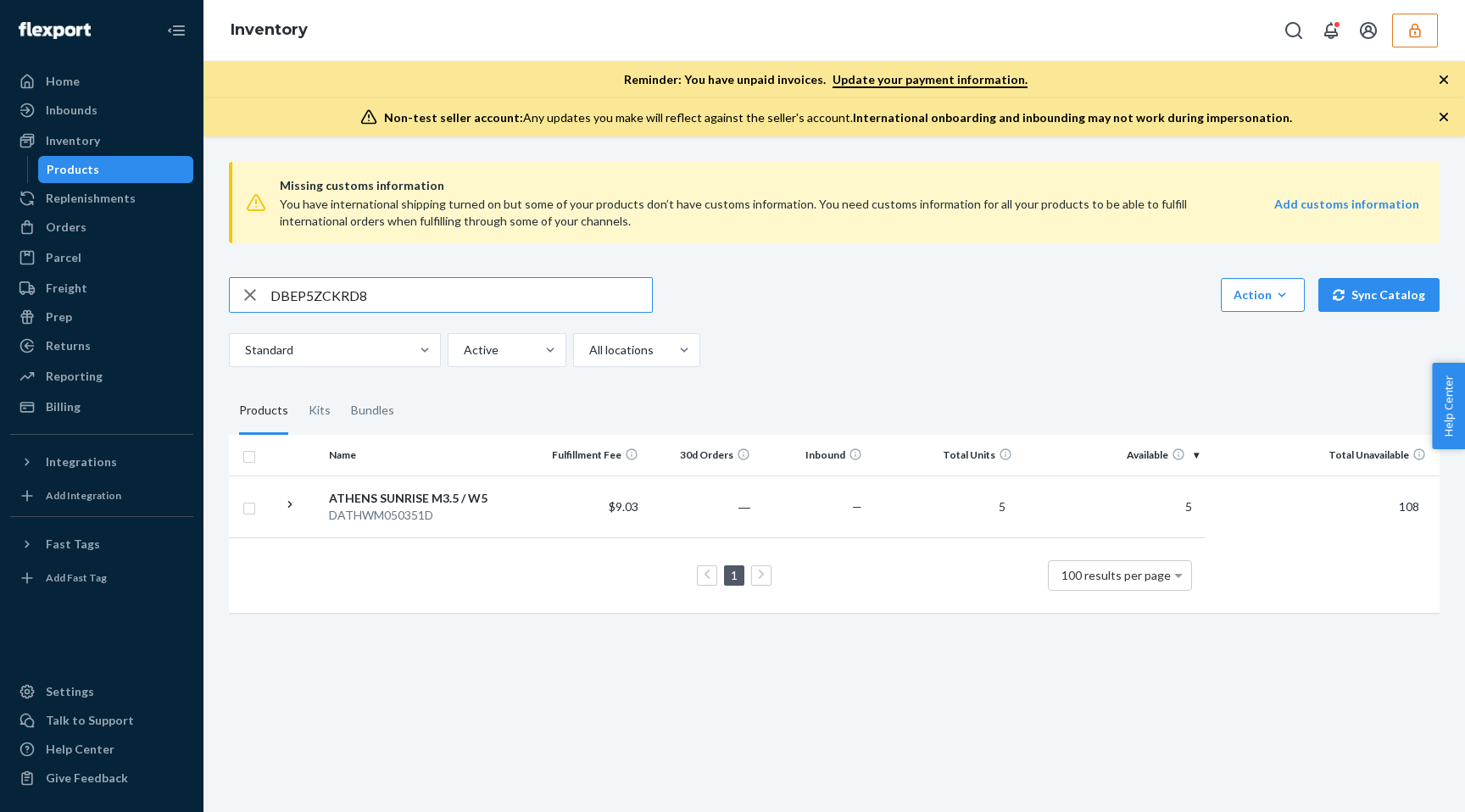
click at [319, 294] on input "DBEP5ZCKRD8" at bounding box center [461, 295] width 382 height 34
type input "SUNRISE"
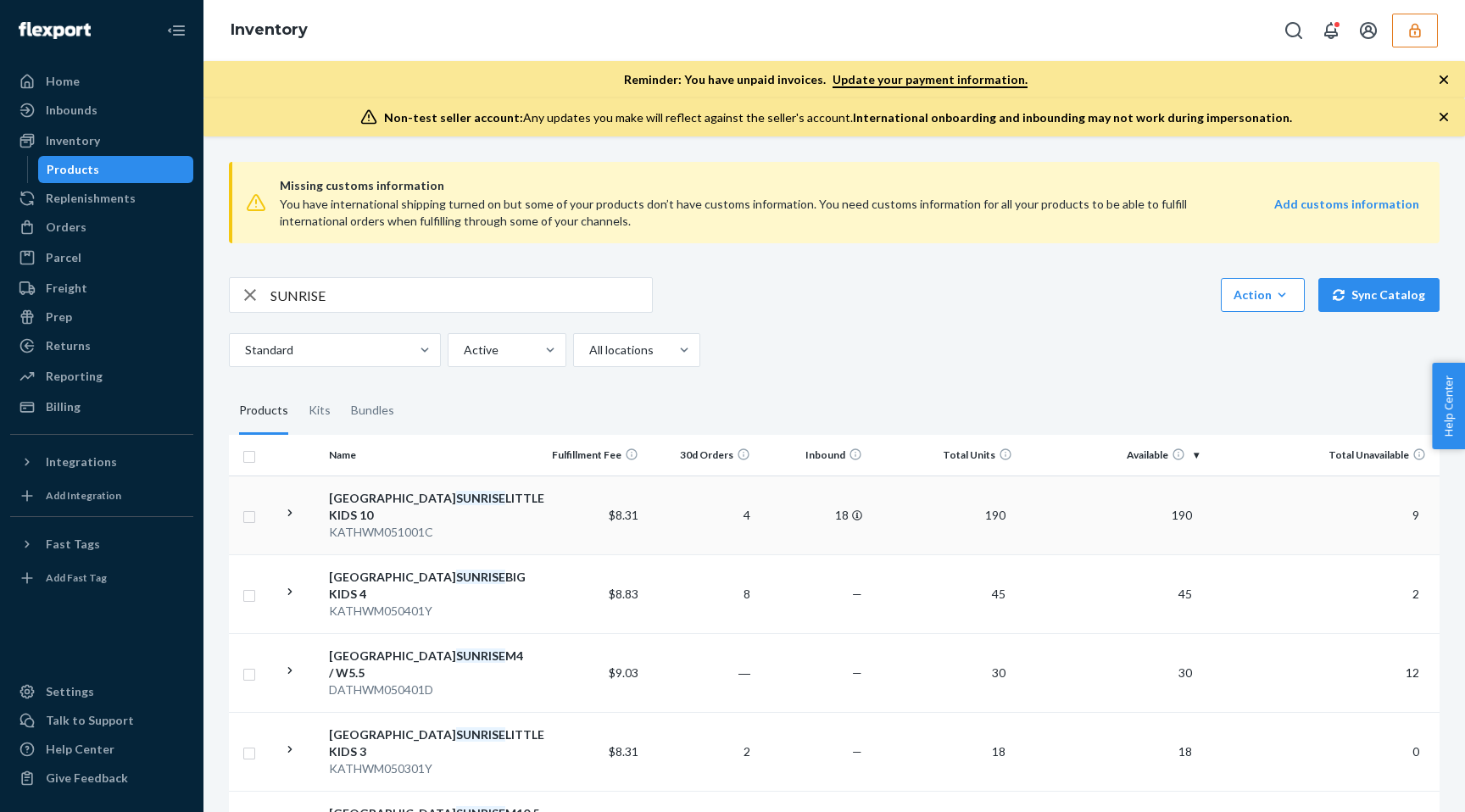
click at [951, 513] on td "190" at bounding box center [943, 515] width 149 height 79
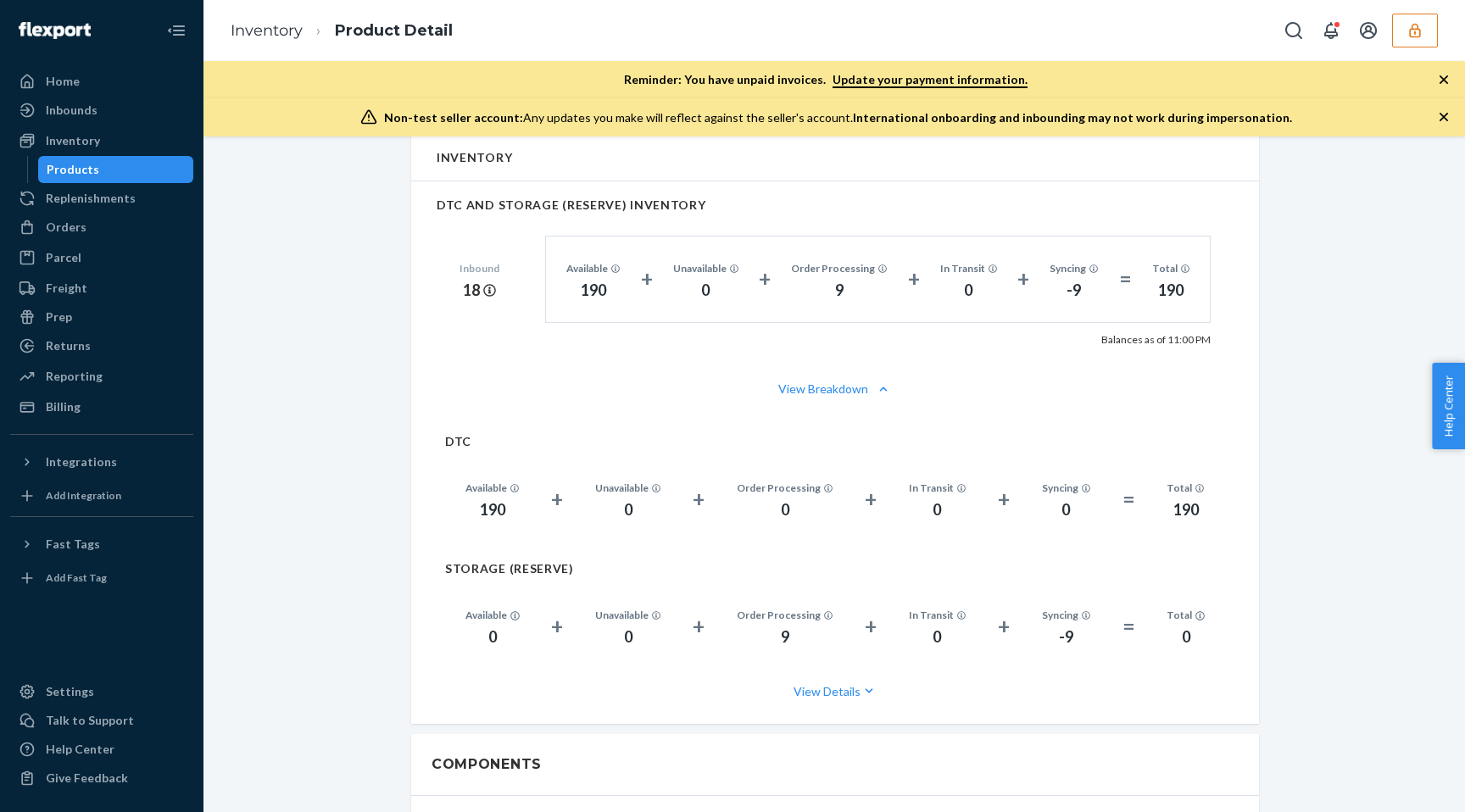
scroll to position [1110, 0]
click at [78, 143] on div "Inventory" at bounding box center [73, 141] width 55 height 17
